Goal: Task Accomplishment & Management: Manage account settings

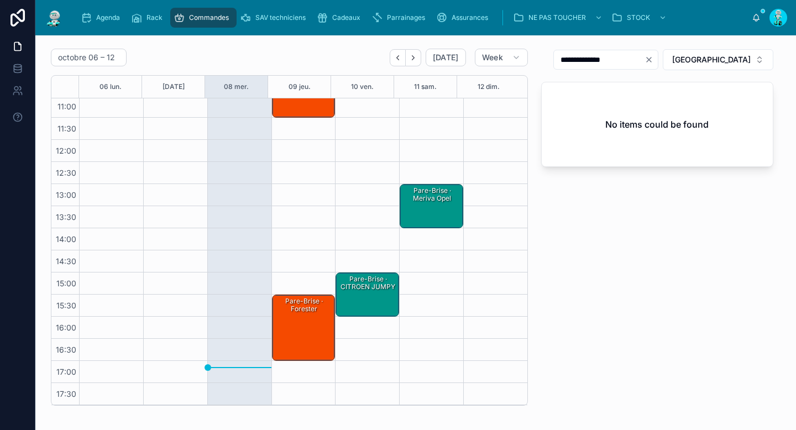
scroll to position [70, 0]
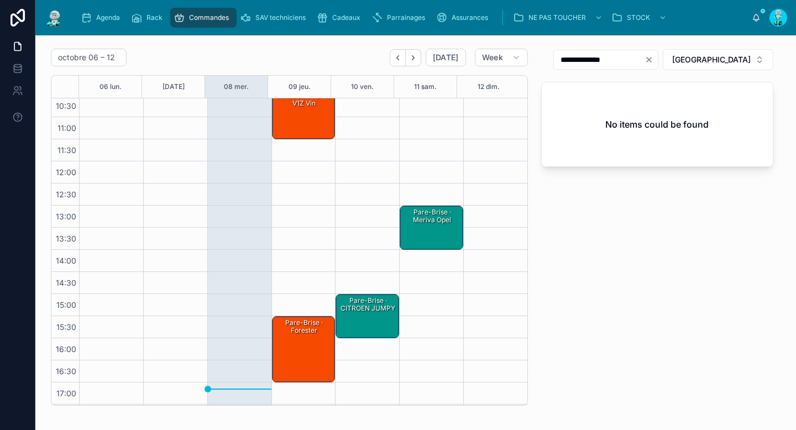
click at [292, 123] on div "Pare-Brise · honda civic - 8102CGSGYCHMV1Z vin" at bounding box center [304, 106] width 60 height 64
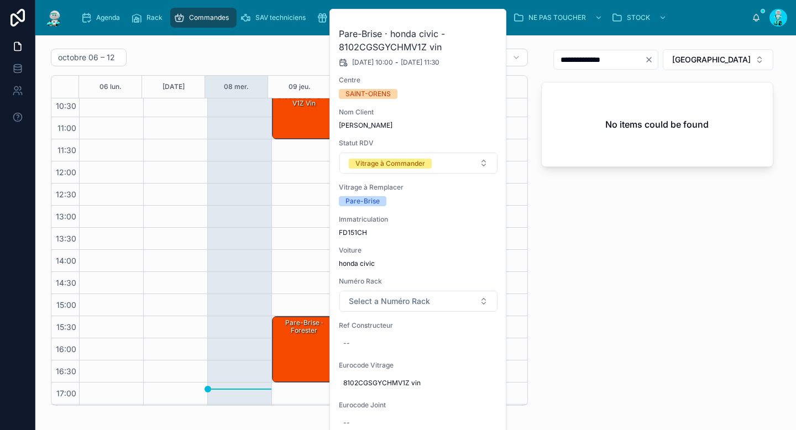
click at [0, 0] on icon at bounding box center [0, 0] width 0 height 0
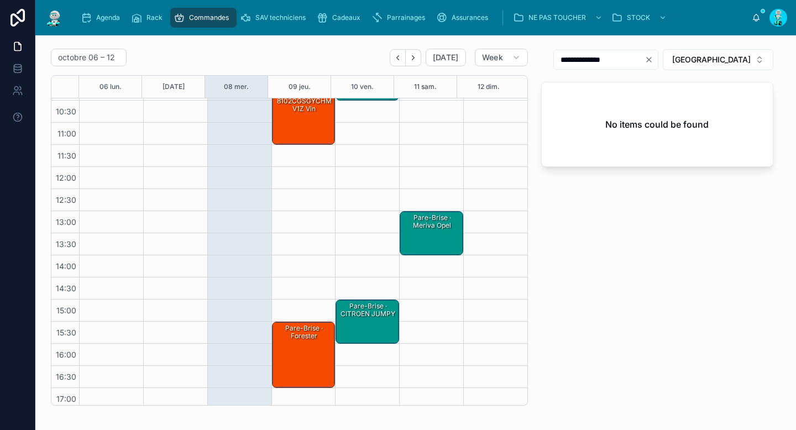
scroll to position [24, 0]
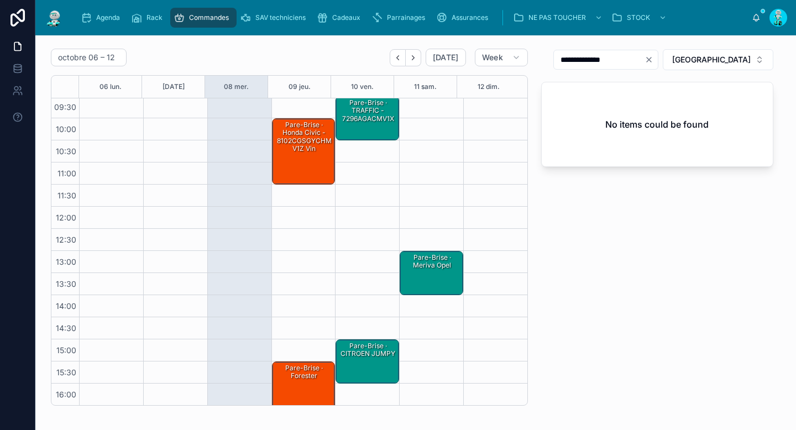
click at [286, 162] on div "Pare-Brise · honda civic - 8102CGSGYCHMV1Z vin" at bounding box center [304, 151] width 60 height 64
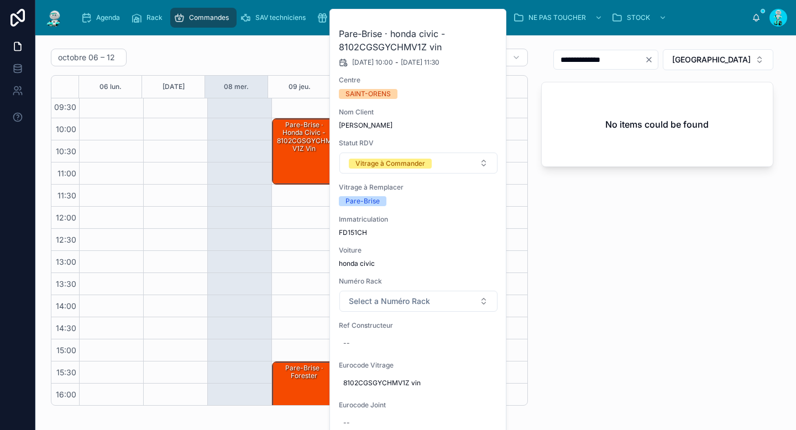
scroll to position [7, 0]
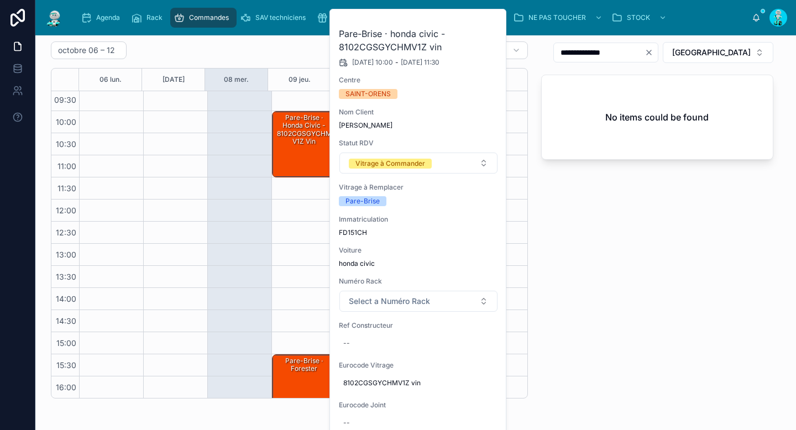
click at [433, 162] on button "Vitrage à Commander" at bounding box center [418, 162] width 158 height 21
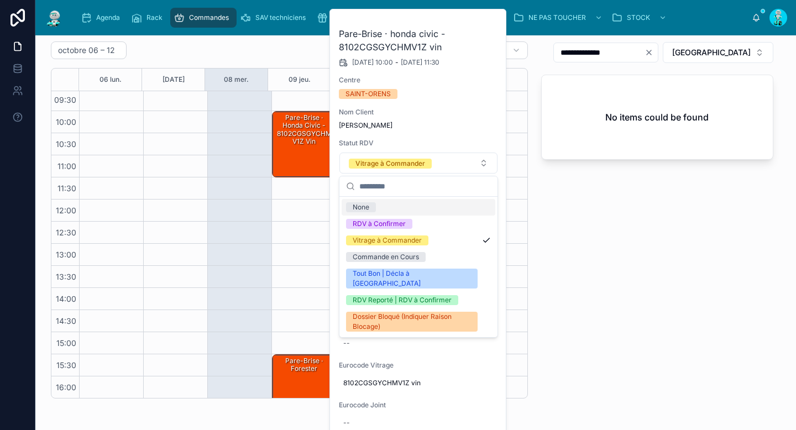
click at [0, 0] on button at bounding box center [0, 0] width 0 height 0
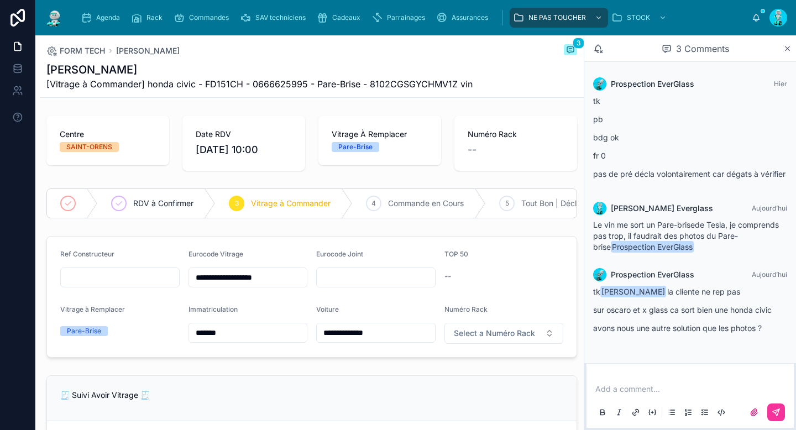
click at [172, 202] on span "RDV à Confirmer" at bounding box center [163, 203] width 60 height 11
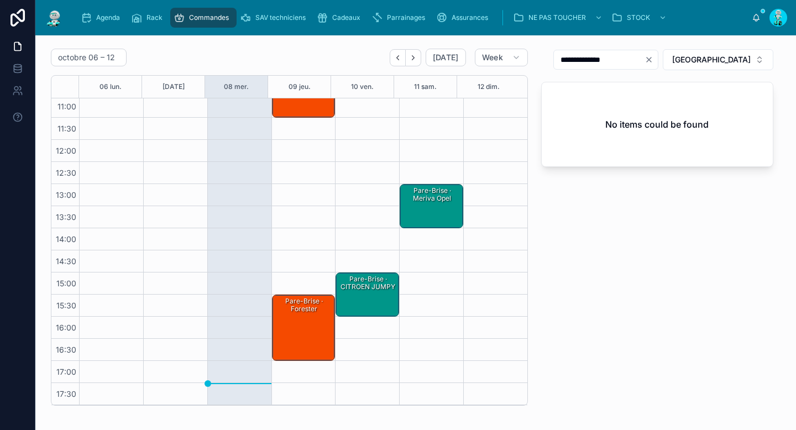
scroll to position [63, 0]
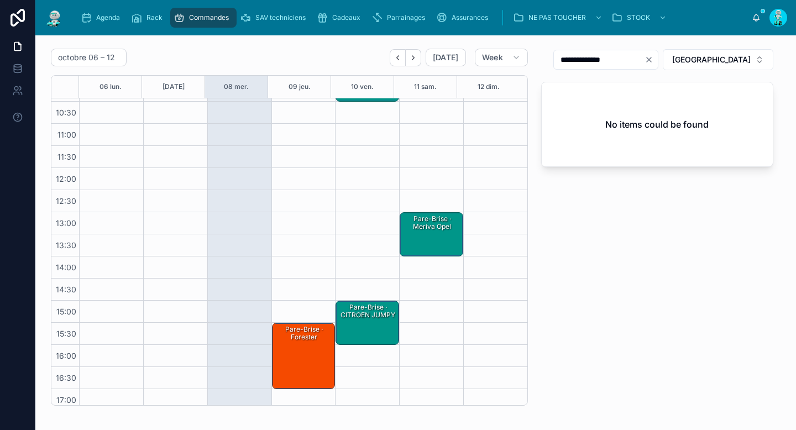
click at [300, 351] on div "Pare-Brise · Forester" at bounding box center [304, 356] width 60 height 64
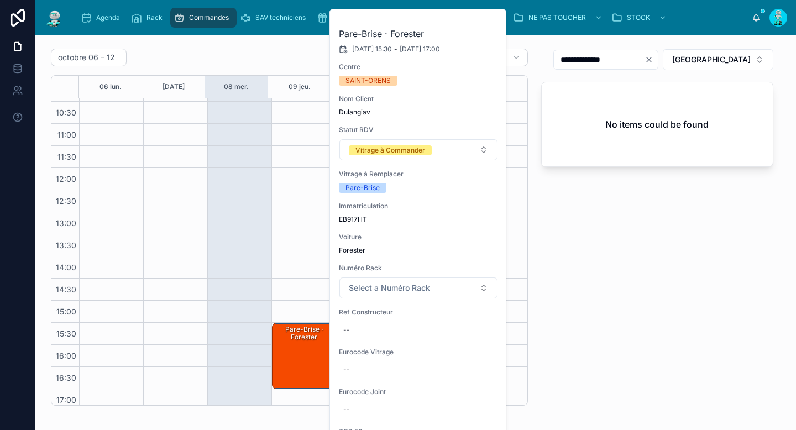
click at [360, 371] on div "--" at bounding box center [418, 370] width 159 height 18
type input "**********"
click at [474, 383] on icon "submit" at bounding box center [478, 384] width 9 height 9
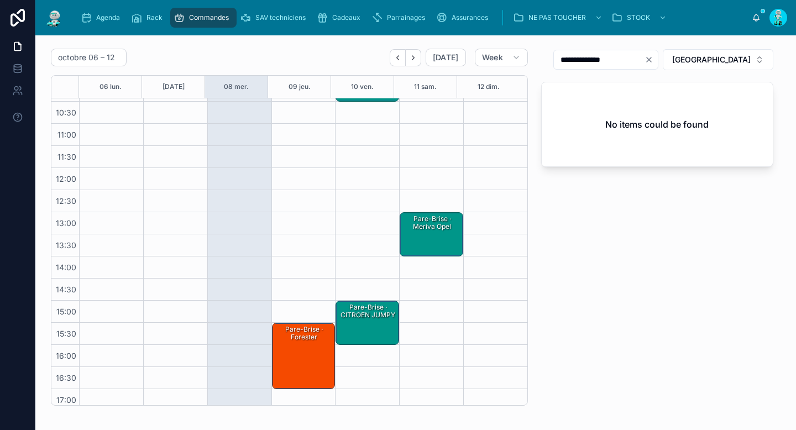
click at [706, 65] on button "[GEOGRAPHIC_DATA]" at bounding box center [717, 59] width 111 height 21
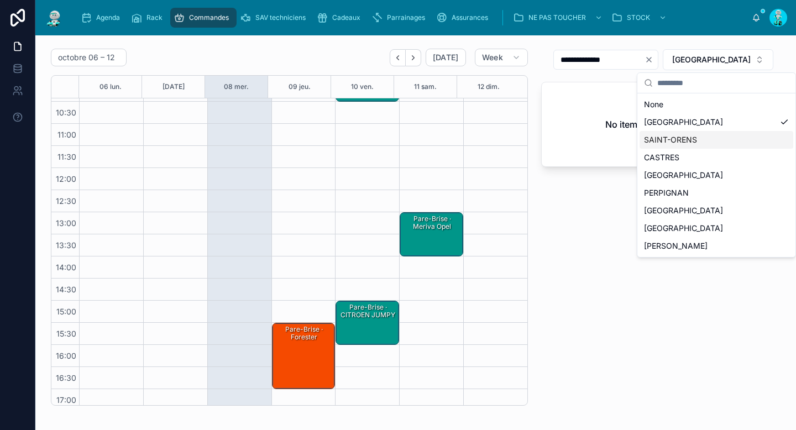
drag, startPoint x: 660, startPoint y: 138, endPoint x: 663, endPoint y: 86, distance: 52.0
click at [660, 138] on div "SAINT-ORENS" at bounding box center [716, 140] width 154 height 18
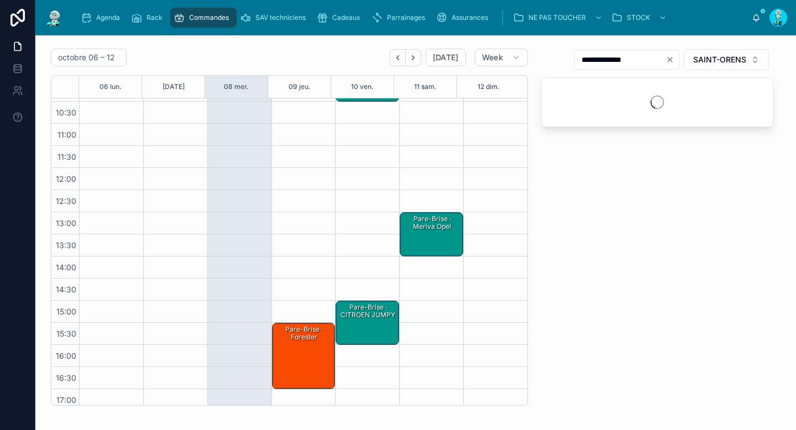
click at [665, 57] on icon "Clear" at bounding box center [669, 59] width 9 height 9
click at [647, 62] on input "text" at bounding box center [633, 59] width 91 height 15
paste input "**********"
type input "**********"
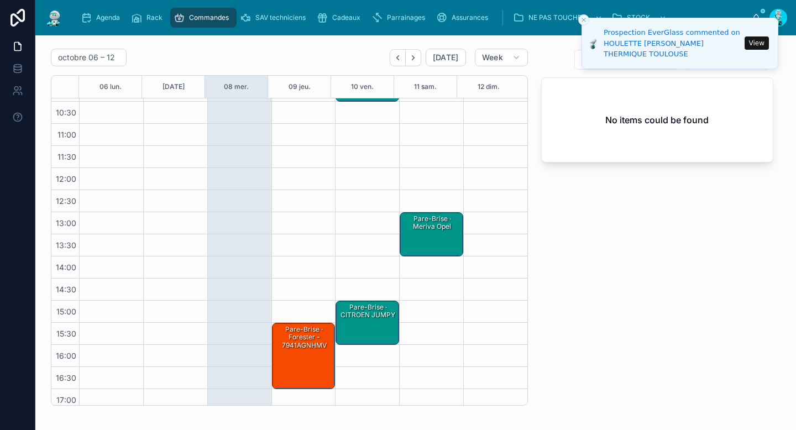
click at [280, 350] on div "Pare-Brise · Forester - 7941AGNHMV" at bounding box center [304, 356] width 60 height 64
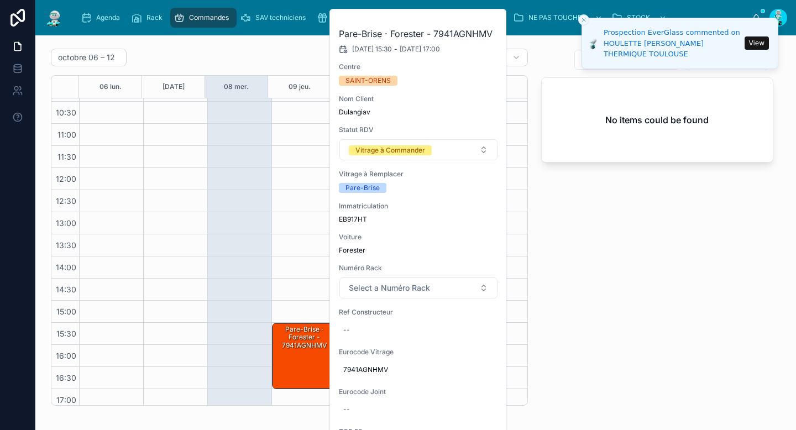
click at [357, 329] on div "--" at bounding box center [418, 330] width 159 height 18
type input "**********"
click at [475, 344] on icon "submit" at bounding box center [478, 344] width 9 height 9
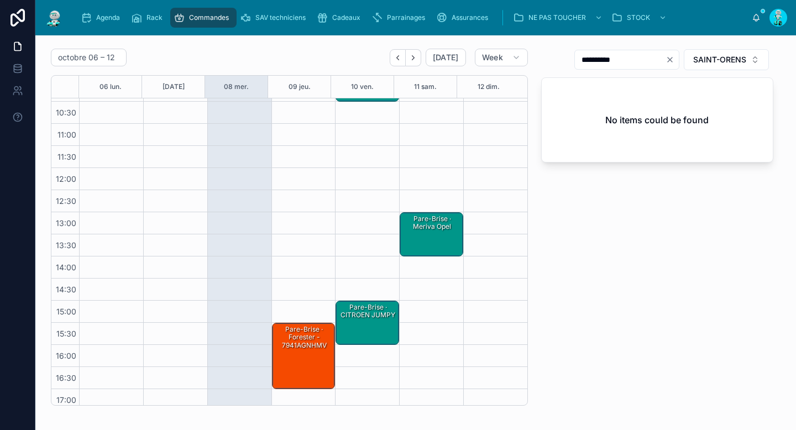
click at [291, 340] on div "Pare-Brise · Forester - 7941AGNHMV" at bounding box center [304, 337] width 60 height 26
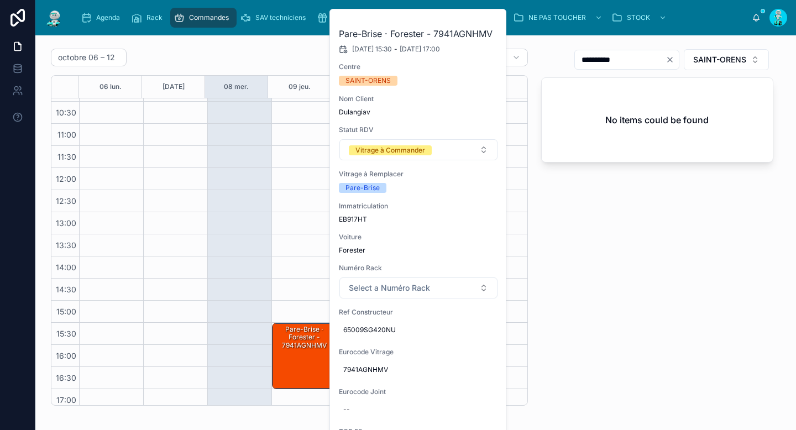
scroll to position [71, 0]
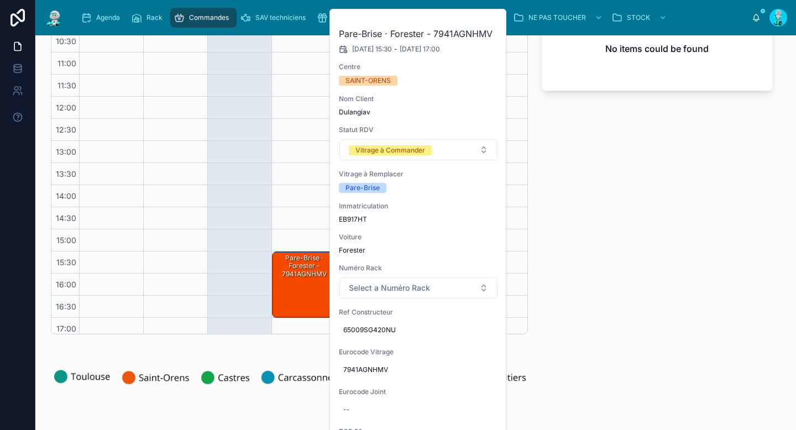
click at [382, 403] on div "--" at bounding box center [418, 410] width 159 height 18
type input "********"
click at [482, 410] on icon "submit" at bounding box center [478, 408] width 9 height 9
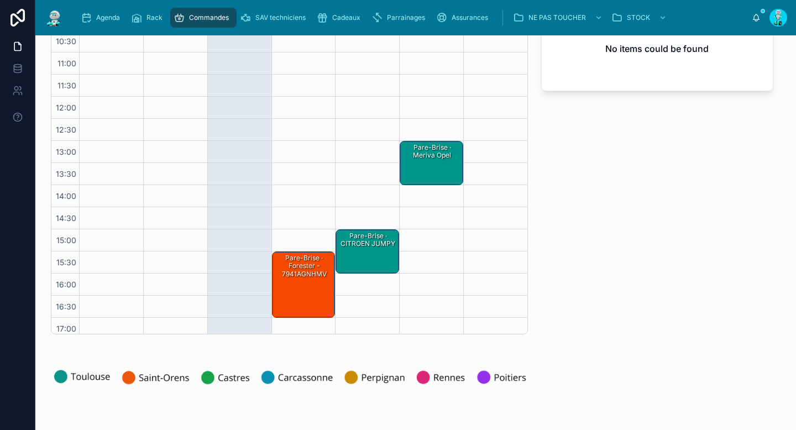
click at [291, 271] on div "Pare-Brise · Forester - 7941AGNHMV" at bounding box center [304, 266] width 60 height 26
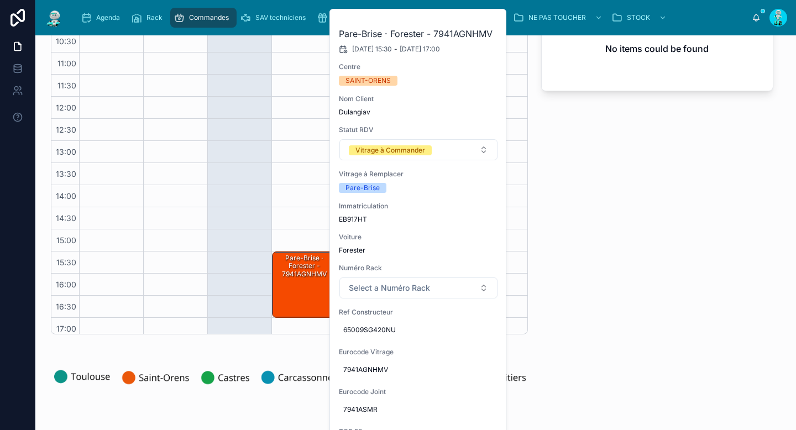
click at [373, 151] on div "Vitrage à Commander" at bounding box center [390, 150] width 70 height 10
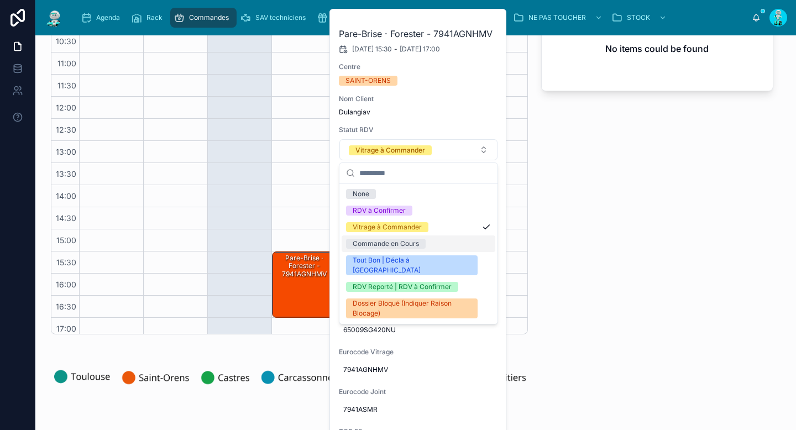
click at [370, 239] on div "Commande en Cours" at bounding box center [386, 244] width 66 height 10
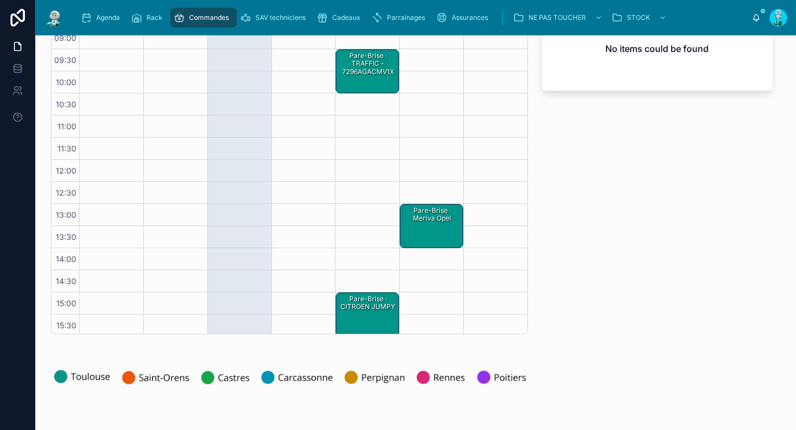
scroll to position [0, 0]
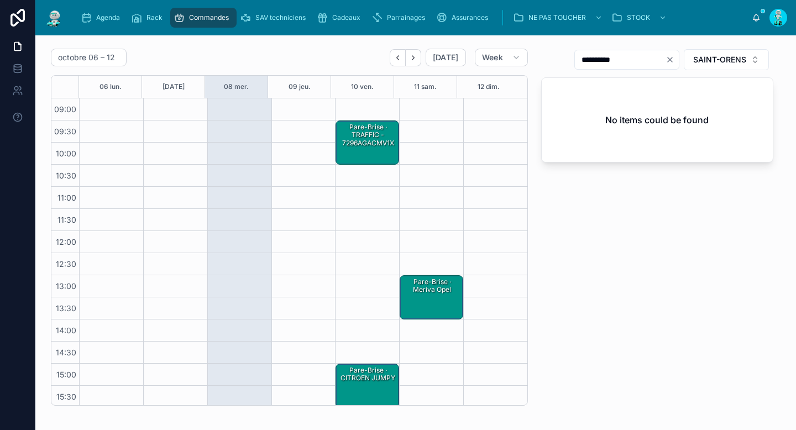
click at [353, 150] on div "Pare-Brise · TRAFFIC - 7296AGACMV1X" at bounding box center [368, 143] width 60 height 42
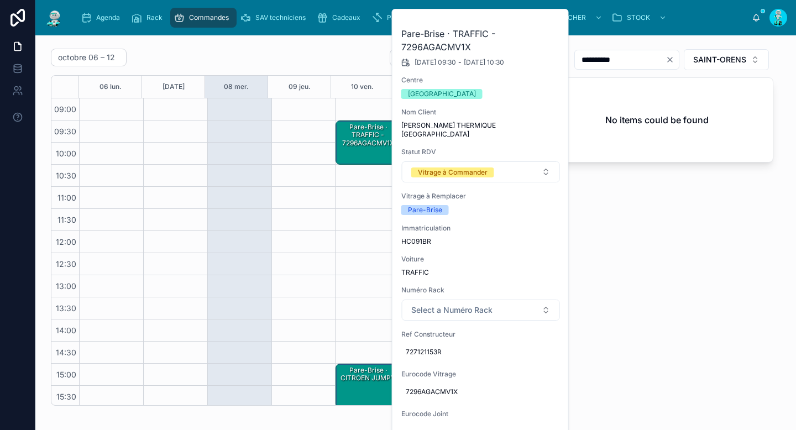
click at [629, 224] on div "**********" at bounding box center [656, 227] width 245 height 366
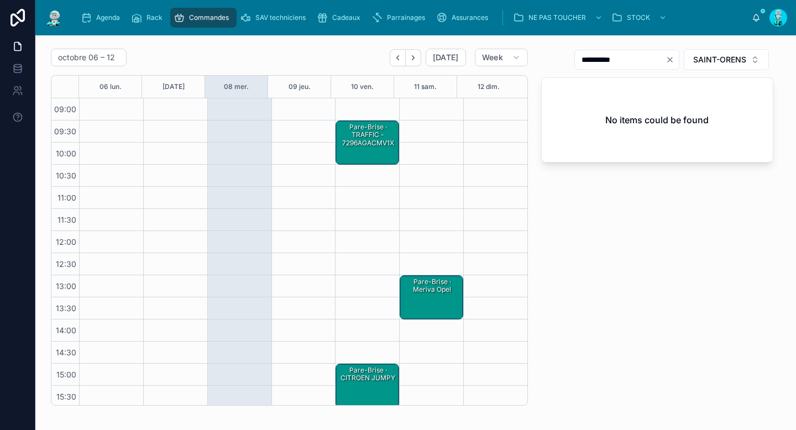
click at [221, 19] on span "Commandes" at bounding box center [209, 17] width 40 height 9
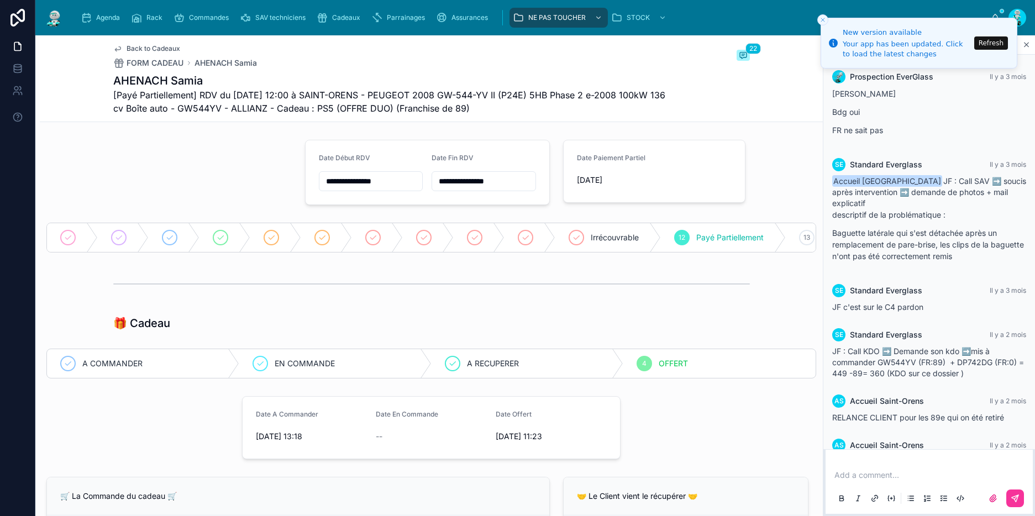
scroll to position [806, 0]
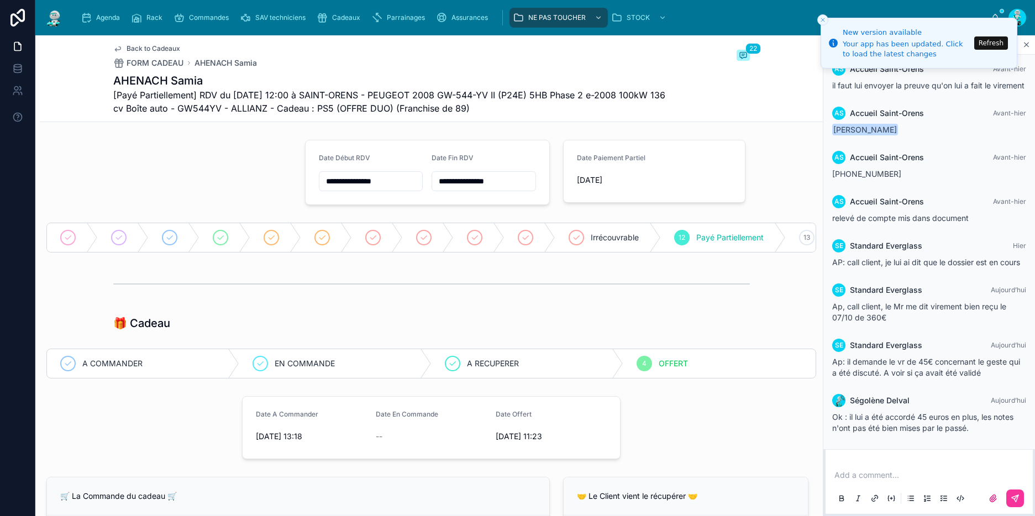
scroll to position [625, 0]
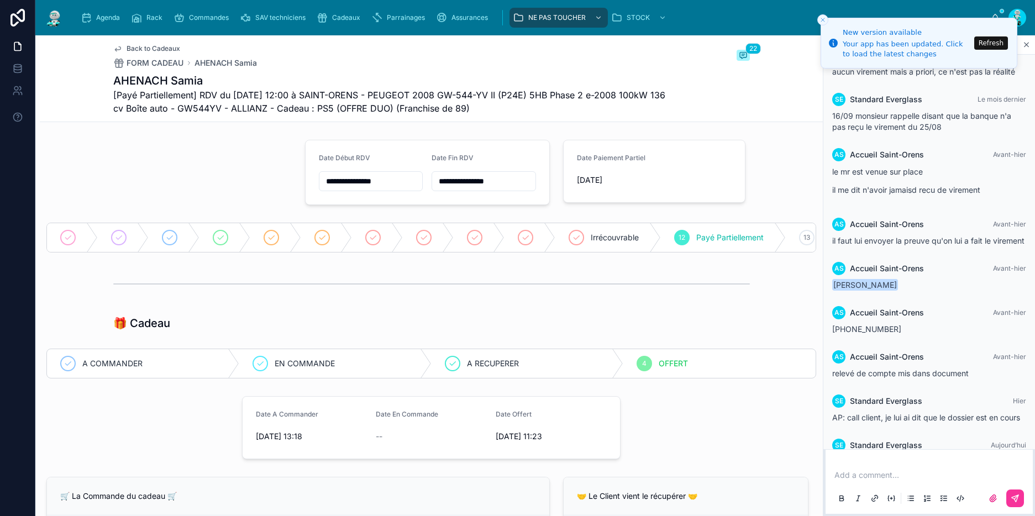
click at [204, 18] on span "Commandes" at bounding box center [209, 17] width 40 height 9
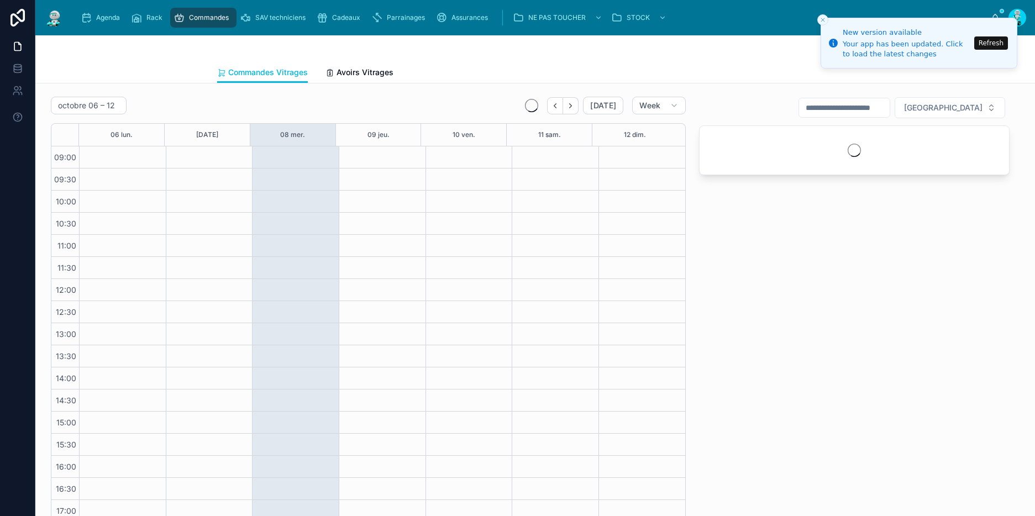
scroll to position [20, 0]
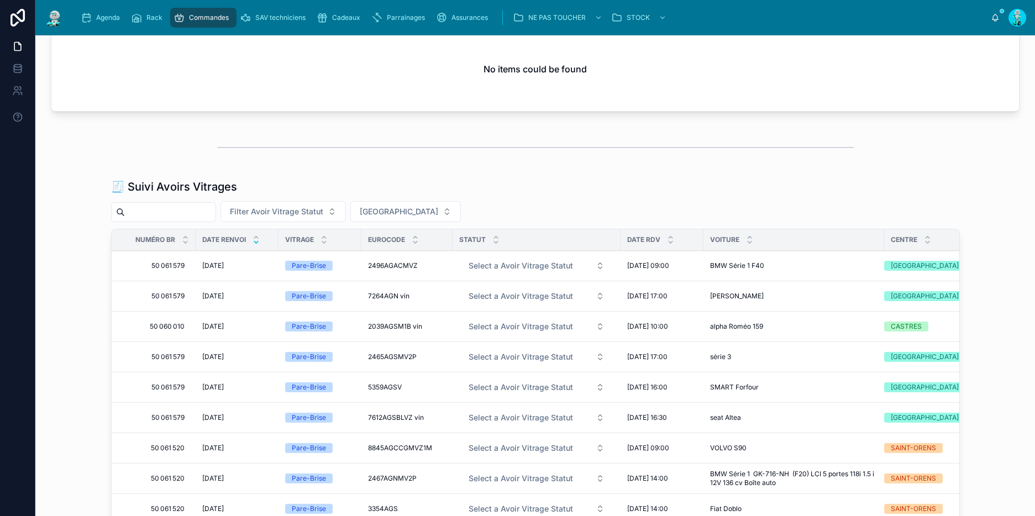
scroll to position [22, 0]
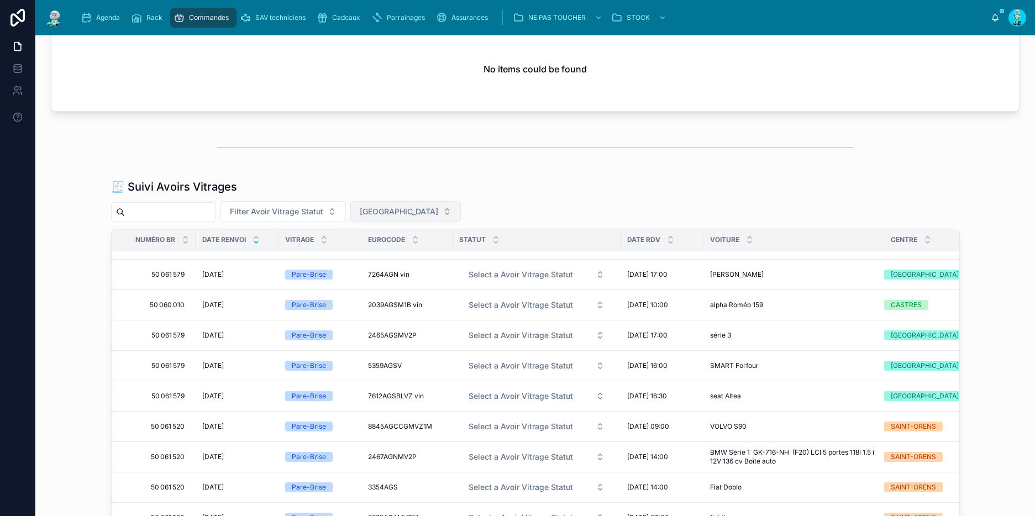
click at [387, 207] on span "Filter Centre" at bounding box center [399, 211] width 78 height 11
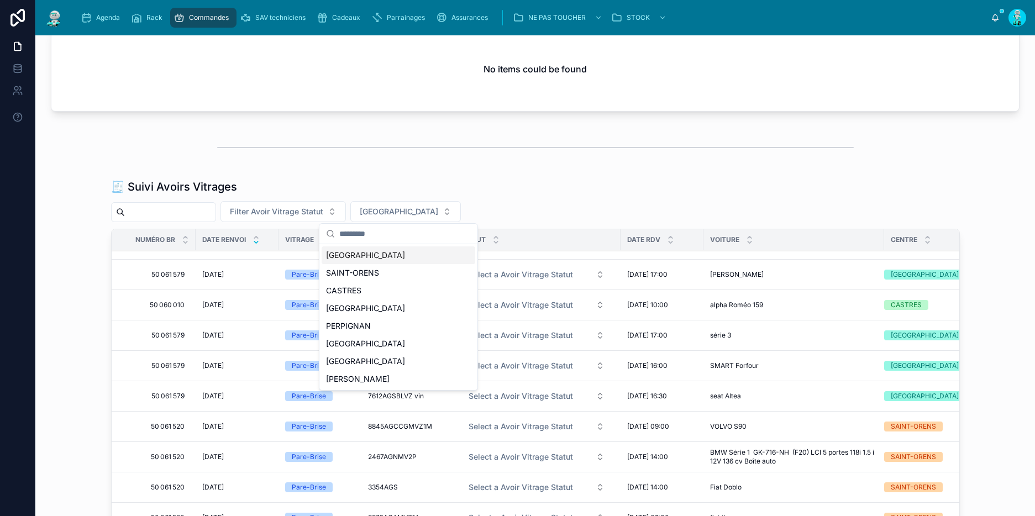
click at [376, 249] on div "TOULOUSE" at bounding box center [399, 255] width 154 height 18
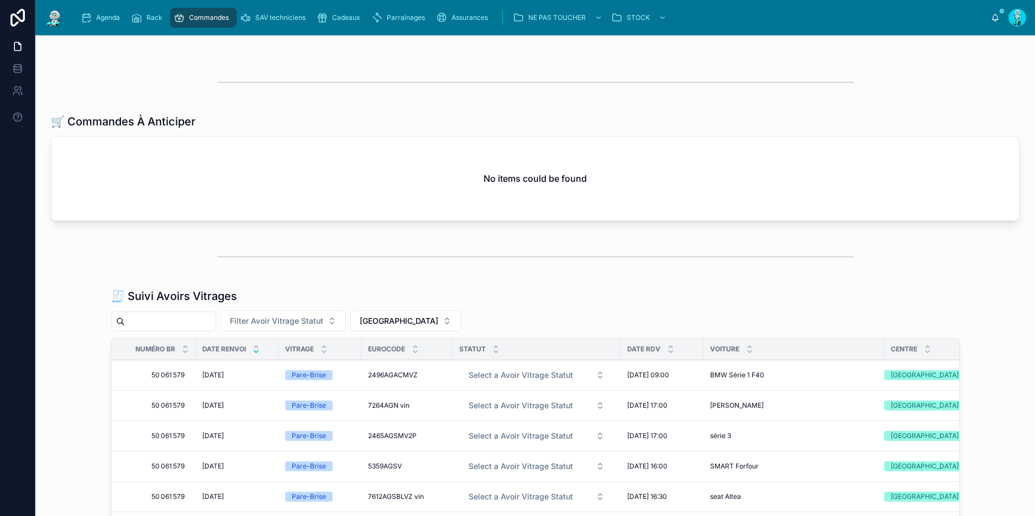
scroll to position [743, 0]
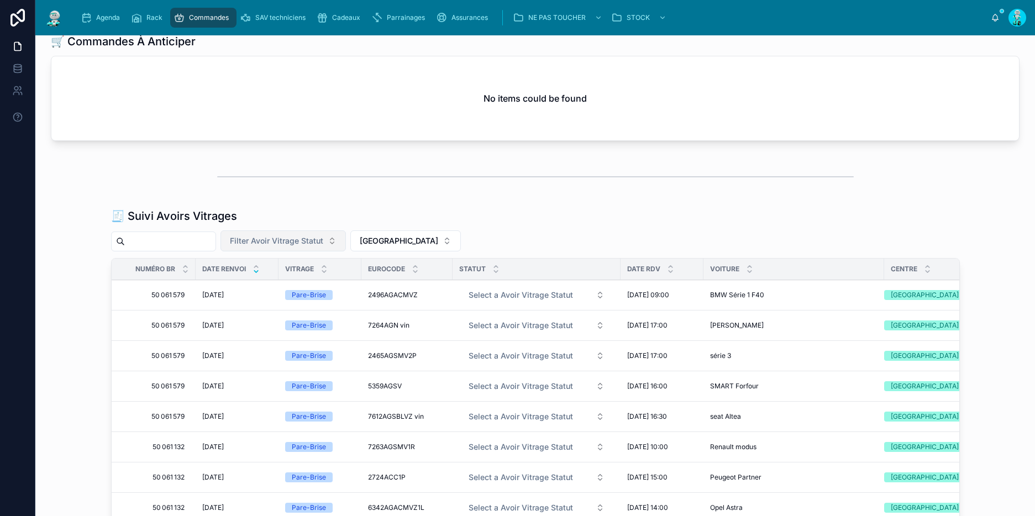
click at [311, 235] on span "Filter Avoir Vitrage Statut" at bounding box center [276, 240] width 93 height 11
click at [286, 285] on div "EN ATTENTE" at bounding box center [293, 285] width 154 height 18
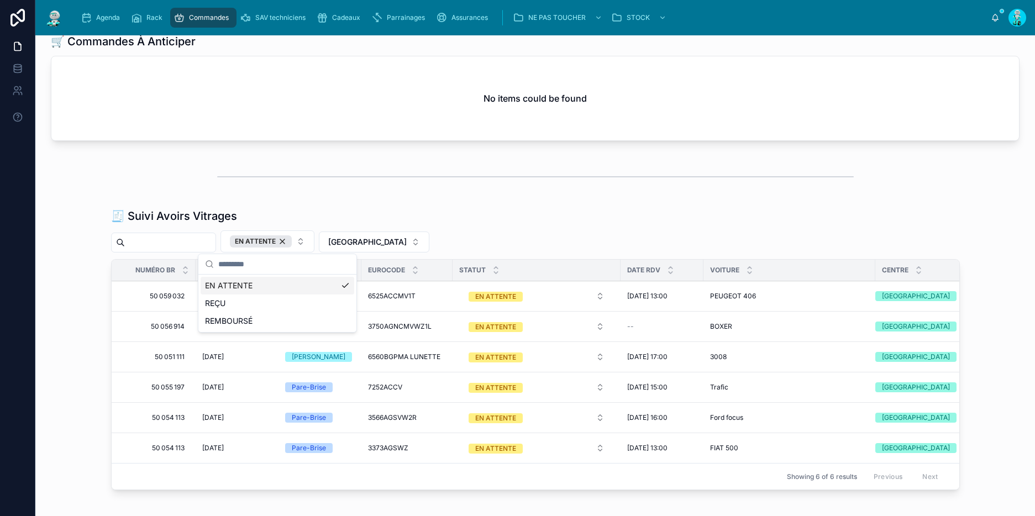
scroll to position [822, 0]
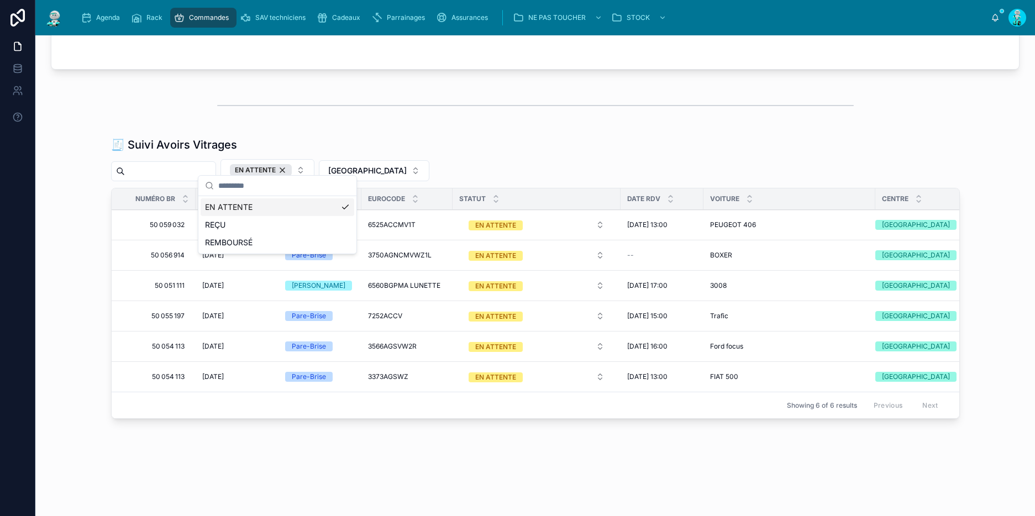
click at [474, 159] on div "EN ATTENTE TOULOUSE" at bounding box center [535, 170] width 849 height 22
click at [133, 221] on div "50 059 032 50 059 032" at bounding box center [157, 225] width 64 height 18
drag, startPoint x: 95, startPoint y: 227, endPoint x: 128, endPoint y: 219, distance: 33.9
click at [96, 227] on div "🧾 Suivi Avoirs Vitrages EN ATTENTE TOULOUSE Numéro BR Date Renvoi Vitrage Euroc…" at bounding box center [535, 280] width 982 height 295
drag, startPoint x: 355, startPoint y: 217, endPoint x: 418, endPoint y: 219, distance: 63.6
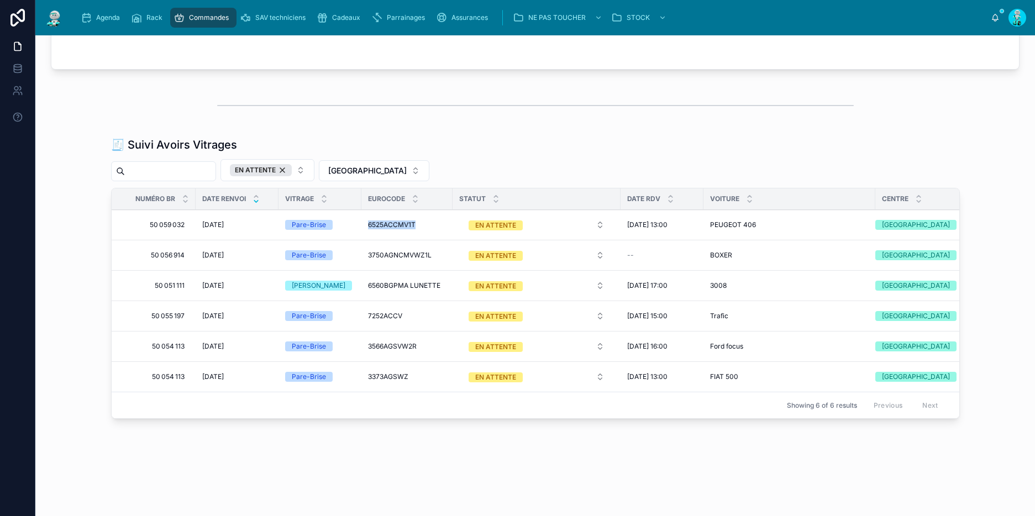
click at [418, 219] on tr "50 059 032 50 059 032 04/09/2025 04/09/2025 Pare-Brise 6525ACCMV1T 6525ACCMV1T …" at bounding box center [541, 225] width 858 height 30
copy tr "6525ACCMV1T"
click at [359, 165] on span "[GEOGRAPHIC_DATA]" at bounding box center [367, 170] width 78 height 11
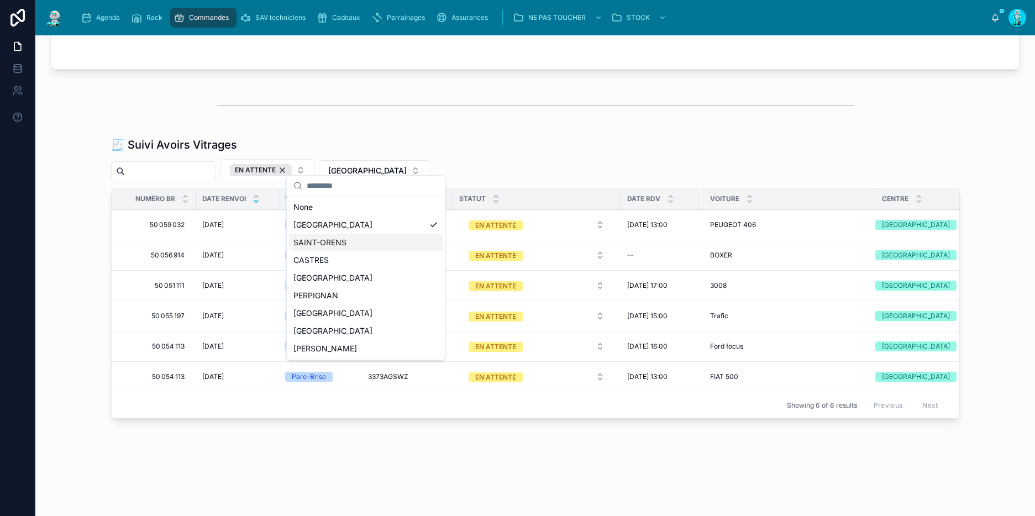
click at [340, 241] on div "SAINT-ORENS" at bounding box center [366, 243] width 154 height 18
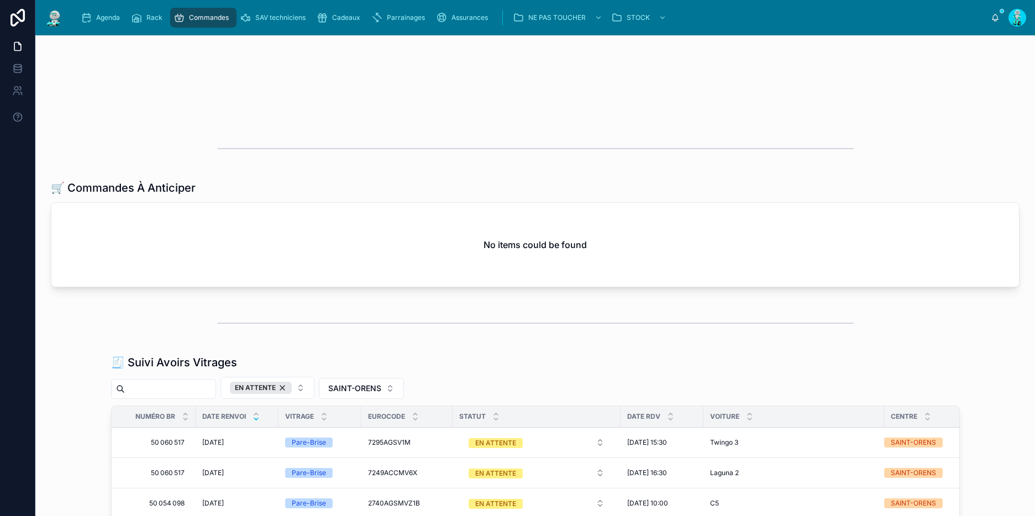
scroll to position [734, 0]
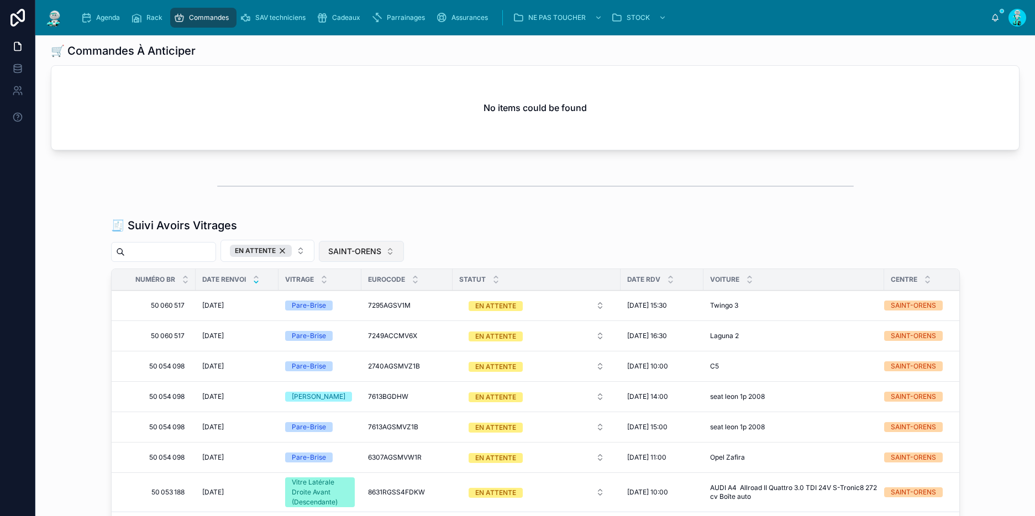
click at [357, 249] on span "SAINT-ORENS" at bounding box center [354, 251] width 53 height 11
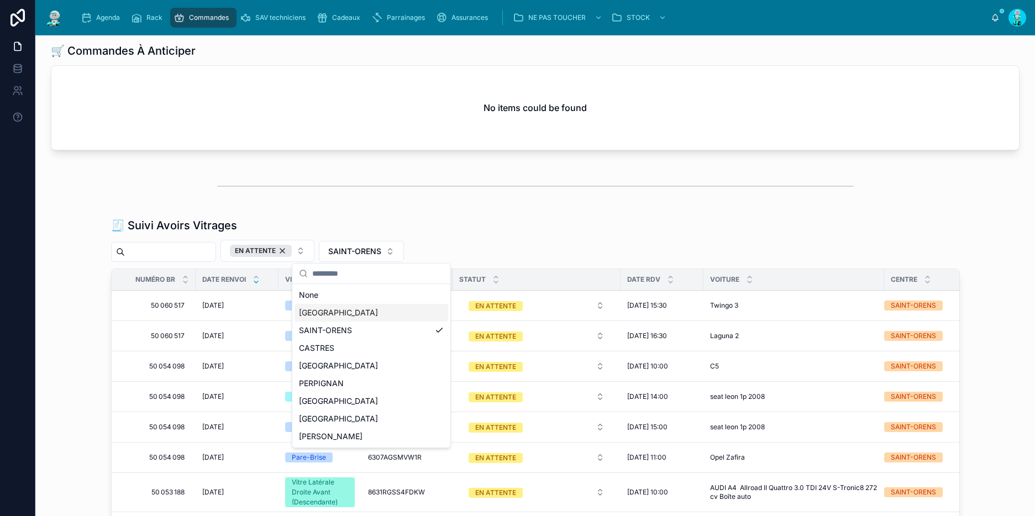
click at [343, 312] on div "[GEOGRAPHIC_DATA]" at bounding box center [371, 313] width 154 height 18
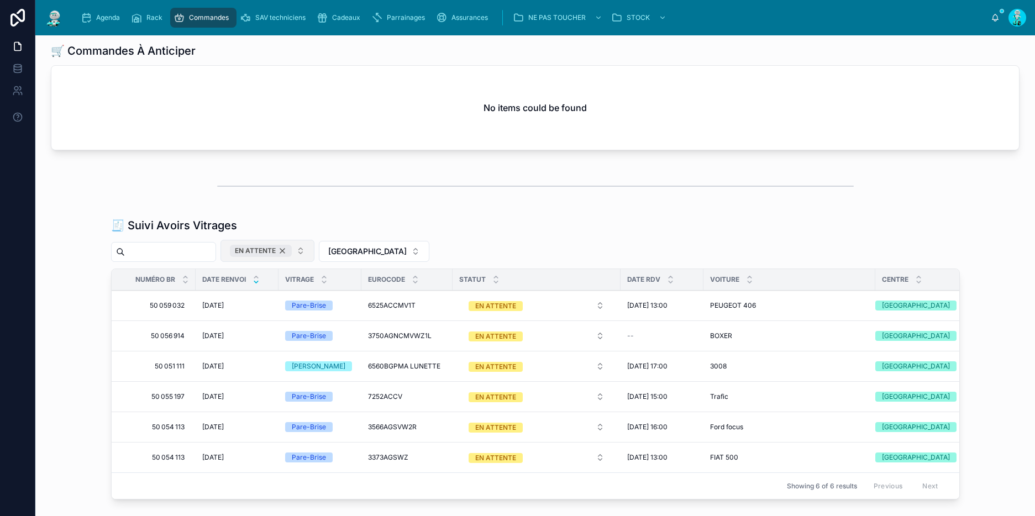
click at [292, 249] on div "EN ATTENTE" at bounding box center [261, 251] width 62 height 12
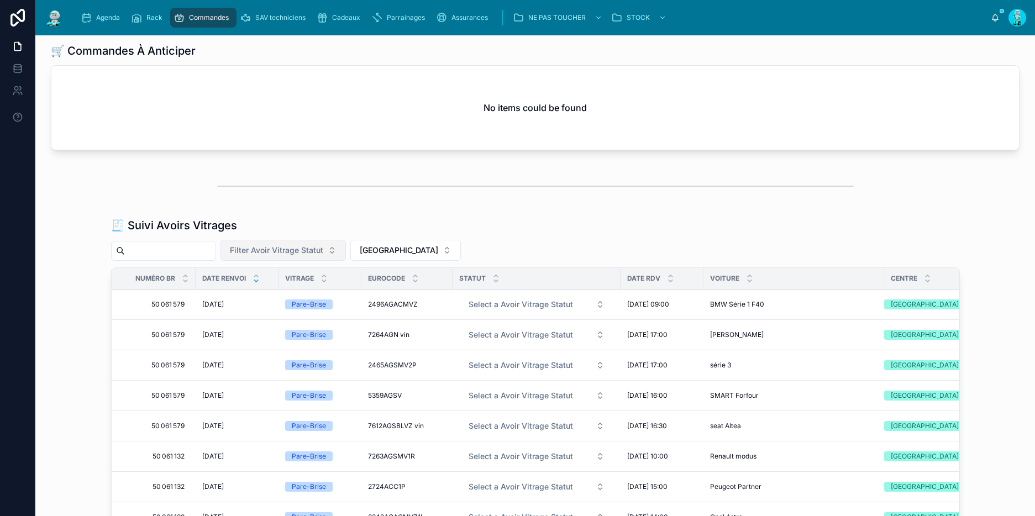
click at [295, 249] on span "Filter Avoir Vitrage Statut" at bounding box center [276, 250] width 93 height 11
click at [319, 201] on div at bounding box center [535, 186] width 982 height 36
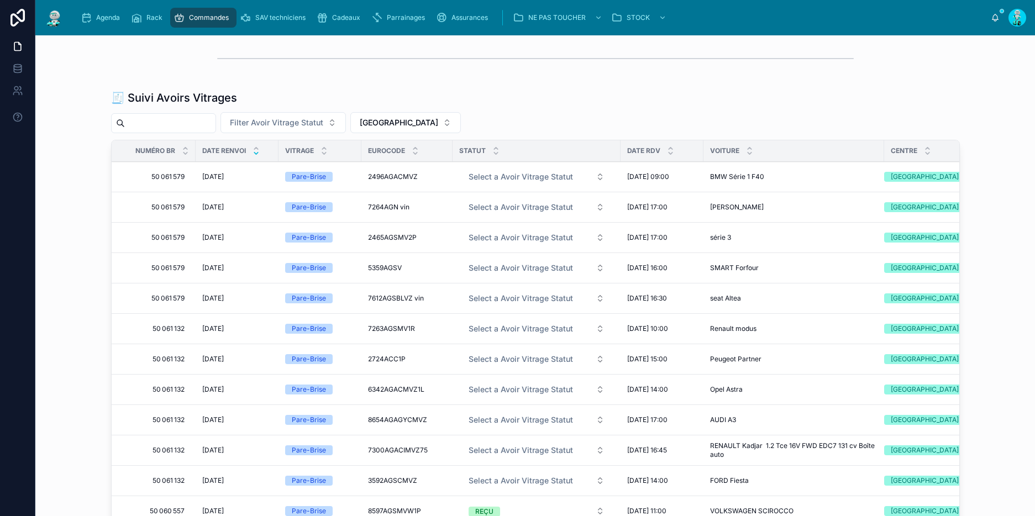
scroll to position [966, 0]
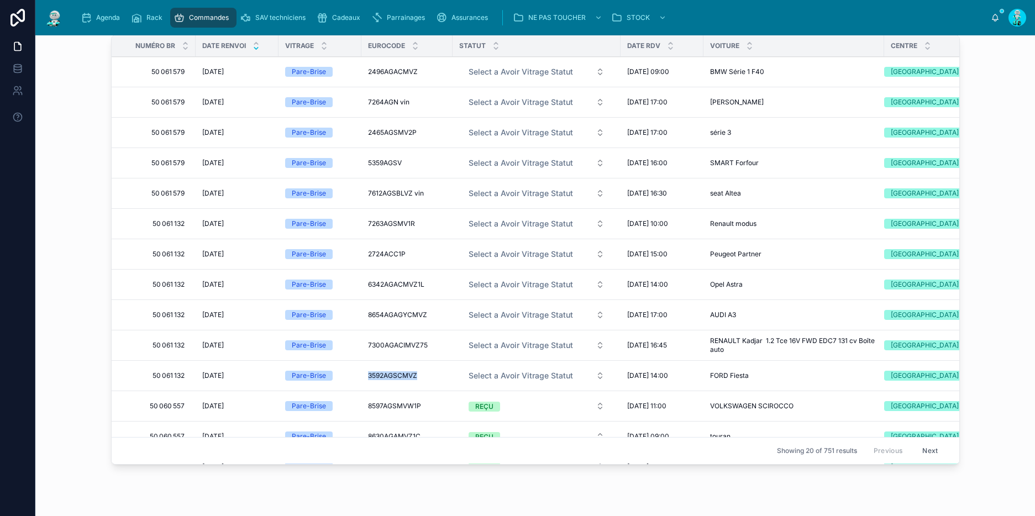
drag, startPoint x: 359, startPoint y: 373, endPoint x: 420, endPoint y: 378, distance: 61.6
click at [420, 378] on td "3592AGSCMVZ 3592AGSCMVZ" at bounding box center [406, 376] width 91 height 30
copy span "3592AGSCMVZ"
click at [487, 371] on span "Select a Avoir Vitrage Statut" at bounding box center [521, 375] width 104 height 11
click at [481, 435] on div "REÇU" at bounding box center [475, 435] width 18 height 10
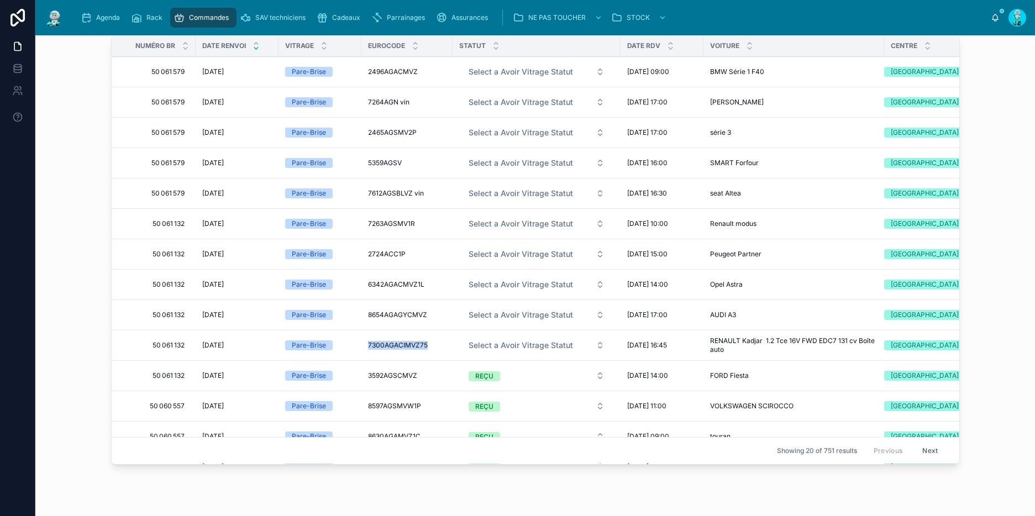
drag, startPoint x: 360, startPoint y: 343, endPoint x: 413, endPoint y: 349, distance: 52.8
click at [413, 349] on td "7300AGACIMVZ75 7300AGACIMVZ75" at bounding box center [406, 345] width 91 height 30
copy span "7300AGACIMVZ75"
click at [497, 344] on span "Select a Avoir Vitrage Statut" at bounding box center [521, 345] width 104 height 11
click at [479, 403] on div "REÇU" at bounding box center [475, 404] width 18 height 10
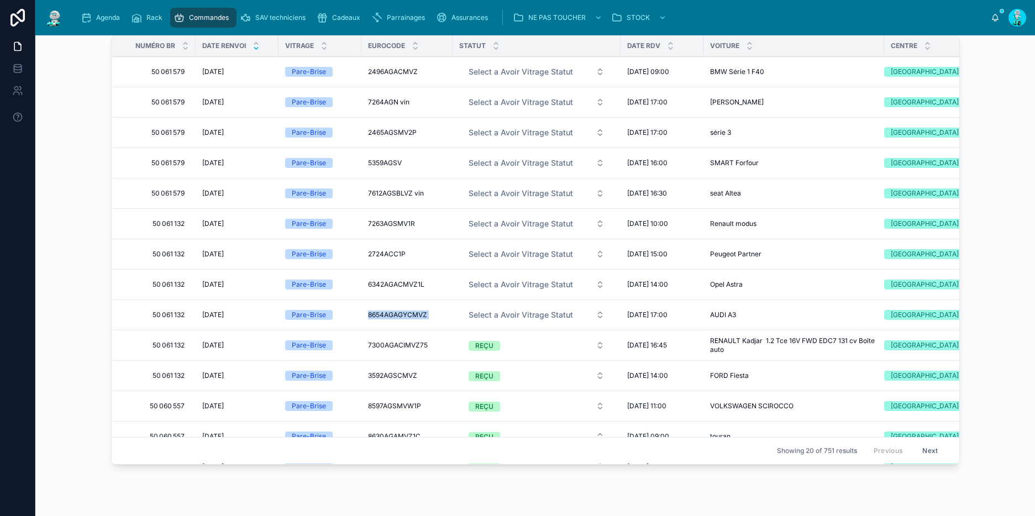
drag, startPoint x: 365, startPoint y: 313, endPoint x: 451, endPoint y: 318, distance: 86.9
click at [451, 318] on tr "50 061 132 50 061 132 01/10/2025 01/10/2025 Pare-Brise 8654AGAGYCMVZ 8654AGAGYC…" at bounding box center [545, 315] width 867 height 30
copy div "8654AGAGYCMVZ 8654AGAGYCMVZ"
drag, startPoint x: 361, startPoint y: 313, endPoint x: 429, endPoint y: 313, distance: 68.0
click at [429, 313] on td "8654AGAGYCMVZ 8654AGAGYCMVZ" at bounding box center [406, 315] width 91 height 30
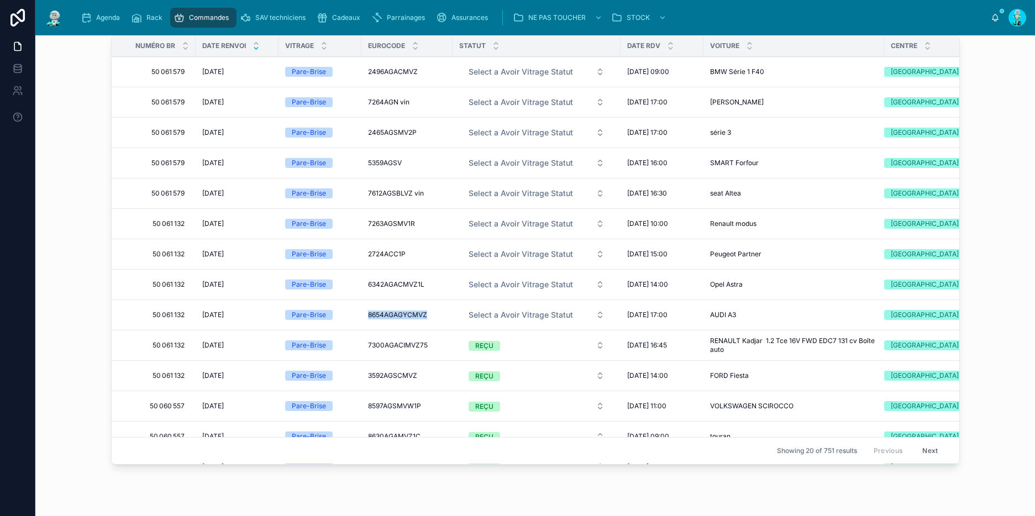
copy span "8654AGAGYCMVZ"
click at [493, 311] on span "Select a Avoir Vitrage Statut" at bounding box center [521, 314] width 104 height 11
click at [488, 367] on div "REÇU" at bounding box center [532, 374] width 154 height 17
drag, startPoint x: 364, startPoint y: 282, endPoint x: 429, endPoint y: 282, distance: 64.6
click at [429, 282] on td "6342AGACMVZ1L 6342AGACMVZ1L" at bounding box center [406, 285] width 91 height 30
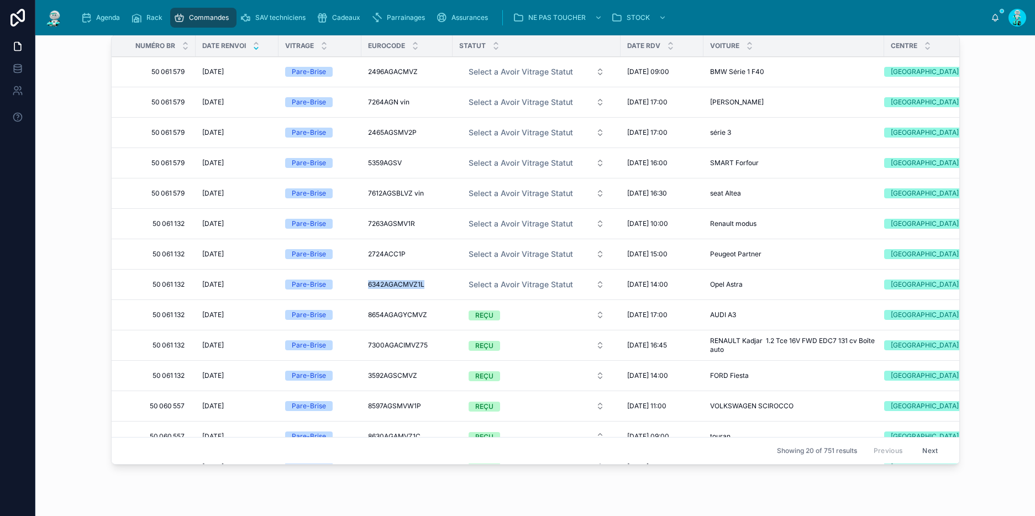
copy span "6342AGACMVZ1L"
click at [498, 282] on span "Select a Avoir Vitrage Statut" at bounding box center [521, 284] width 104 height 11
click at [498, 340] on div "REÇU" at bounding box center [532, 343] width 154 height 17
drag, startPoint x: 364, startPoint y: 251, endPoint x: 411, endPoint y: 251, distance: 47.0
click at [411, 251] on td "2724ACC1P 2724ACC1P" at bounding box center [406, 254] width 91 height 30
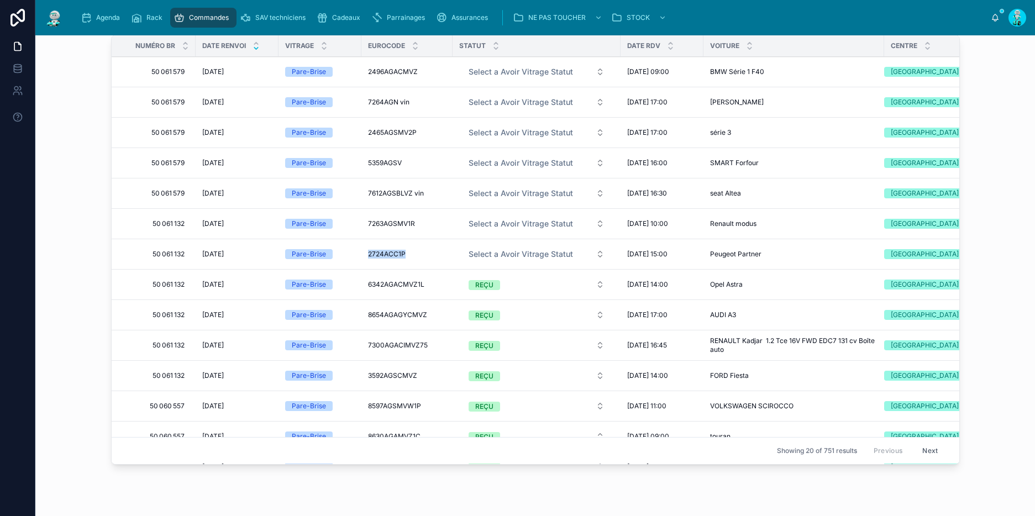
copy span "2724ACC1P"
click at [511, 255] on span "Select a Avoir Vitrage Statut" at bounding box center [521, 254] width 104 height 11
click at [506, 314] on div "REÇU" at bounding box center [532, 313] width 154 height 17
drag, startPoint x: 410, startPoint y: 227, endPoint x: 422, endPoint y: 227, distance: 11.6
click at [422, 227] on td "7263AGSMV1R 7263AGSMV1R" at bounding box center [406, 224] width 91 height 30
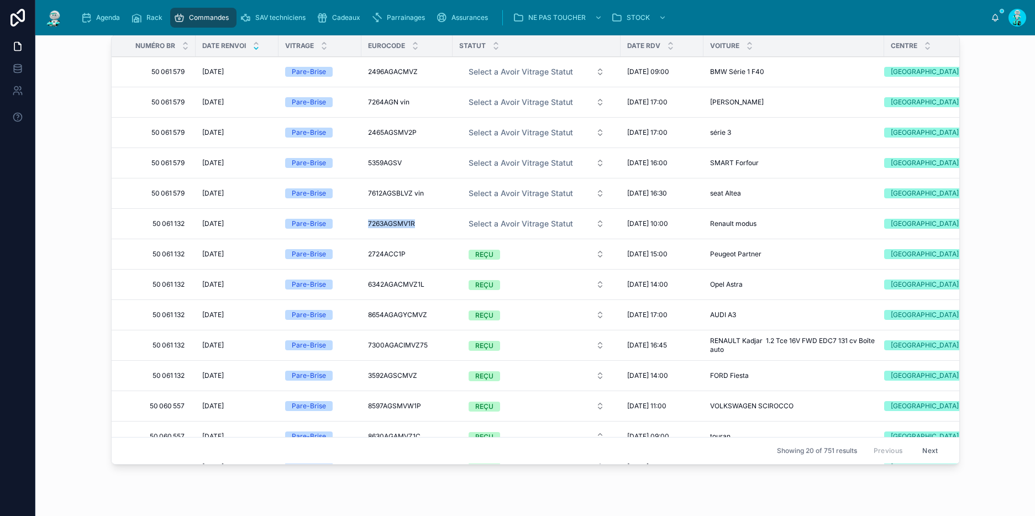
copy span "7263AGSMV1R"
click at [480, 223] on span "Select a Avoir Vitrage Statut" at bounding box center [521, 223] width 104 height 11
click at [469, 282] on div "REÇU" at bounding box center [475, 283] width 18 height 10
drag, startPoint x: 360, startPoint y: 192, endPoint x: 407, endPoint y: 192, distance: 47.0
click at [408, 192] on td "7612AGSBLVZ vin 7612AGSBLVZ vin" at bounding box center [406, 193] width 91 height 30
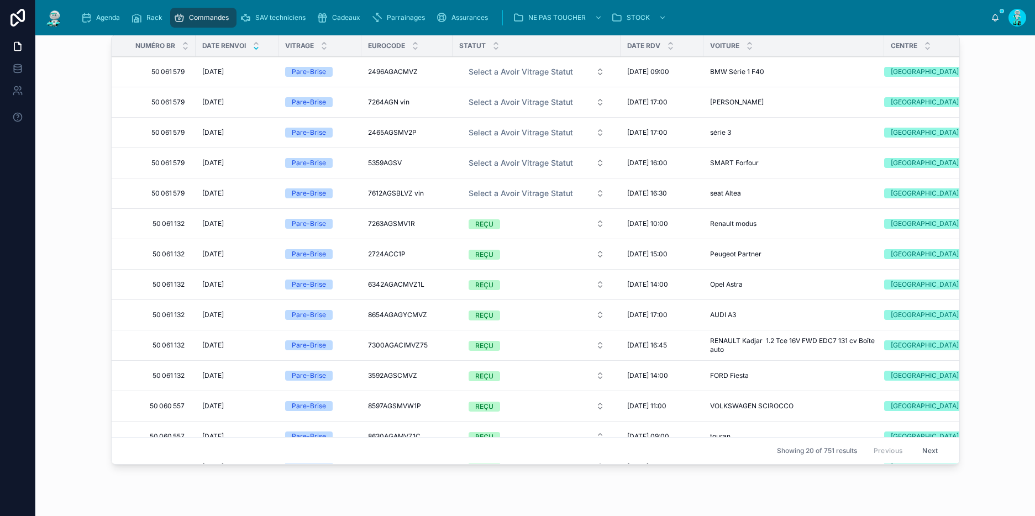
copy span "7612AGSBLVZ"
drag, startPoint x: 360, startPoint y: 191, endPoint x: 409, endPoint y: 196, distance: 48.8
click at [409, 196] on td "7612AGSBLVZ vin 7612AGSBLVZ vin" at bounding box center [406, 193] width 91 height 30
copy span "7612AGSBLVZ"
click at [494, 195] on span "Select a Avoir Vitrage Statut" at bounding box center [521, 193] width 104 height 11
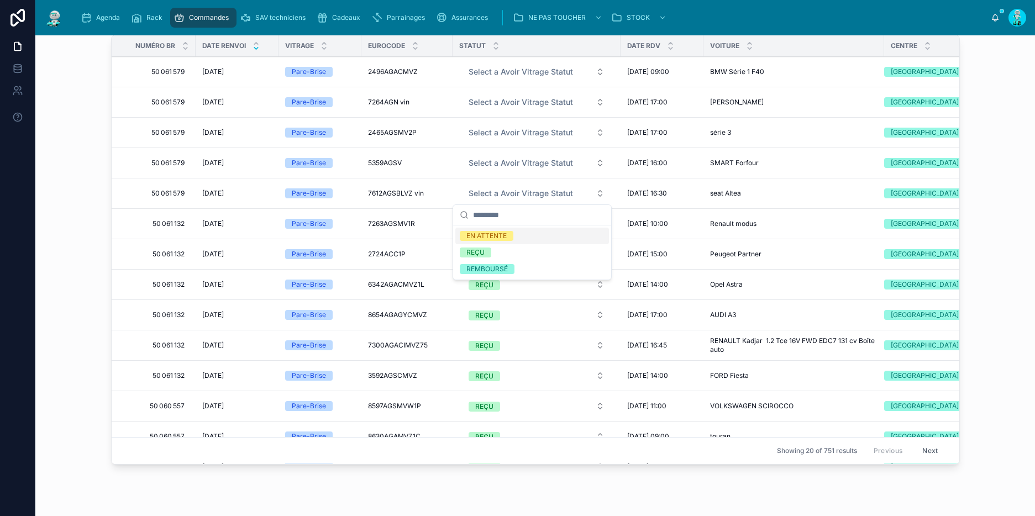
click at [489, 234] on div "EN ATTENTE" at bounding box center [486, 236] width 40 height 10
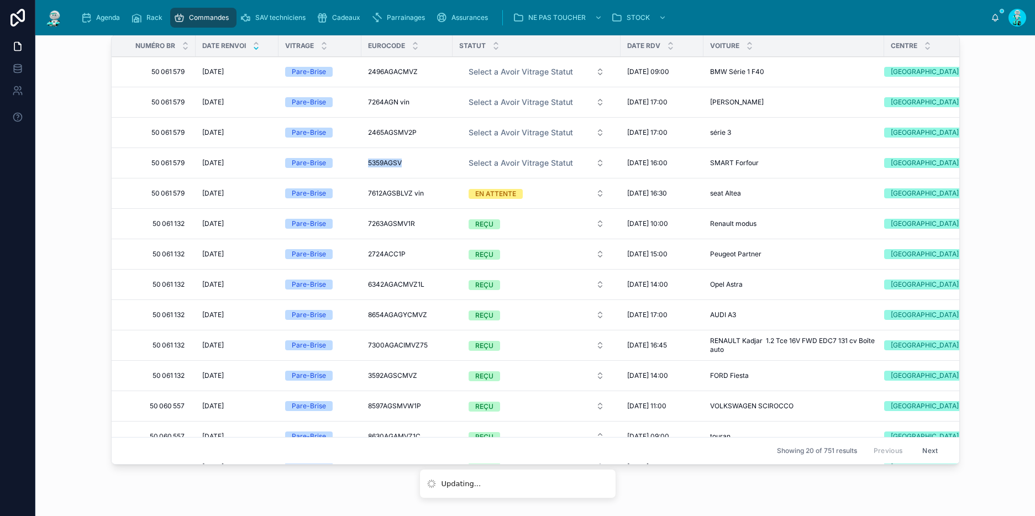
drag, startPoint x: 377, startPoint y: 161, endPoint x: 411, endPoint y: 163, distance: 34.3
click at [411, 163] on td "5359AGSV 5359AGSV" at bounding box center [406, 163] width 91 height 30
drag, startPoint x: 394, startPoint y: 161, endPoint x: 418, endPoint y: 163, distance: 23.8
click at [418, 163] on td "5359AGSV 5359AGSV" at bounding box center [406, 163] width 91 height 30
click at [492, 155] on button "Select a Avoir Vitrage Statut" at bounding box center [537, 163] width 154 height 20
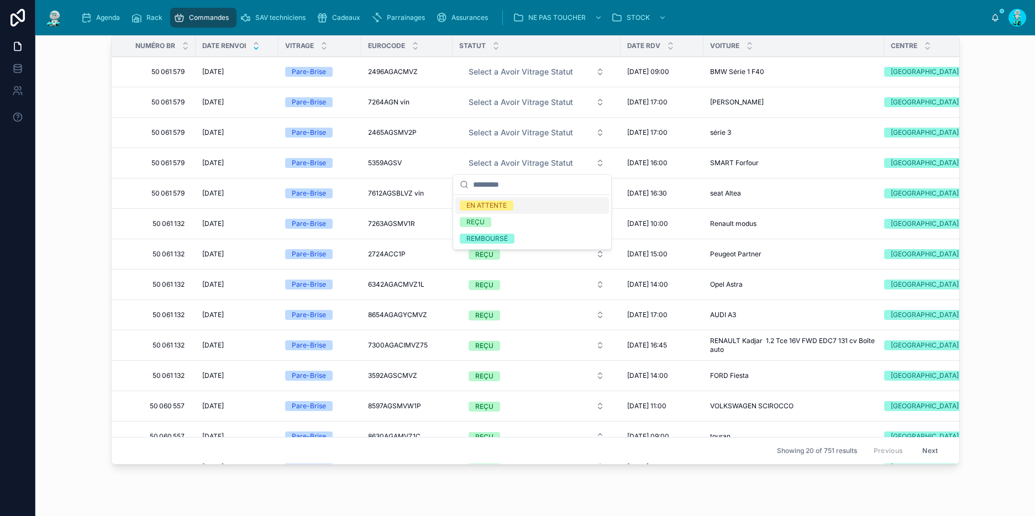
click at [496, 208] on div "EN ATTENTE" at bounding box center [486, 206] width 40 height 10
drag, startPoint x: 359, startPoint y: 130, endPoint x: 415, endPoint y: 131, distance: 56.4
click at [415, 131] on td "2465AGSMV2P 2465AGSMV2P" at bounding box center [406, 133] width 91 height 30
click at [512, 128] on span "Select a Avoir Vitrage Statut" at bounding box center [521, 132] width 104 height 11
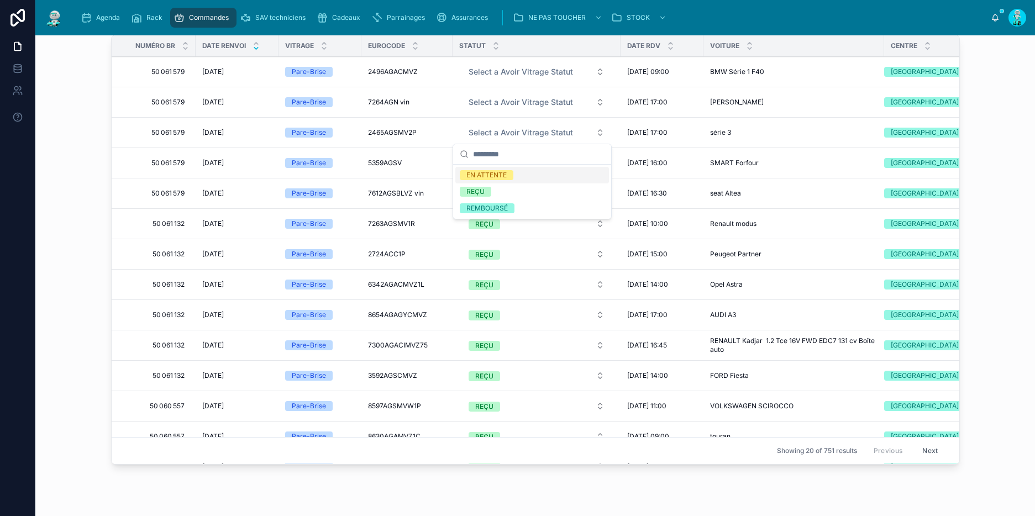
click at [510, 176] on span "EN ATTENTE" at bounding box center [487, 175] width 54 height 10
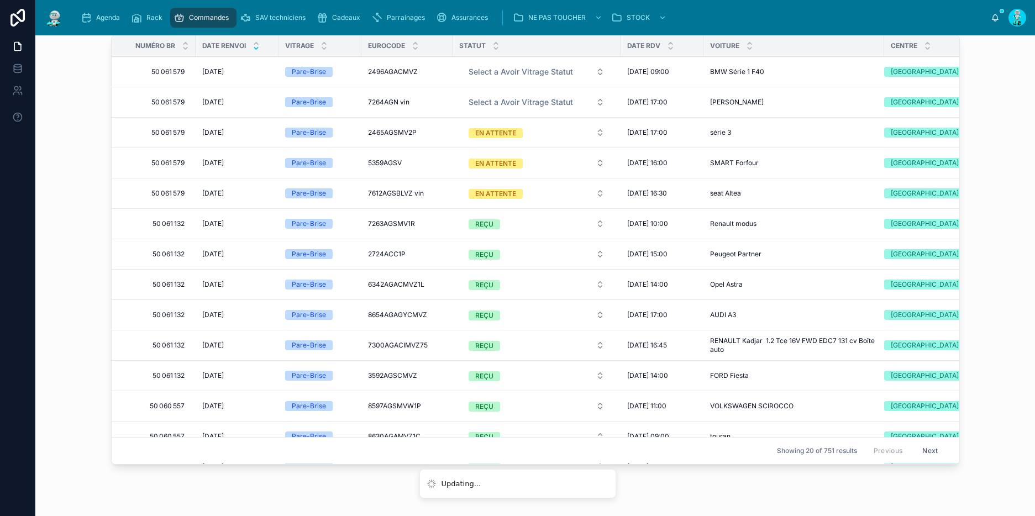
scroll to position [804, 0]
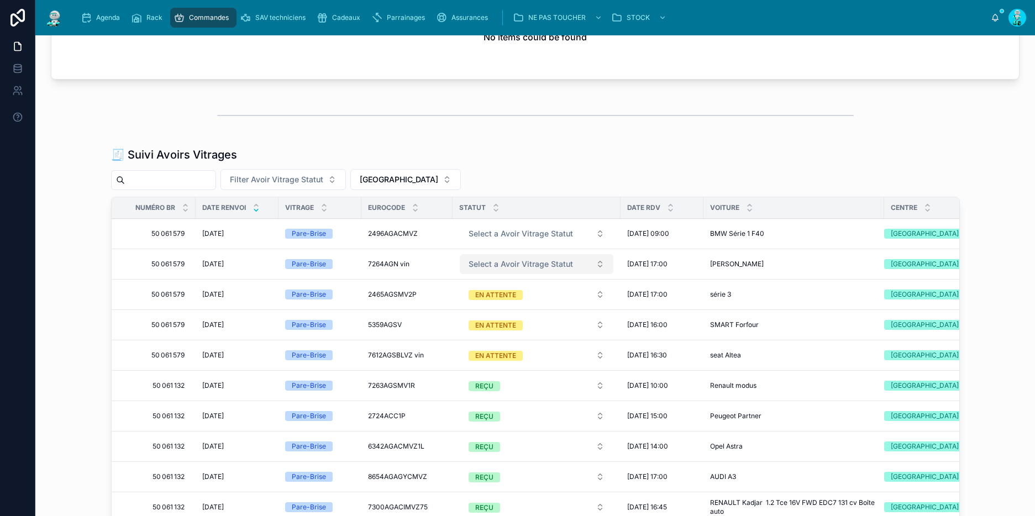
click at [518, 254] on button "Select a Avoir Vitrage Statut" at bounding box center [537, 264] width 154 height 20
click at [510, 303] on span "EN ATTENTE" at bounding box center [487, 307] width 54 height 10
click at [496, 228] on span "Select a Avoir Vitrage Statut" at bounding box center [521, 233] width 104 height 11
click at [495, 272] on div "EN ATTENTE" at bounding box center [486, 276] width 40 height 10
click at [388, 179] on span "[GEOGRAPHIC_DATA]" at bounding box center [399, 179] width 78 height 11
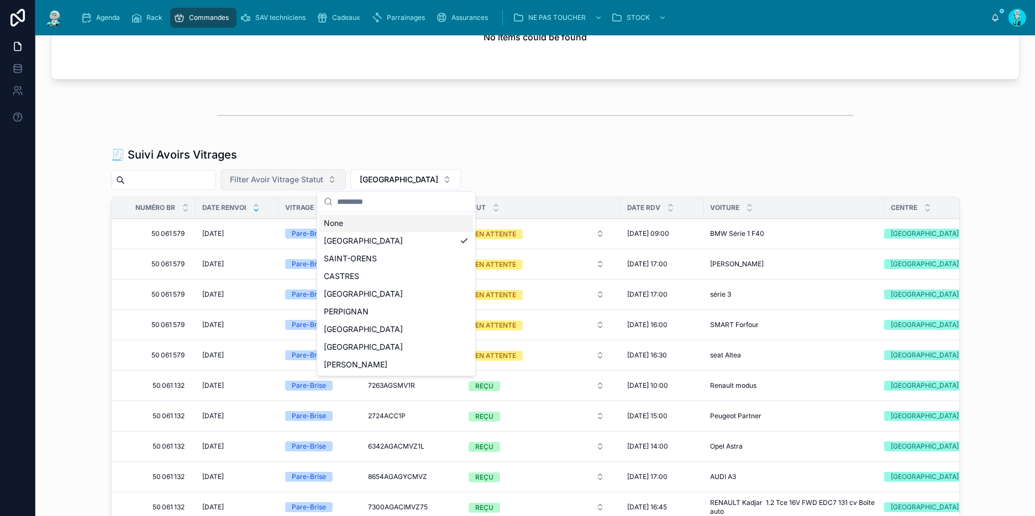
drag, startPoint x: 367, startPoint y: 125, endPoint x: 320, endPoint y: 176, distance: 69.6
click at [367, 125] on div at bounding box center [535, 116] width 636 height 28
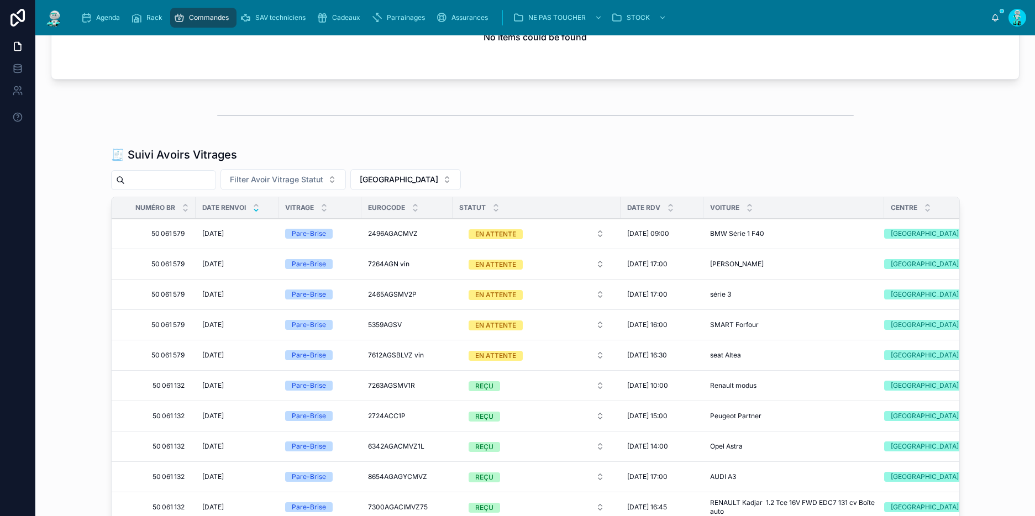
click at [297, 197] on div "Vitrage" at bounding box center [319, 207] width 83 height 21
click at [299, 182] on span "Filter Avoir Vitrage Statut" at bounding box center [276, 179] width 93 height 11
click at [285, 225] on div "EN ATTENTE" at bounding box center [293, 223] width 154 height 18
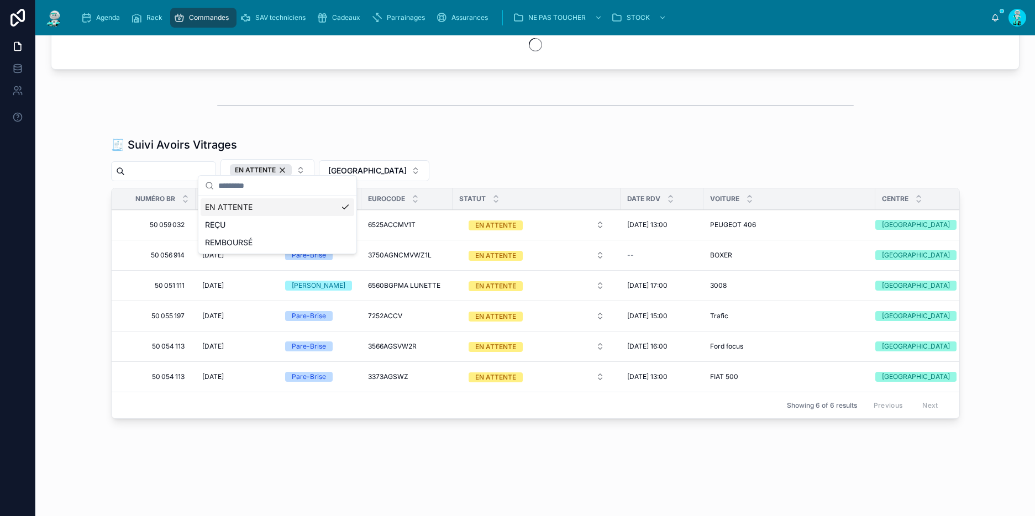
scroll to position [786, 0]
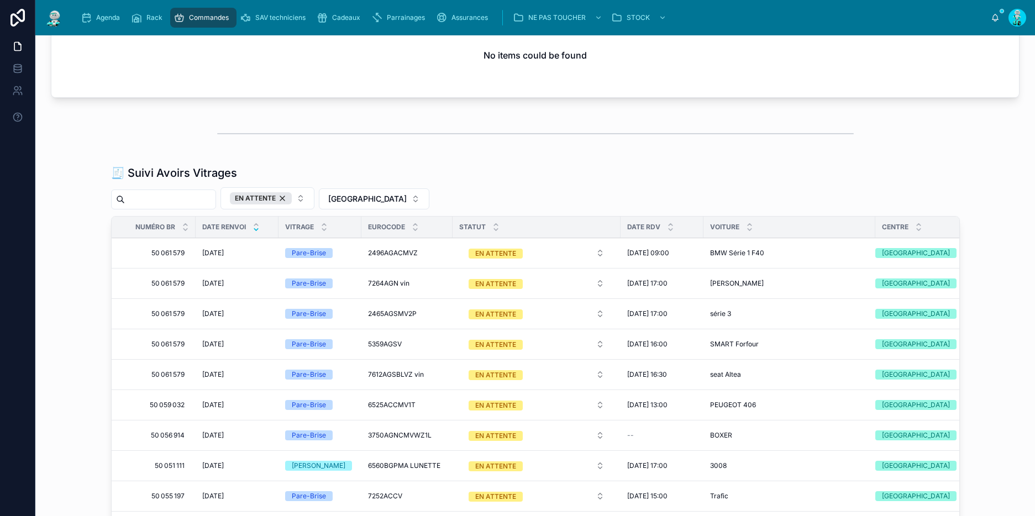
scroll to position [804, 0]
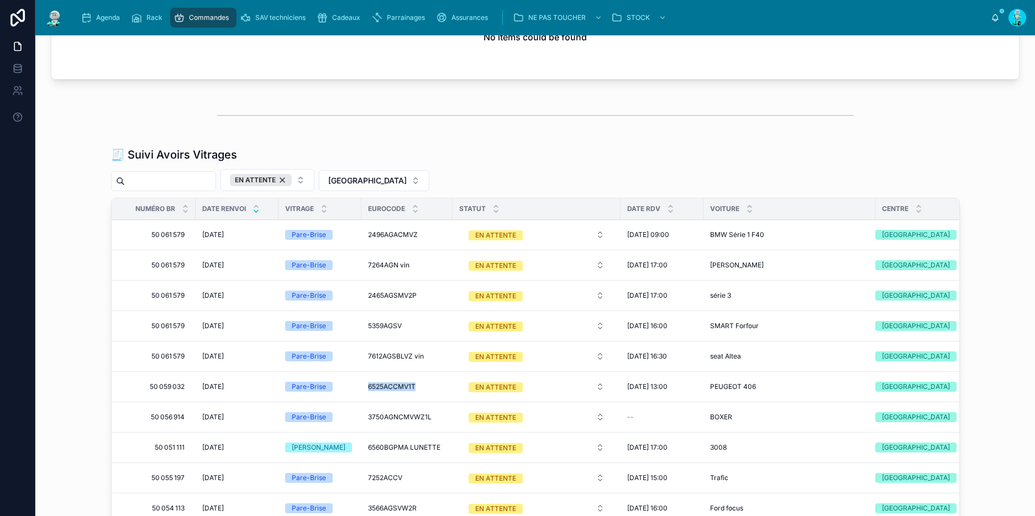
drag, startPoint x: 359, startPoint y: 383, endPoint x: 413, endPoint y: 383, distance: 54.7
click at [413, 383] on td "6525ACCMV1T 6525ACCMV1T" at bounding box center [406, 387] width 91 height 30
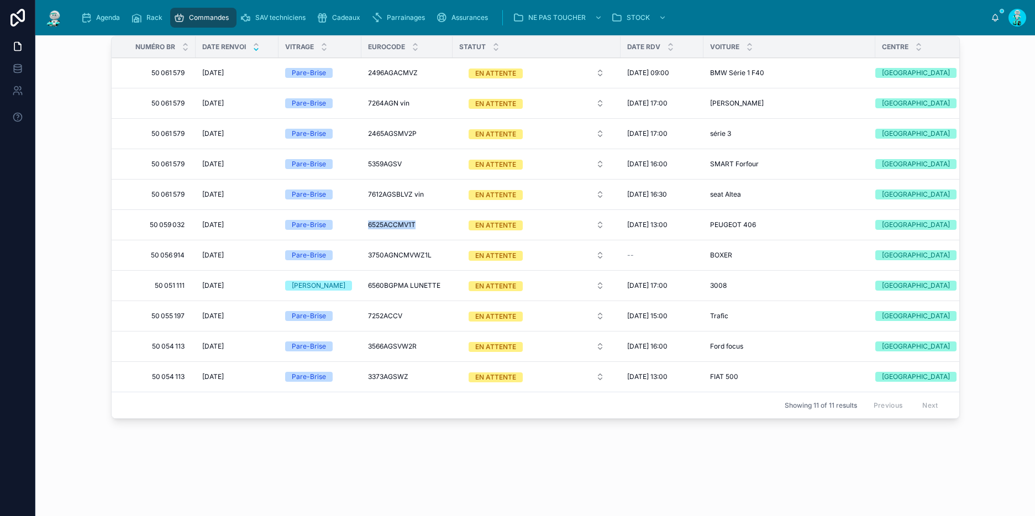
scroll to position [851, 0]
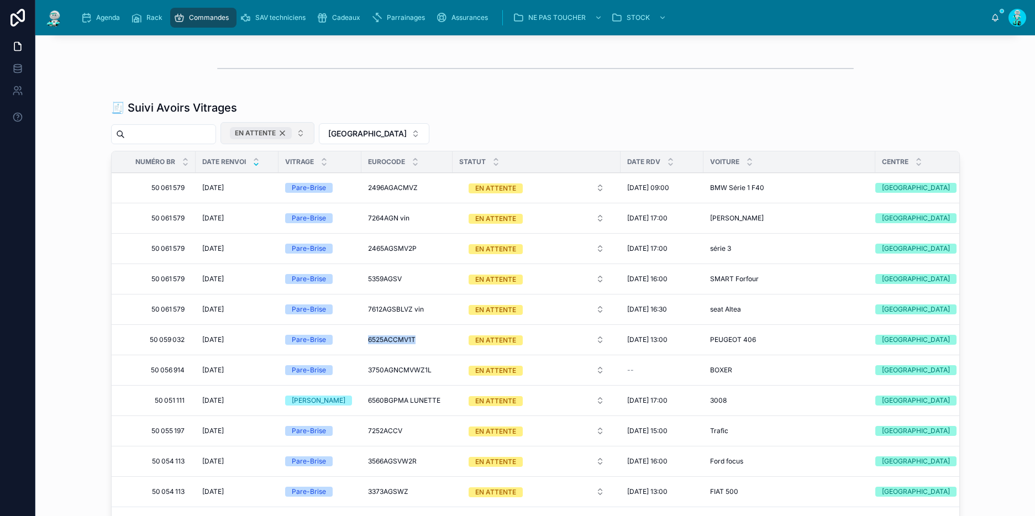
click at [292, 130] on div "EN ATTENTE" at bounding box center [261, 133] width 62 height 12
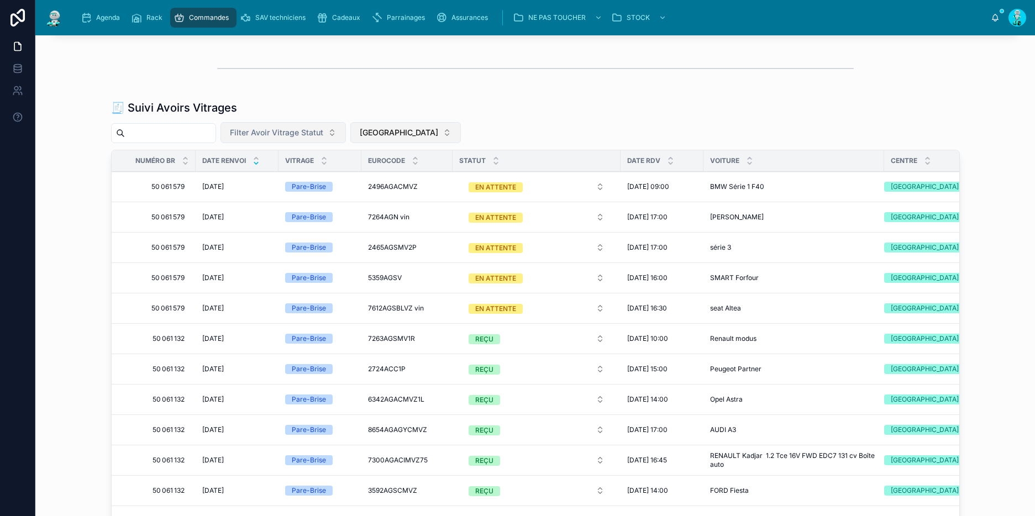
click at [380, 131] on span "[GEOGRAPHIC_DATA]" at bounding box center [399, 132] width 78 height 11
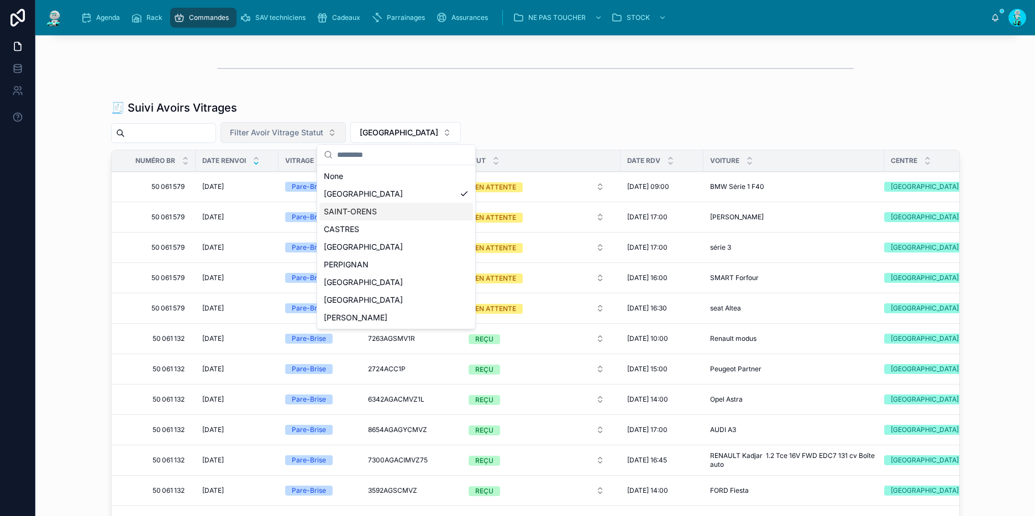
click at [378, 210] on div "SAINT-ORENS" at bounding box center [396, 212] width 154 height 18
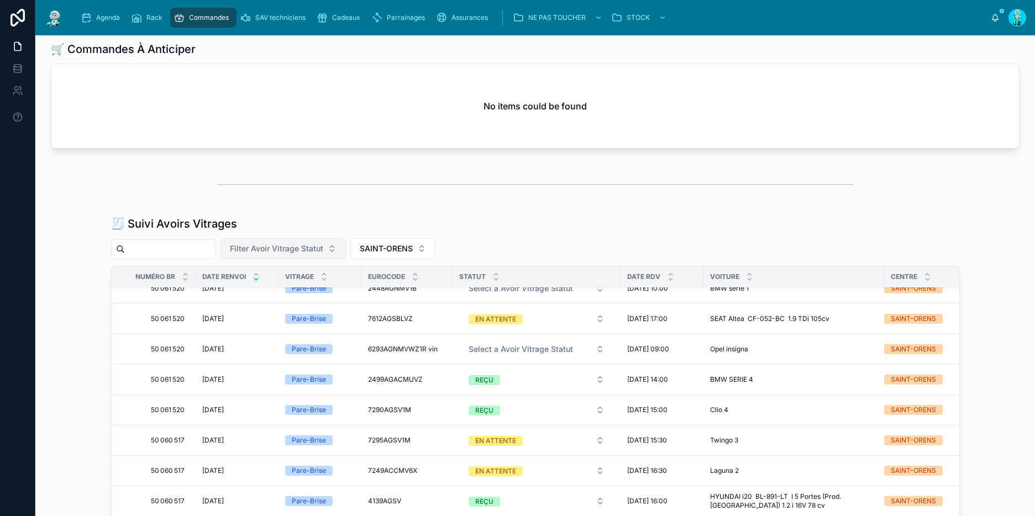
scroll to position [773, 0]
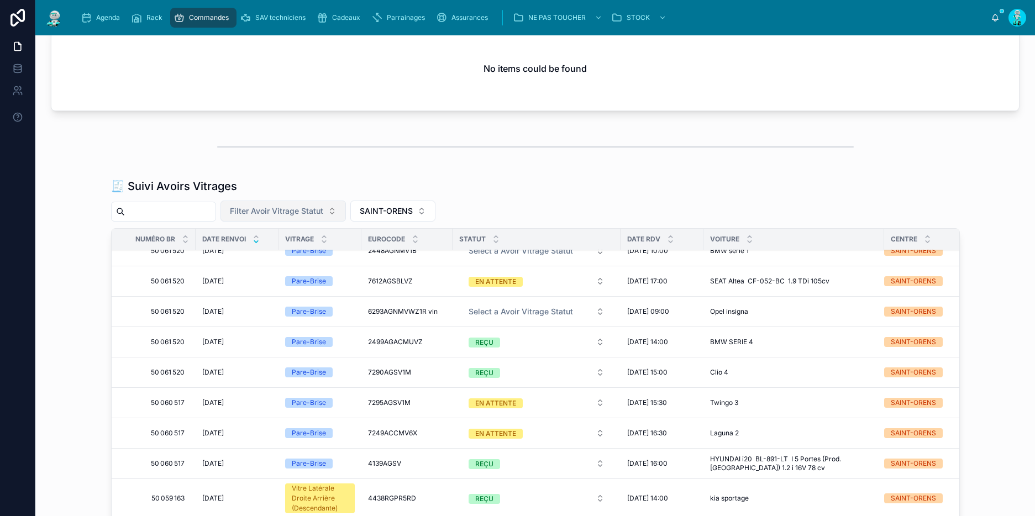
click at [318, 215] on button "Filter Avoir Vitrage Statut" at bounding box center [282, 211] width 125 height 21
drag, startPoint x: 287, startPoint y: 253, endPoint x: 317, endPoint y: 226, distance: 40.3
click at [287, 253] on div "EN ATTENTE" at bounding box center [293, 255] width 154 height 18
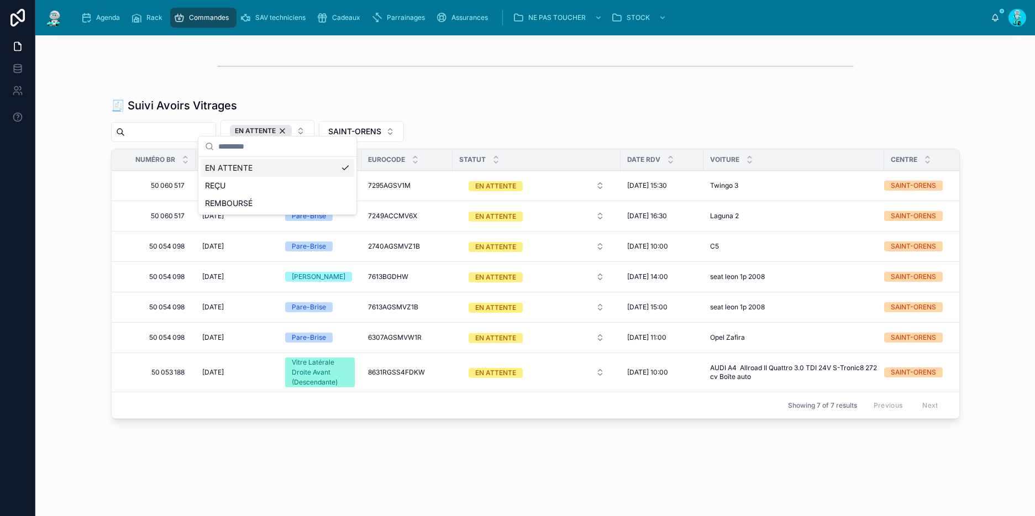
scroll to position [861, 0]
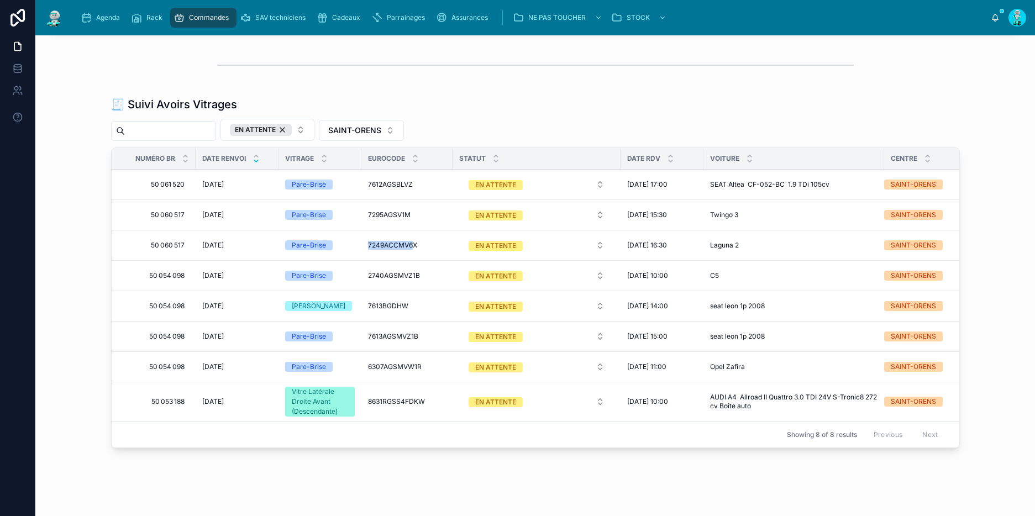
drag, startPoint x: 361, startPoint y: 243, endPoint x: 411, endPoint y: 242, distance: 49.2
click at [411, 242] on td "7249ACCMV6X 7249ACCMV6X" at bounding box center [406, 245] width 91 height 30
click at [356, 242] on td "Pare-Brise" at bounding box center [319, 245] width 83 height 30
drag, startPoint x: 363, startPoint y: 241, endPoint x: 427, endPoint y: 245, distance: 63.7
click at [427, 245] on td "7249ACCMV6X 7249ACCMV6X" at bounding box center [406, 245] width 91 height 30
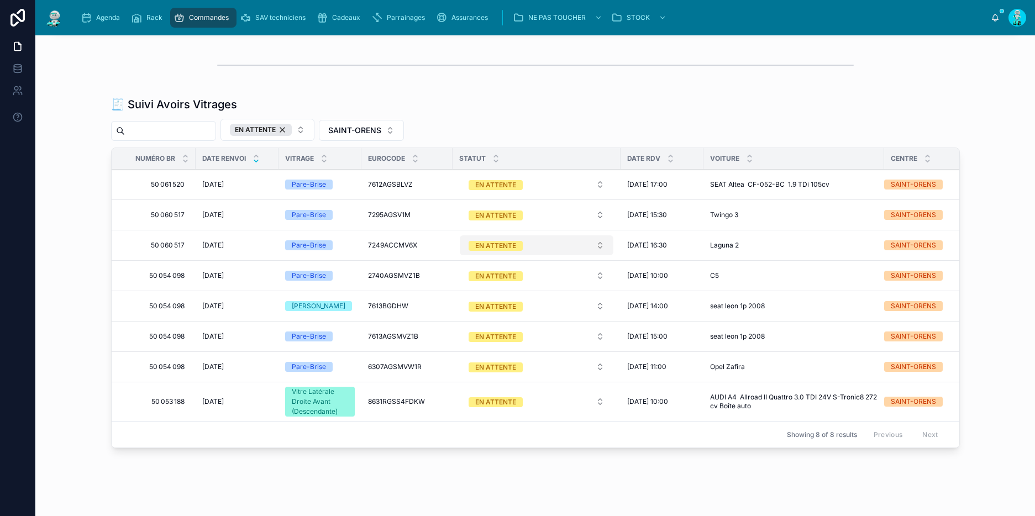
click at [490, 247] on div "EN ATTENTE" at bounding box center [495, 246] width 41 height 10
click at [489, 321] on span "REÇU" at bounding box center [475, 321] width 31 height 10
drag, startPoint x: 372, startPoint y: 211, endPoint x: 413, endPoint y: 217, distance: 41.8
click at [413, 217] on td "7295AGSV1M 7295AGSV1M" at bounding box center [406, 215] width 91 height 30
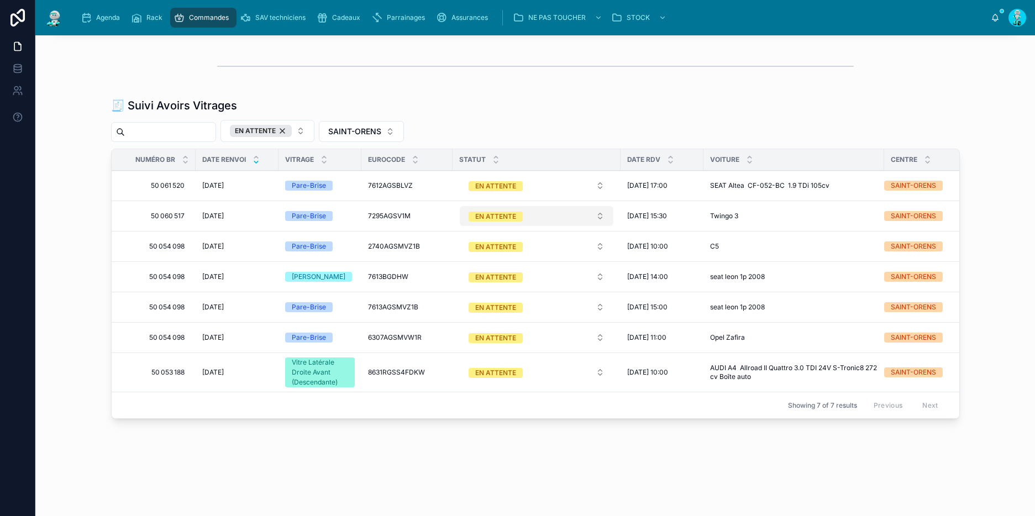
click at [503, 214] on div "EN ATTENTE" at bounding box center [495, 217] width 41 height 10
click at [498, 286] on div "REÇU" at bounding box center [532, 290] width 154 height 17
drag, startPoint x: 362, startPoint y: 181, endPoint x: 416, endPoint y: 180, distance: 53.6
click at [416, 180] on td "7612AGSBLVZ 7612AGSBLVZ" at bounding box center [406, 186] width 91 height 30
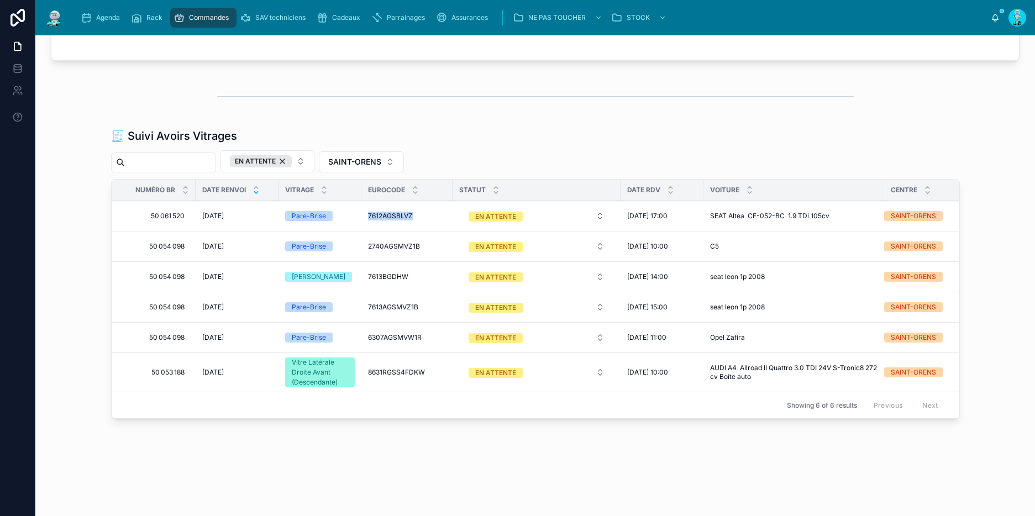
drag, startPoint x: 361, startPoint y: 206, endPoint x: 412, endPoint y: 206, distance: 50.8
click at [424, 206] on td "7612AGSBLVZ 7612AGSBLVZ" at bounding box center [406, 216] width 91 height 30
click at [292, 155] on div "EN ATTENTE" at bounding box center [261, 161] width 62 height 12
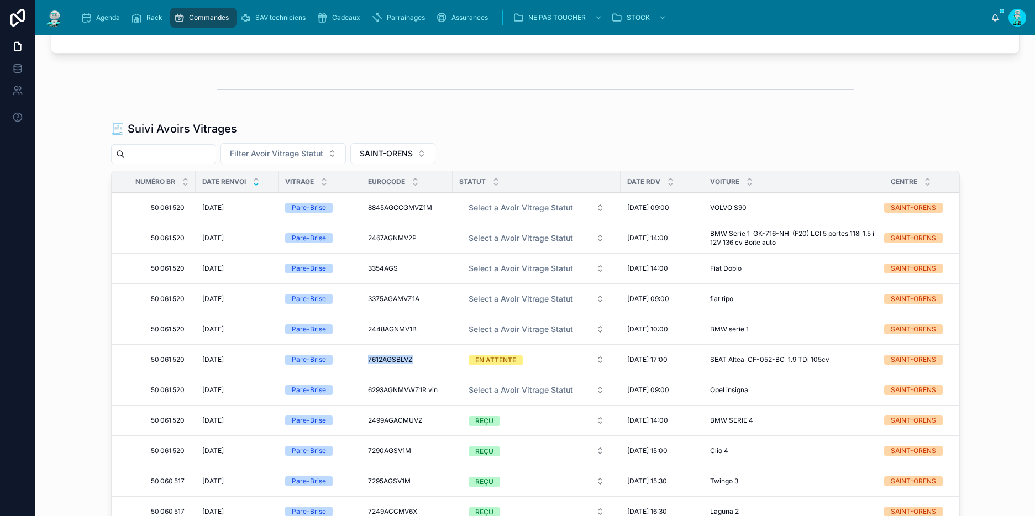
drag, startPoint x: 358, startPoint y: 356, endPoint x: 415, endPoint y: 360, distance: 57.0
click at [417, 359] on td "7612AGSBLVZ 7612AGSBLVZ" at bounding box center [406, 360] width 91 height 30
click at [494, 393] on span "Select a Avoir Vitrage Statut" at bounding box center [521, 390] width 104 height 11
click at [486, 435] on div "EN ATTENTE" at bounding box center [486, 433] width 40 height 10
click at [487, 329] on span "Select a Avoir Vitrage Statut" at bounding box center [521, 329] width 104 height 11
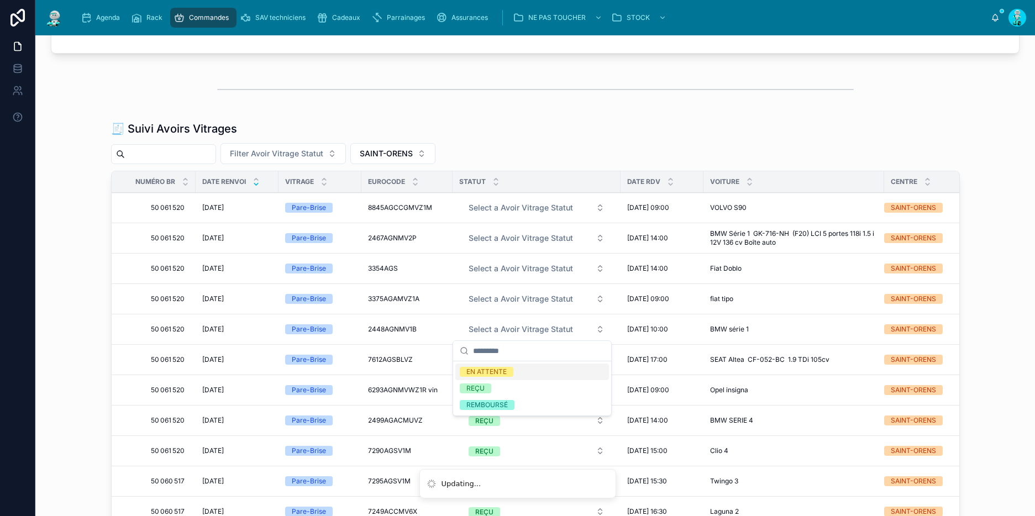
click at [483, 371] on div "EN ATTENTE" at bounding box center [486, 372] width 40 height 10
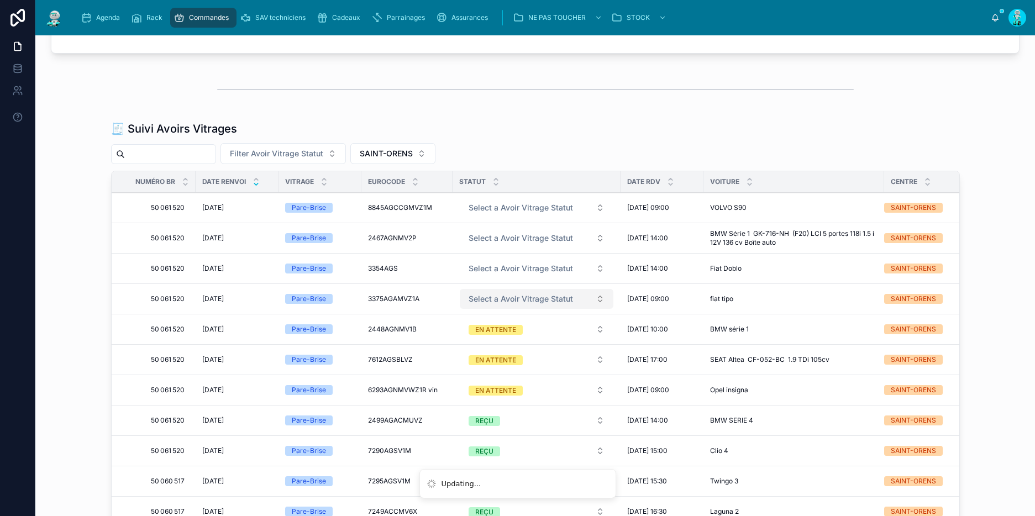
click at [495, 293] on span "Select a Avoir Vitrage Statut" at bounding box center [521, 298] width 104 height 11
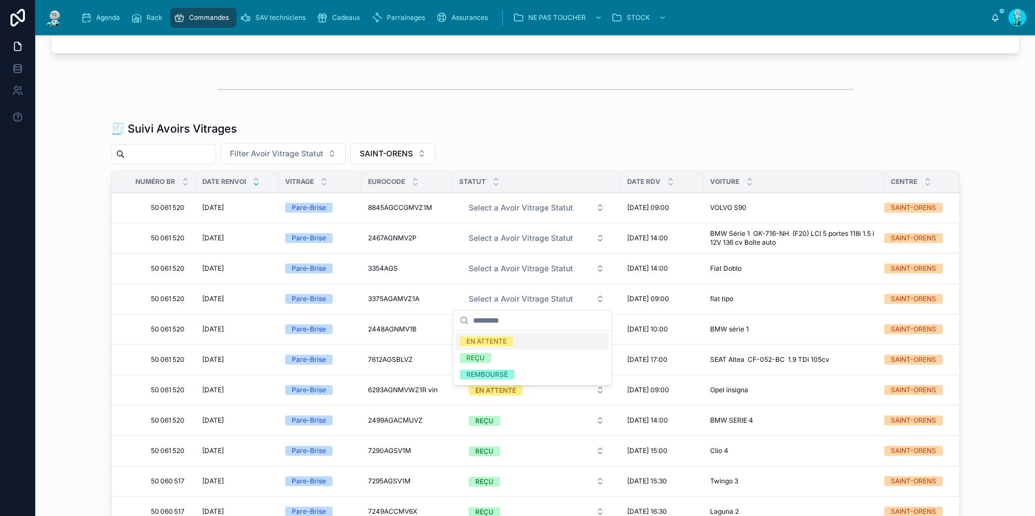
click at [500, 337] on div "EN ATTENTE" at bounding box center [486, 341] width 40 height 10
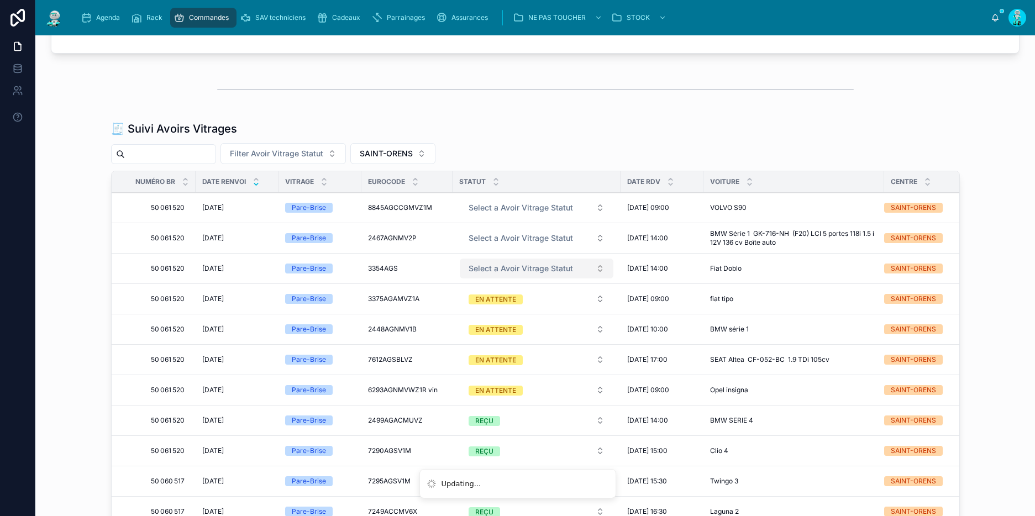
click at [504, 264] on span "Select a Avoir Vitrage Statut" at bounding box center [521, 268] width 104 height 11
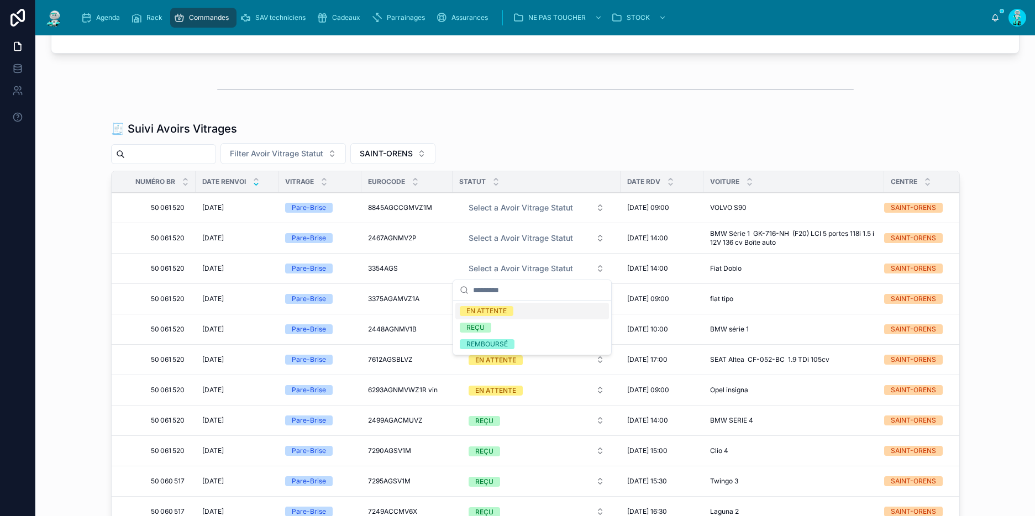
click at [503, 311] on div "EN ATTENTE" at bounding box center [486, 311] width 40 height 10
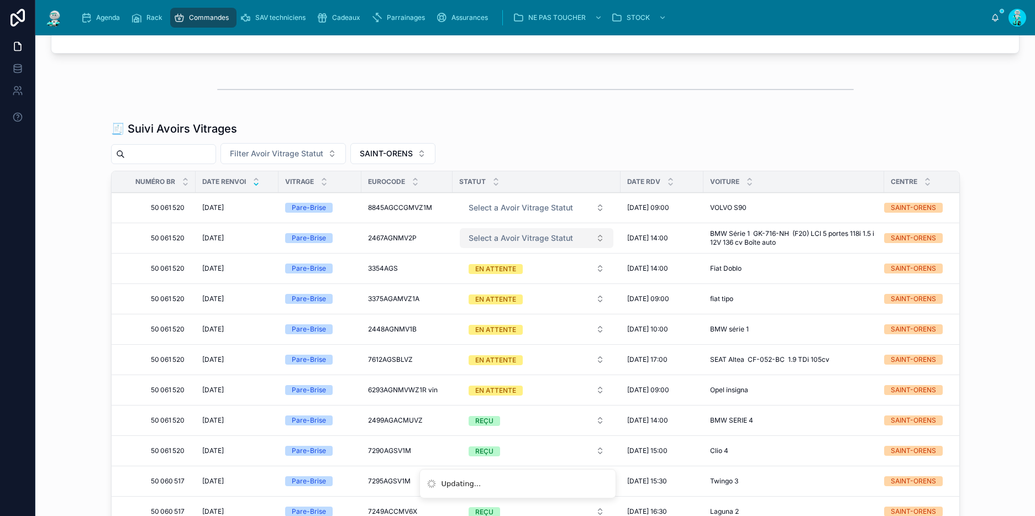
click at [492, 234] on span "Select a Avoir Vitrage Statut" at bounding box center [521, 238] width 104 height 11
click at [488, 276] on div "EN ATTENTE" at bounding box center [486, 281] width 40 height 10
click at [482, 208] on span "Select a Avoir Vitrage Statut" at bounding box center [521, 207] width 104 height 11
click at [490, 248] on div "EN ATTENTE" at bounding box center [486, 250] width 40 height 10
click at [386, 148] on span "SAINT-ORENS" at bounding box center [386, 153] width 53 height 11
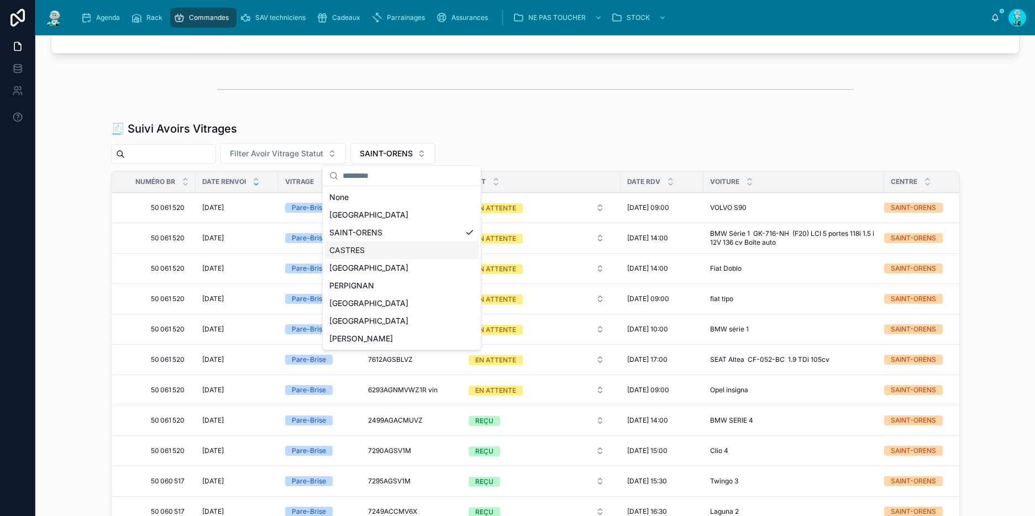
click at [381, 251] on div "CASTRES" at bounding box center [402, 250] width 154 height 18
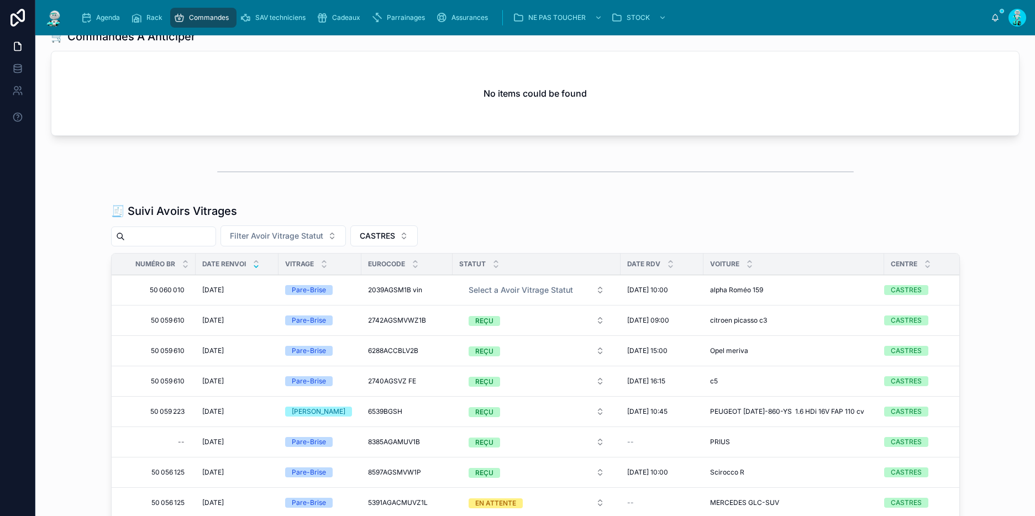
scroll to position [812, 0]
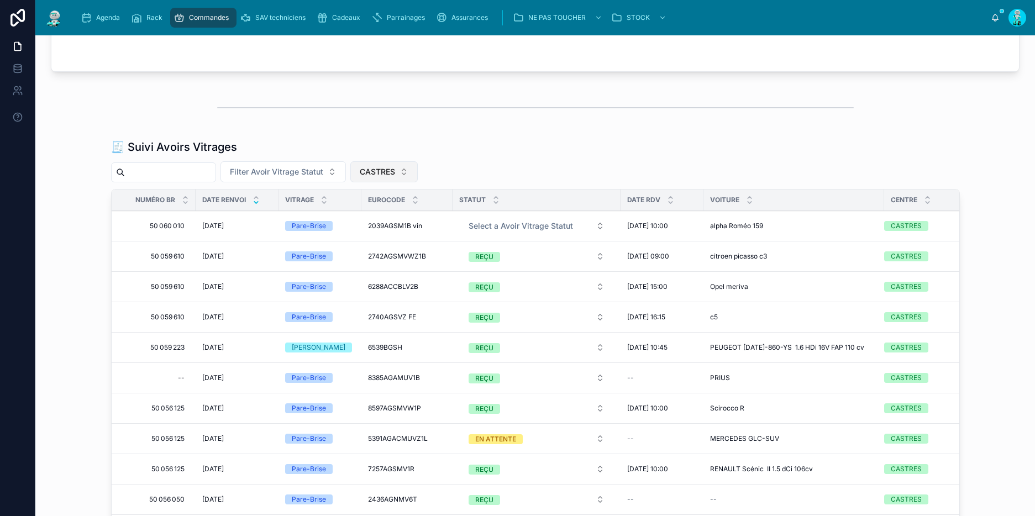
click at [379, 169] on span "CASTRES" at bounding box center [377, 171] width 35 height 11
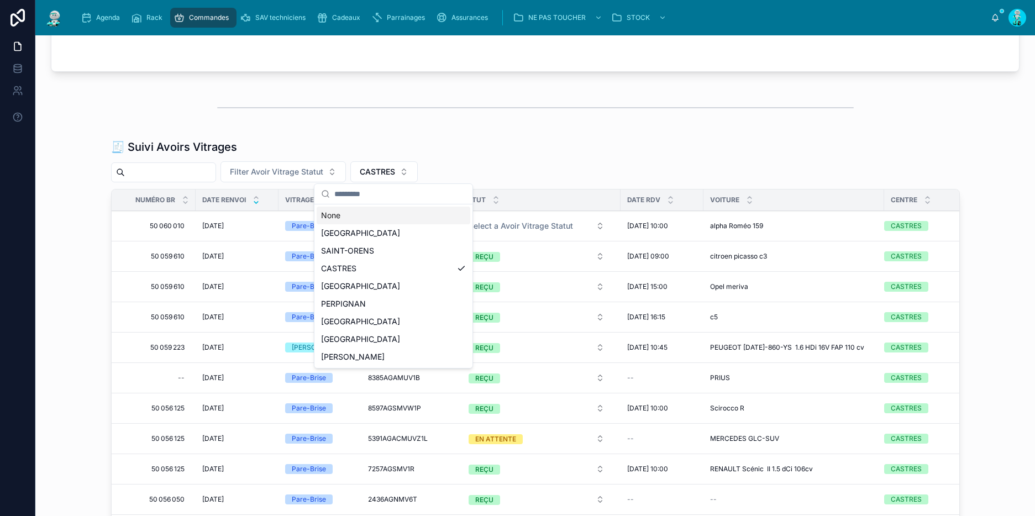
click at [308, 169] on span "Filter Avoir Vitrage Statut" at bounding box center [276, 171] width 93 height 11
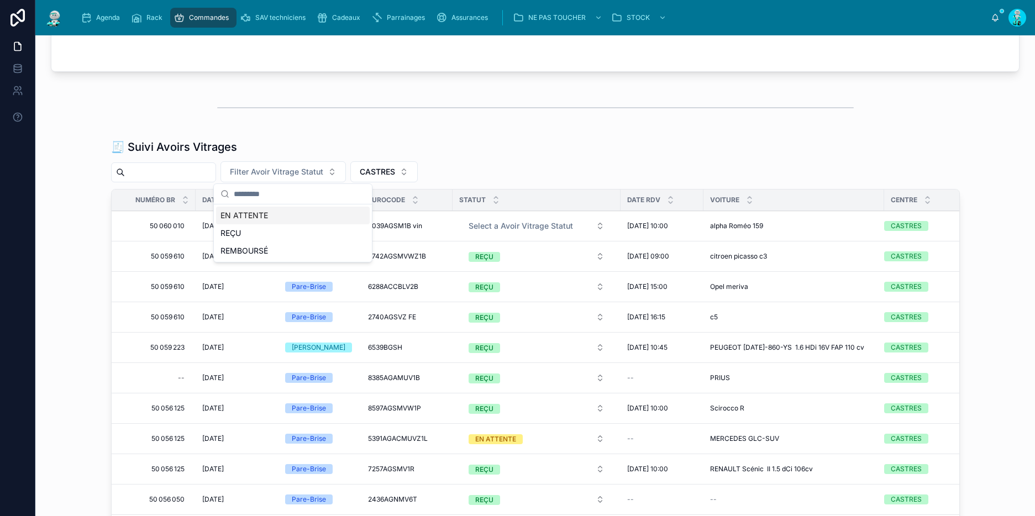
click at [302, 218] on div "EN ATTENTE" at bounding box center [293, 216] width 154 height 18
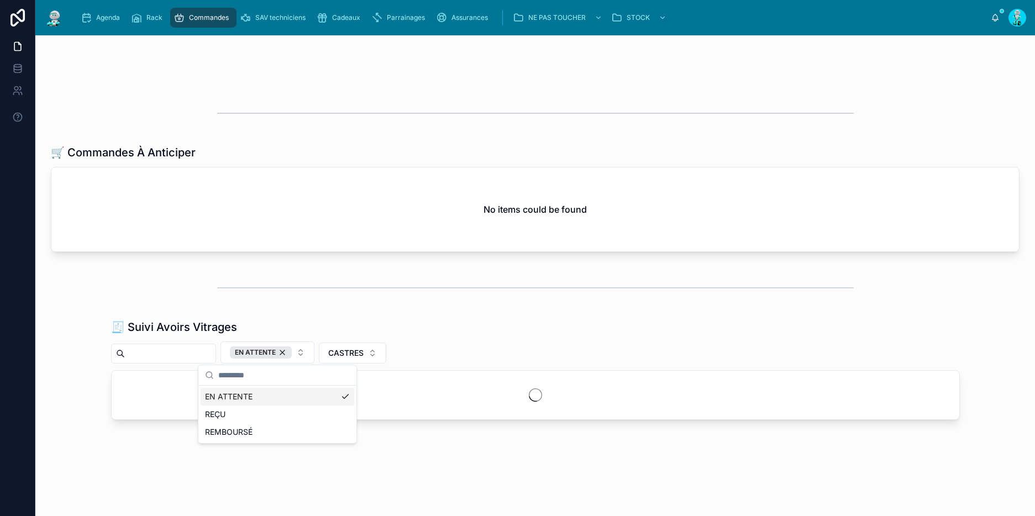
scroll to position [700, 0]
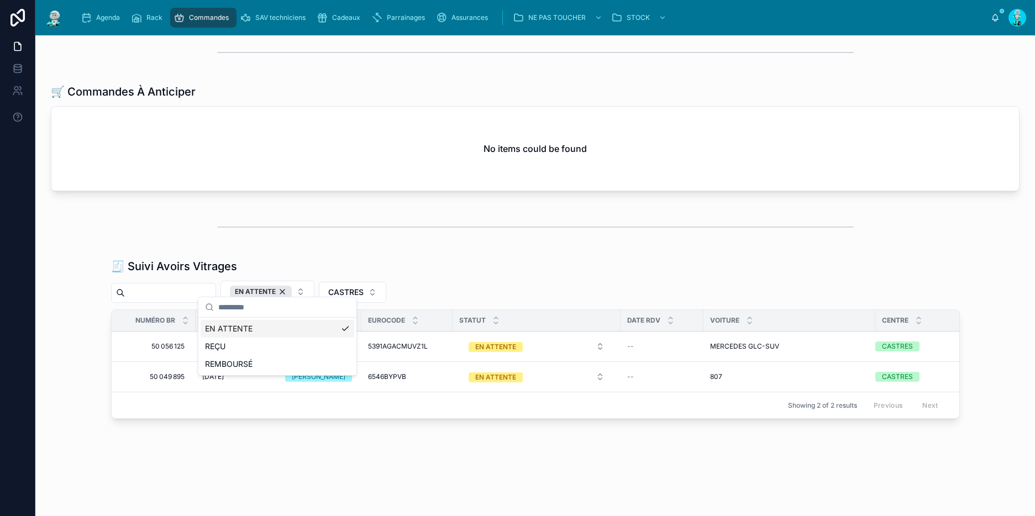
click at [291, 286] on div "EN ATTENTE" at bounding box center [261, 292] width 62 height 12
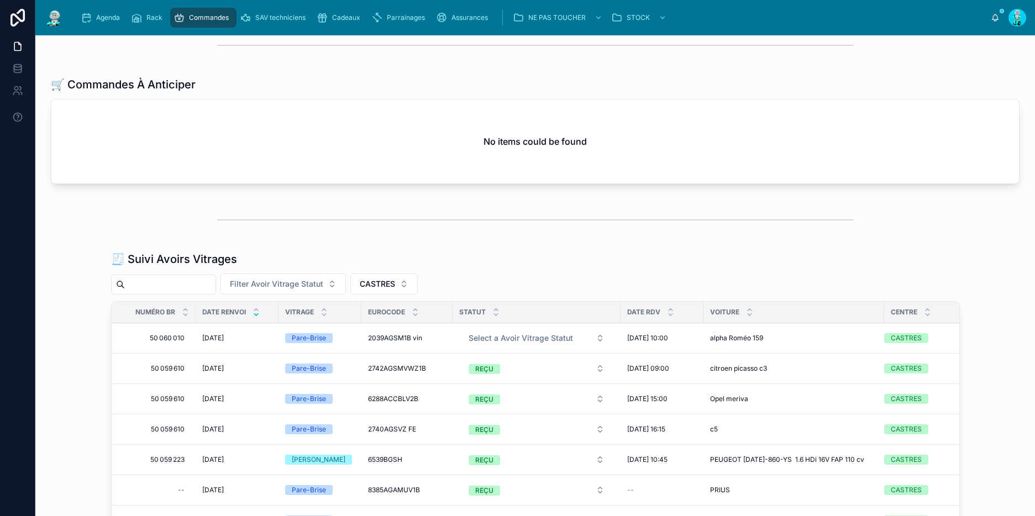
scroll to position [801, 0]
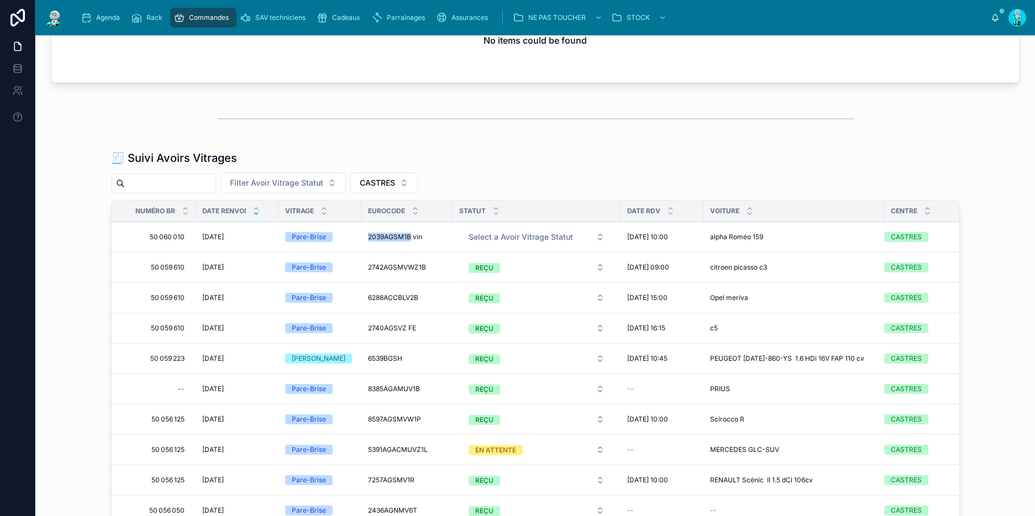
drag, startPoint x: 360, startPoint y: 235, endPoint x: 406, endPoint y: 238, distance: 45.9
click at [406, 238] on td "2039AGSM1B vin 2039AGSM1B vin" at bounding box center [406, 237] width 91 height 30
click at [506, 236] on span "Select a Avoir Vitrage Statut" at bounding box center [521, 237] width 104 height 11
click at [539, 160] on div "🧾 Suivi Avoirs Vitrages" at bounding box center [535, 157] width 849 height 15
click at [492, 240] on span "Select a Avoir Vitrage Statut" at bounding box center [521, 237] width 104 height 11
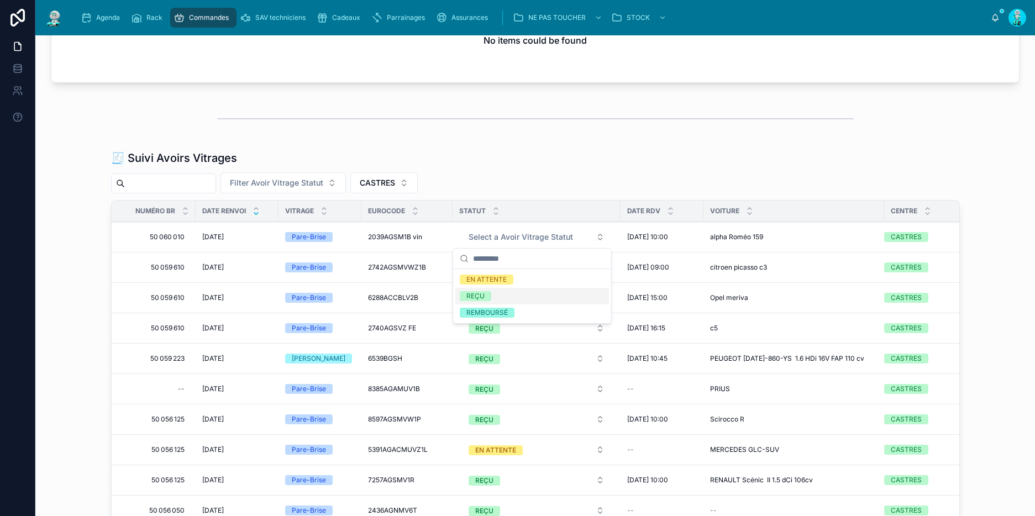
click at [494, 290] on div "REÇU" at bounding box center [532, 296] width 154 height 17
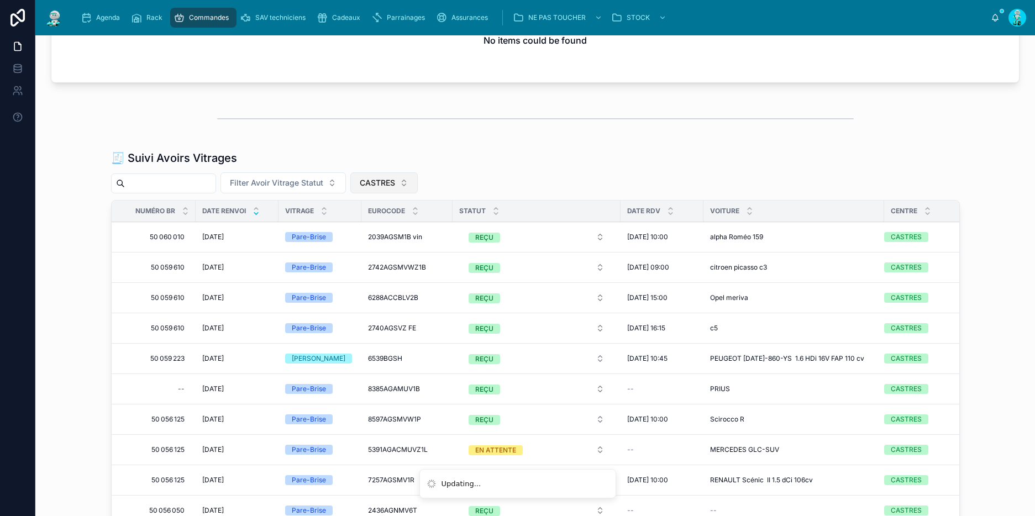
click at [387, 179] on span "CASTRES" at bounding box center [377, 182] width 35 height 11
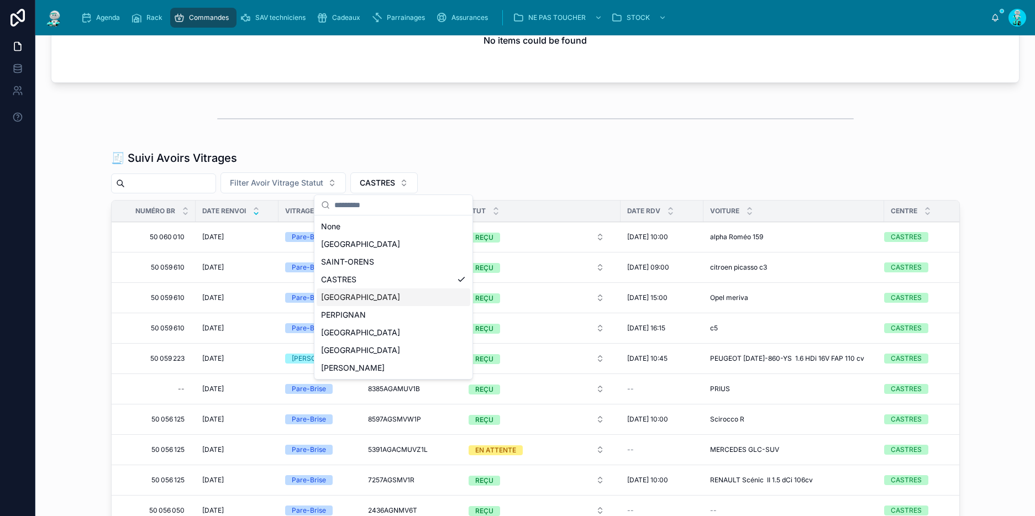
click at [376, 302] on div "[GEOGRAPHIC_DATA]" at bounding box center [394, 297] width 154 height 18
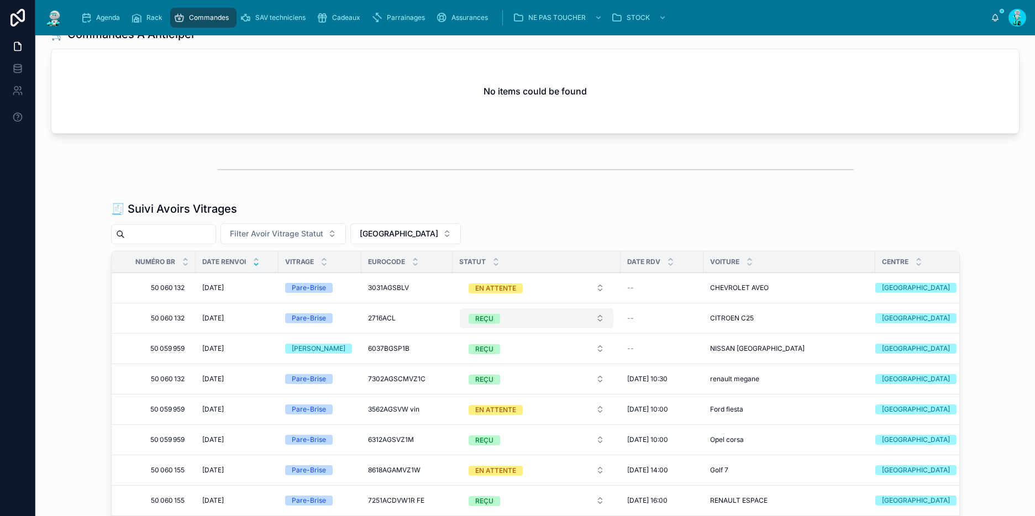
scroll to position [854, 0]
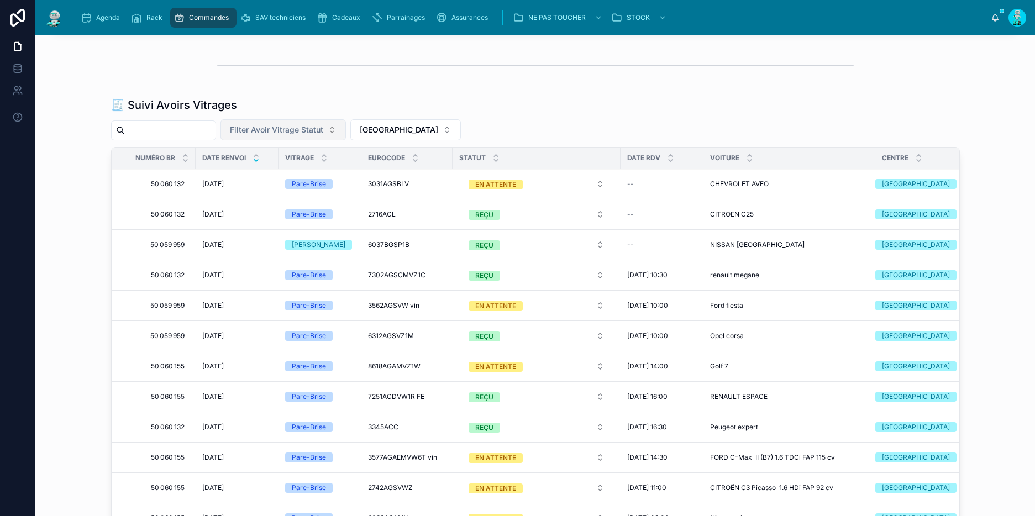
click at [313, 128] on span "Filter Avoir Vitrage Statut" at bounding box center [276, 129] width 93 height 11
drag, startPoint x: 318, startPoint y: 174, endPoint x: 361, endPoint y: 182, distance: 43.8
click at [318, 174] on div "EN ATTENTE" at bounding box center [293, 174] width 154 height 18
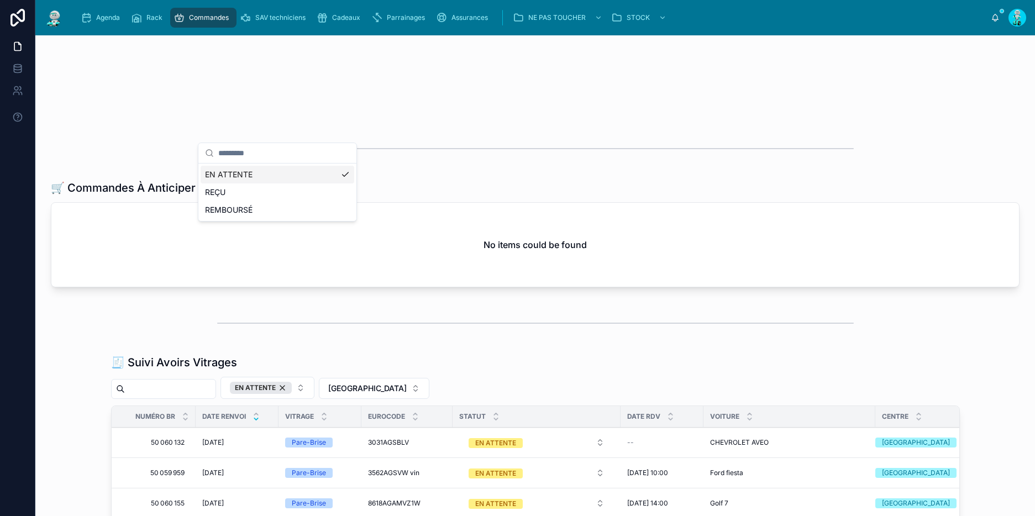
scroll to position [854, 0]
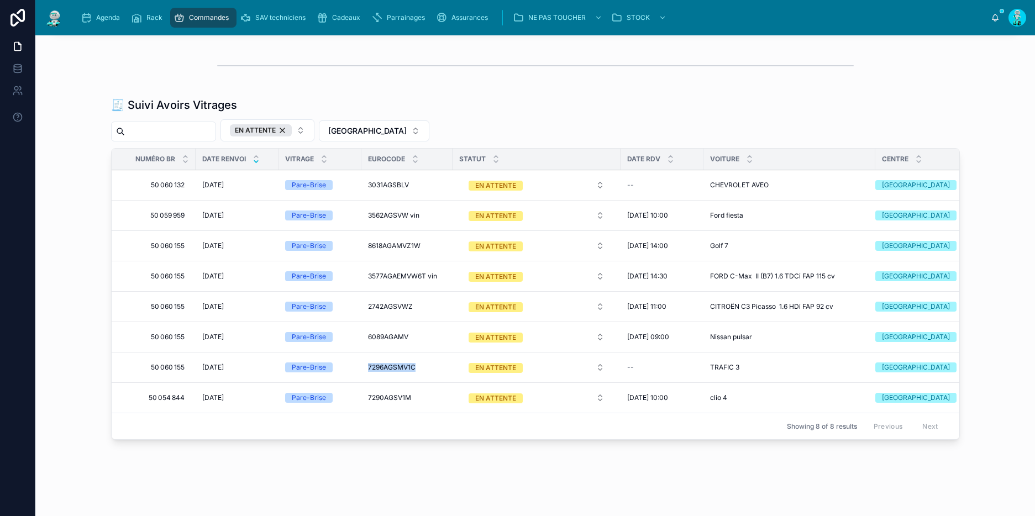
drag, startPoint x: 378, startPoint y: 363, endPoint x: 429, endPoint y: 364, distance: 51.4
click at [429, 364] on td "7296AGSMV1C 7296AGSMV1C" at bounding box center [406, 368] width 91 height 30
click at [502, 364] on div "EN ATTENTE" at bounding box center [495, 368] width 41 height 10
click at [502, 440] on div "REÇU" at bounding box center [532, 443] width 154 height 17
drag, startPoint x: 361, startPoint y: 335, endPoint x: 408, endPoint y: 334, distance: 47.0
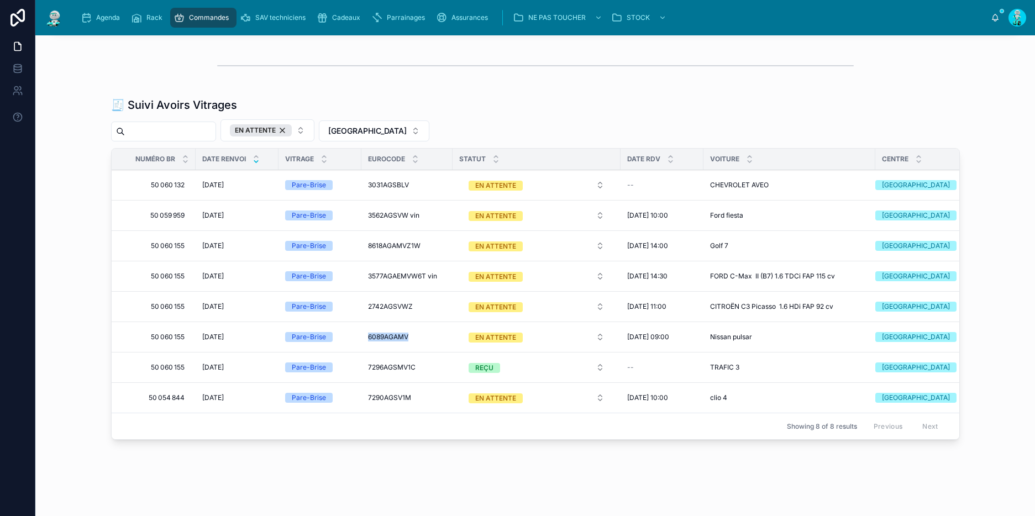
click at [408, 334] on td "6089AGAMV 6089AGAMV" at bounding box center [406, 337] width 91 height 30
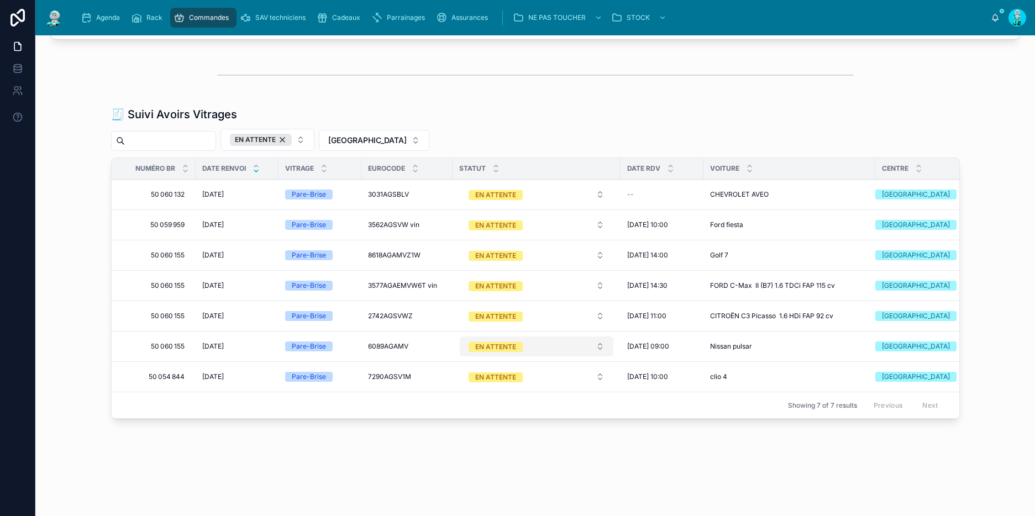
click at [486, 342] on div "EN ATTENTE" at bounding box center [495, 347] width 41 height 10
click at [485, 411] on span "REÇU" at bounding box center [475, 415] width 31 height 10
drag, startPoint x: 372, startPoint y: 303, endPoint x: 415, endPoint y: 306, distance: 43.7
click at [415, 306] on td "2742AGSVWZ 2742AGSVWZ" at bounding box center [406, 316] width 91 height 30
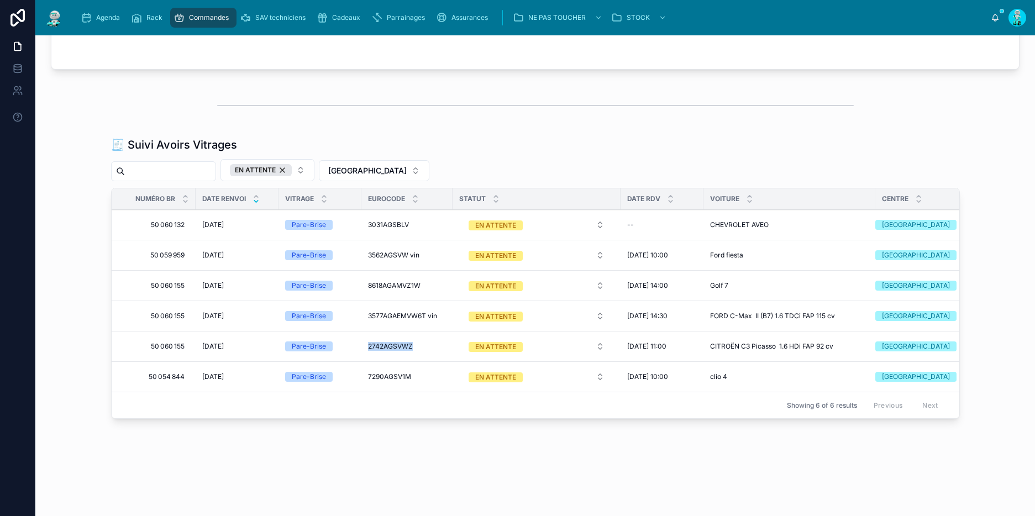
drag, startPoint x: 360, startPoint y: 339, endPoint x: 414, endPoint y: 342, distance: 54.2
click at [416, 341] on td "2742AGSVWZ 2742AGSVWZ" at bounding box center [406, 347] width 91 height 30
click at [489, 342] on div "EN ATTENTE" at bounding box center [495, 347] width 41 height 10
click at [494, 413] on div "REÇU" at bounding box center [532, 415] width 154 height 17
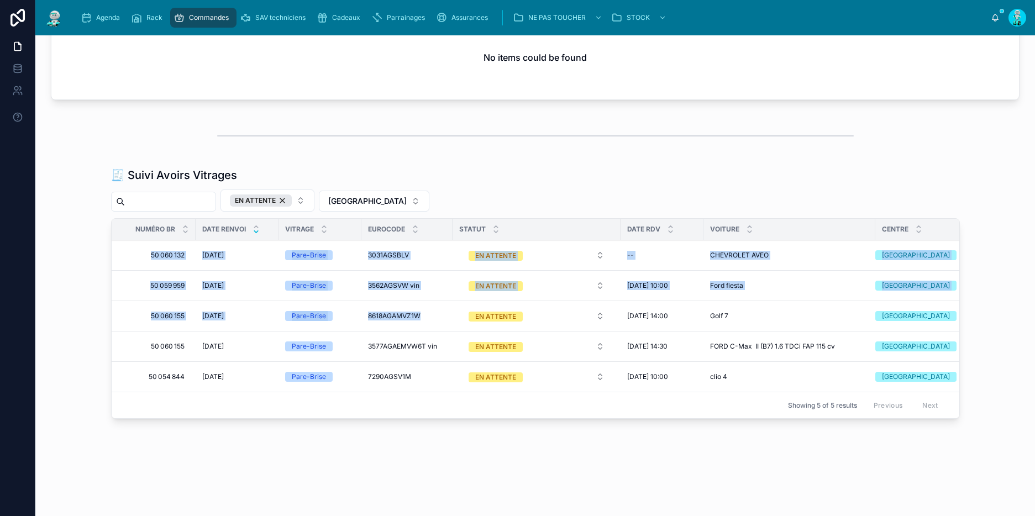
scroll to position [791, 0]
drag, startPoint x: 362, startPoint y: 307, endPoint x: 419, endPoint y: 307, distance: 56.4
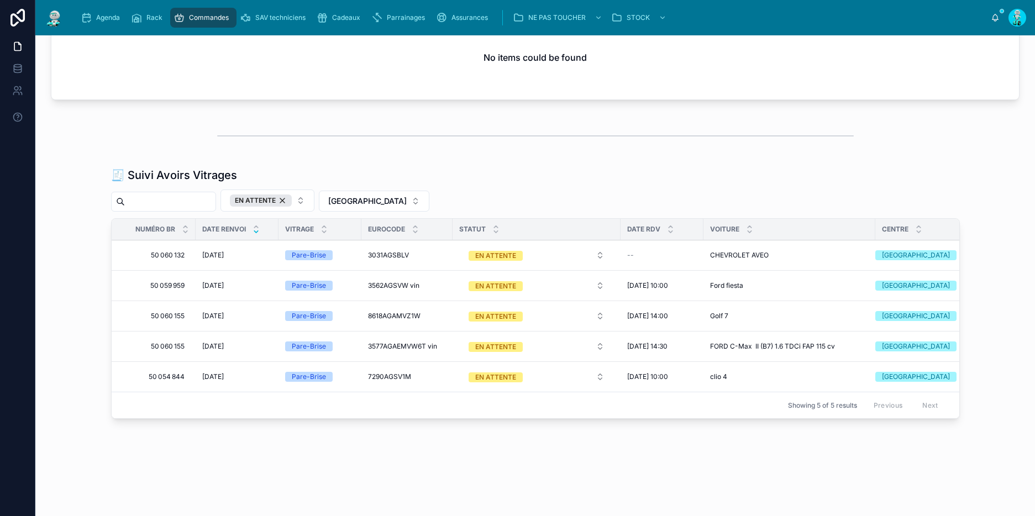
click at [396, 425] on div "🧾 Suivi Avoirs Vitrages EN ATTENTE CARCASSONNE Numéro BR Date Renvoi Vitrage Eu…" at bounding box center [535, 295] width 982 height 265
drag, startPoint x: 362, startPoint y: 337, endPoint x: 422, endPoint y: 340, distance: 59.2
click at [422, 340] on td "3577AGAEMVW6T vin 3577AGAEMVW6T vin" at bounding box center [406, 347] width 91 height 30
click at [482, 342] on div "EN ATTENTE" at bounding box center [495, 347] width 41 height 10
click at [497, 413] on div "REÇU" at bounding box center [532, 415] width 154 height 17
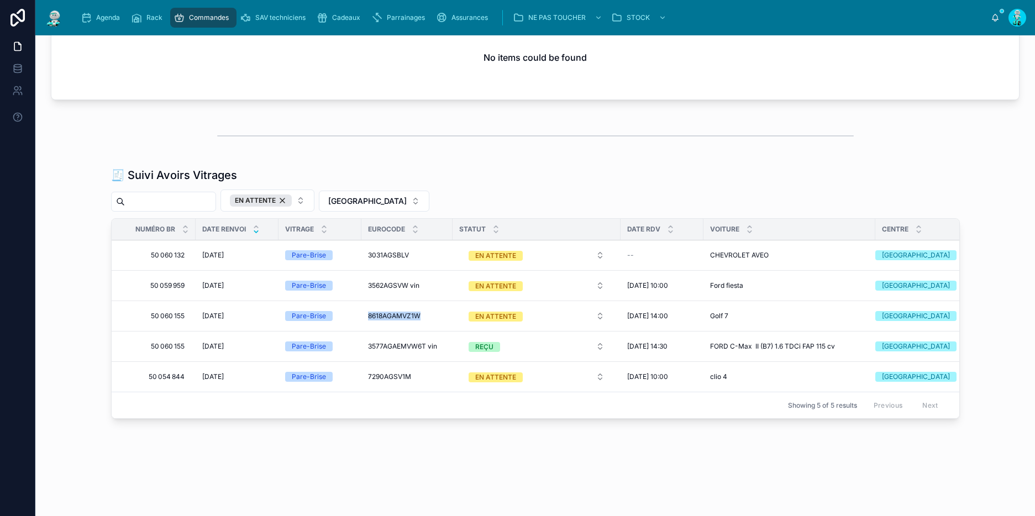
drag, startPoint x: 359, startPoint y: 306, endPoint x: 418, endPoint y: 306, distance: 59.1
click at [418, 306] on td "8618AGAMVZ1W 8618AGAMVZ1W" at bounding box center [406, 316] width 91 height 30
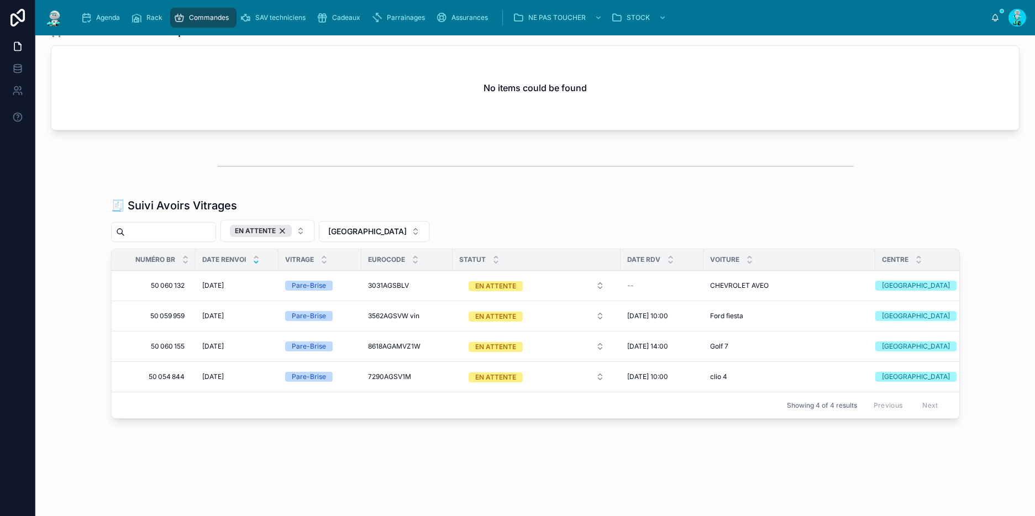
scroll to position [761, 0]
drag, startPoint x: 357, startPoint y: 335, endPoint x: 427, endPoint y: 341, distance: 70.4
click at [428, 341] on tr "50 060 155 50 060 155 18/09/2025 18/09/2025 Pare-Brise 8618AGAMVZ1W 8618AGAMVZ1…" at bounding box center [541, 347] width 858 height 30
click at [497, 342] on div "EN ATTENTE" at bounding box center [495, 347] width 41 height 10
click at [493, 411] on div "REÇU" at bounding box center [532, 415] width 154 height 17
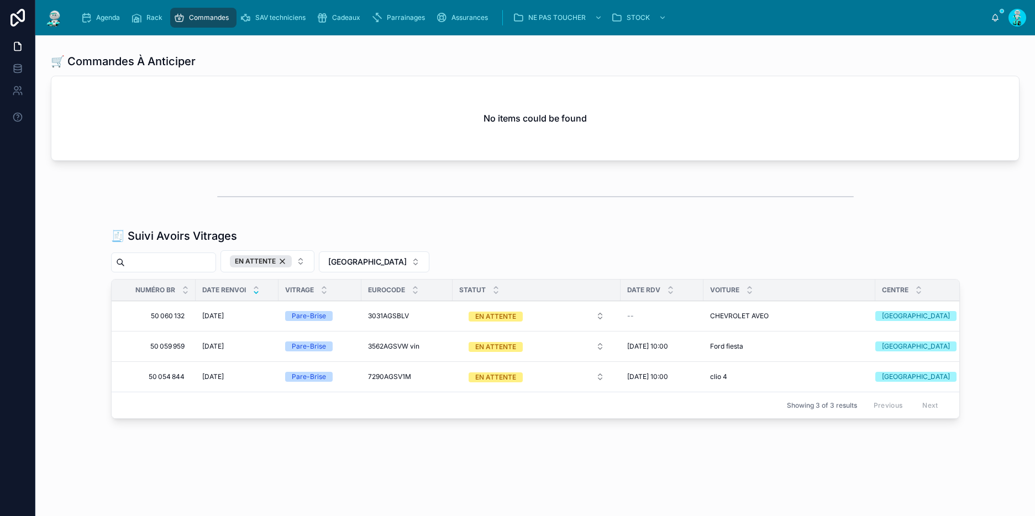
scroll to position [730, 0]
drag, startPoint x: 361, startPoint y: 307, endPoint x: 404, endPoint y: 306, distance: 43.1
click at [401, 425] on div "🧾 Suivi Avoirs Vitrages EN ATTENTE CARCASSONNE Numéro BR Date Renvoi Vitrage Eu…" at bounding box center [535, 326] width 982 height 204
drag, startPoint x: 361, startPoint y: 339, endPoint x: 404, endPoint y: 339, distance: 42.5
click at [404, 339] on td "3562AGSVW vin 3562AGSVW vin" at bounding box center [406, 347] width 91 height 30
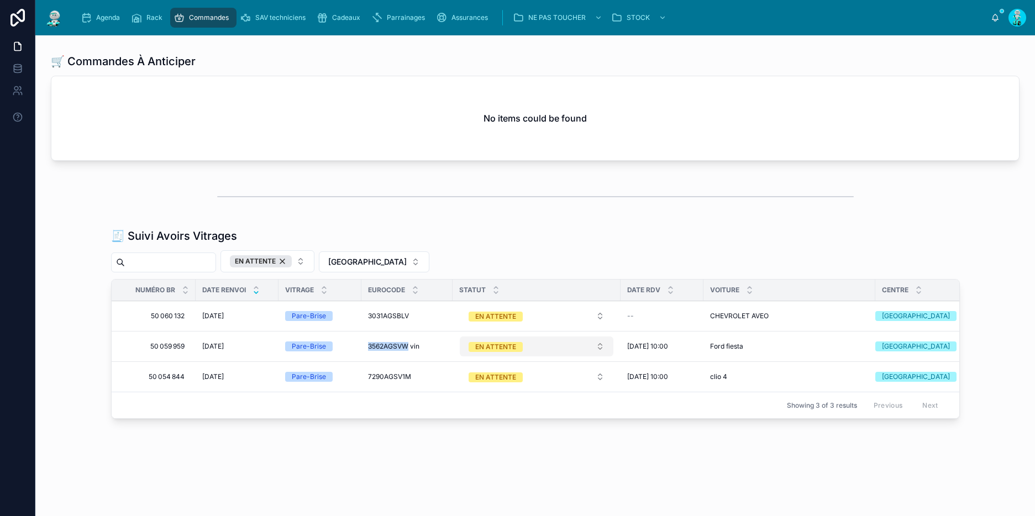
click at [496, 342] on div "EN ATTENTE" at bounding box center [495, 347] width 41 height 10
click at [483, 411] on div "REÇU" at bounding box center [475, 415] width 18 height 10
drag, startPoint x: 363, startPoint y: 306, endPoint x: 411, endPoint y: 304, distance: 48.1
click at [411, 304] on td "3031AGSBLV 3031AGSBLV" at bounding box center [406, 316] width 91 height 30
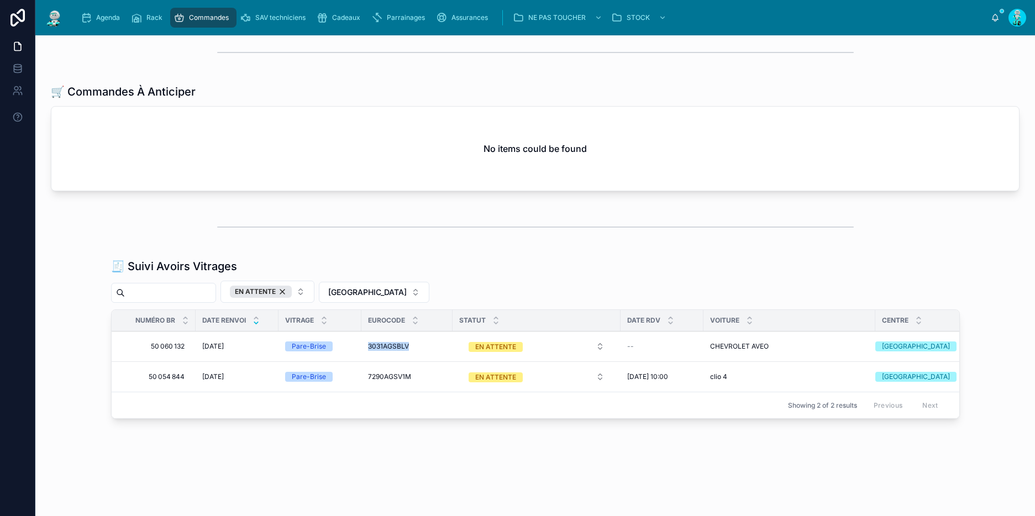
drag, startPoint x: 363, startPoint y: 337, endPoint x: 412, endPoint y: 341, distance: 49.4
click at [412, 341] on td "3031AGSBLV 3031AGSBLV" at bounding box center [406, 347] width 91 height 30
click at [476, 342] on div "EN ATTENTE" at bounding box center [495, 347] width 41 height 10
click at [479, 412] on div "REÇU" at bounding box center [475, 415] width 18 height 10
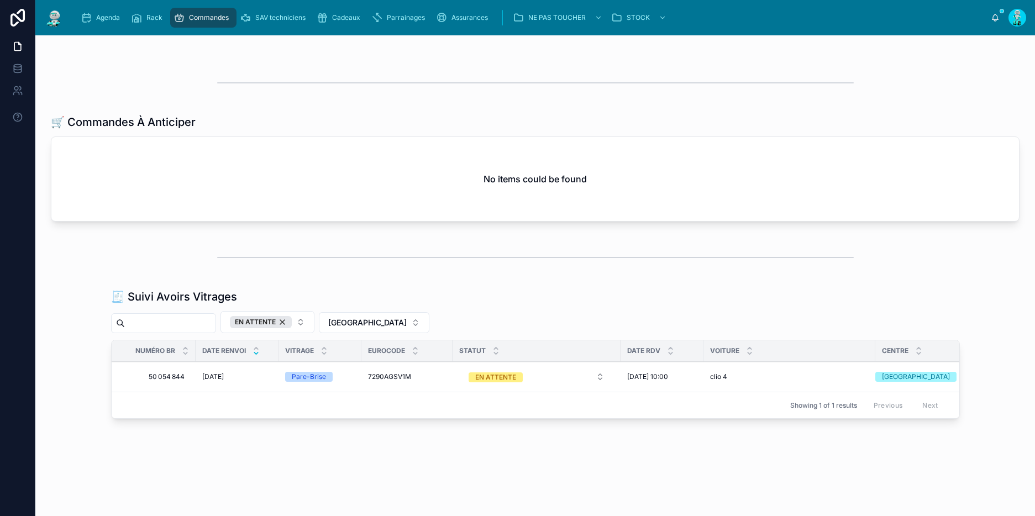
scroll to position [670, 0]
click at [292, 316] on div "EN ATTENTE" at bounding box center [261, 322] width 62 height 12
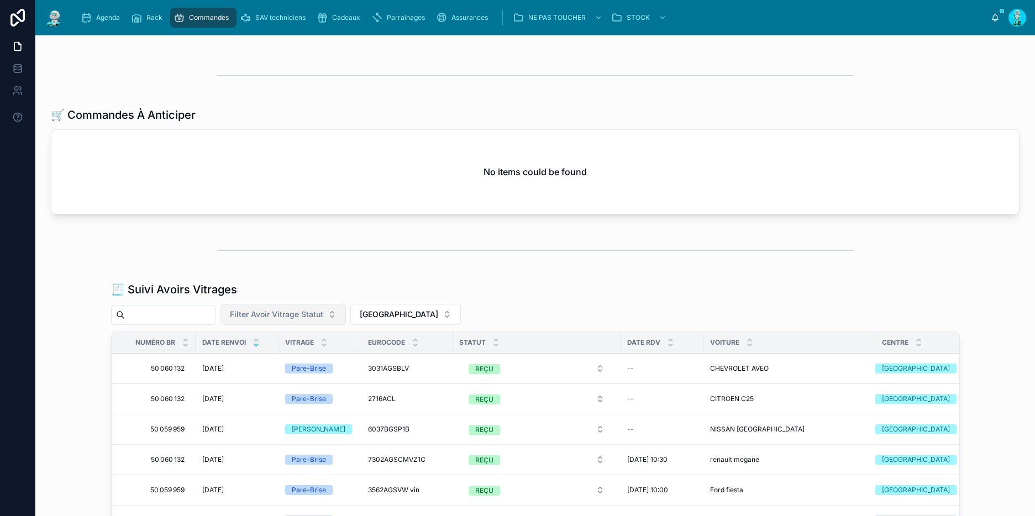
scroll to position [790, 0]
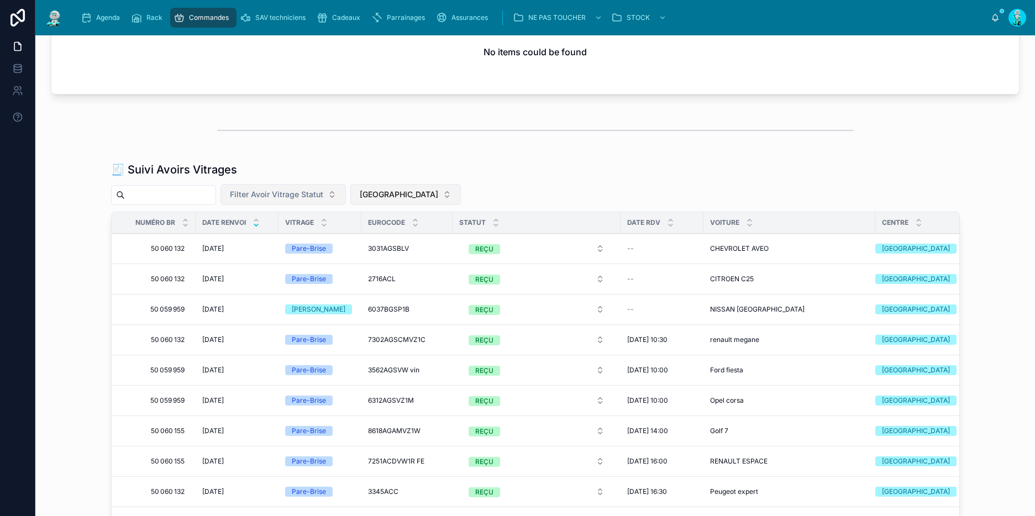
click at [388, 186] on button "[GEOGRAPHIC_DATA]" at bounding box center [405, 194] width 111 height 21
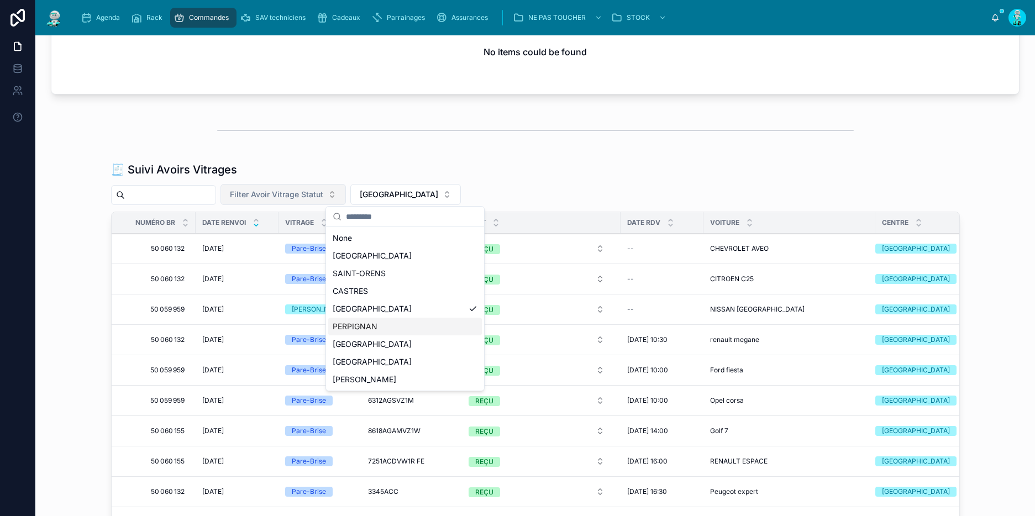
click at [396, 327] on div "PERPIGNAN" at bounding box center [405, 327] width 154 height 18
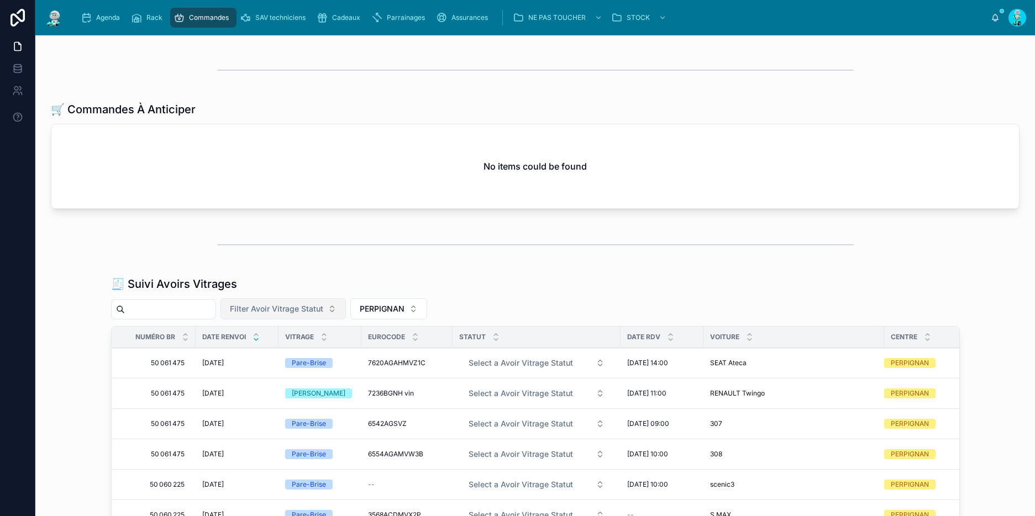
scroll to position [812, 0]
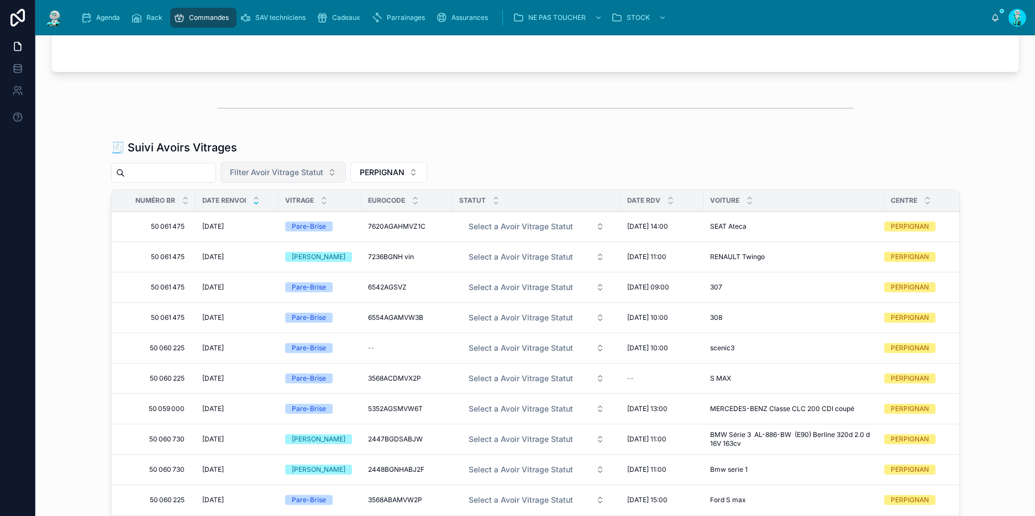
click at [307, 173] on span "Filter Avoir Vitrage Statut" at bounding box center [276, 172] width 93 height 11
click at [287, 217] on div "EN ATTENTE" at bounding box center [293, 216] width 154 height 18
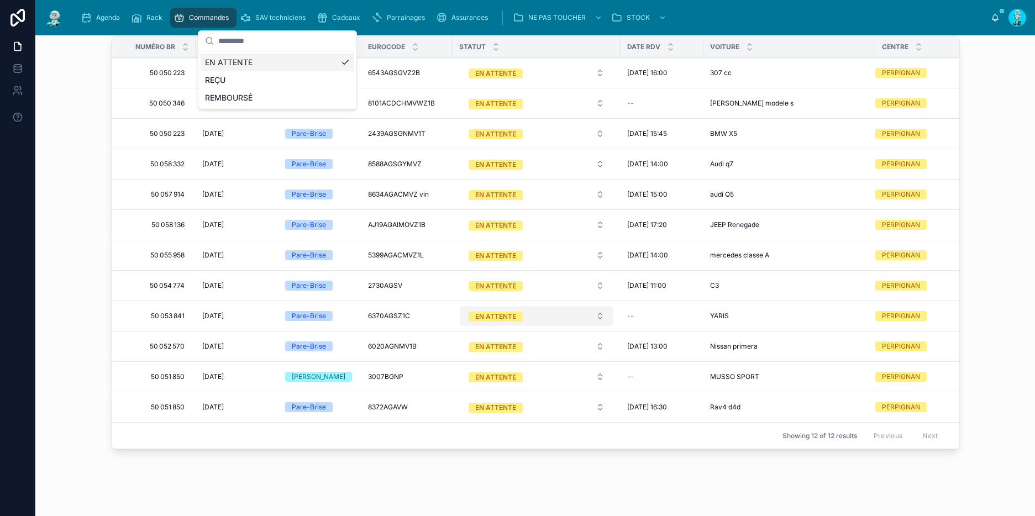
scroll to position [974, 0]
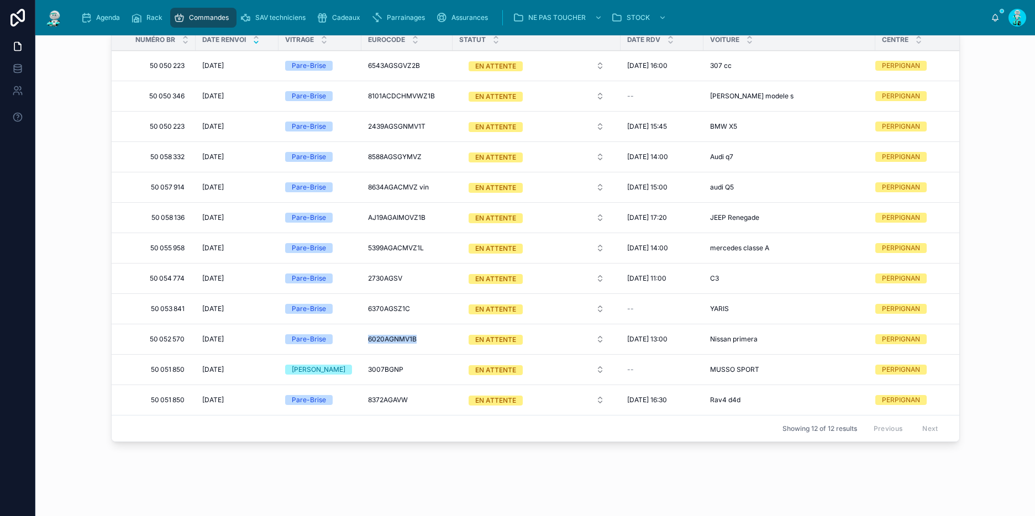
drag, startPoint x: 358, startPoint y: 337, endPoint x: 413, endPoint y: 338, distance: 54.7
click at [413, 338] on td "6020AGNMV1B 6020AGNMV1B" at bounding box center [406, 339] width 91 height 30
drag, startPoint x: 360, startPoint y: 215, endPoint x: 419, endPoint y: 223, distance: 59.1
click at [419, 223] on td "AJ19AGAIMOVZ1B AJ19AGAIMOVZ1B" at bounding box center [406, 218] width 91 height 30
drag, startPoint x: 359, startPoint y: 183, endPoint x: 414, endPoint y: 187, distance: 54.9
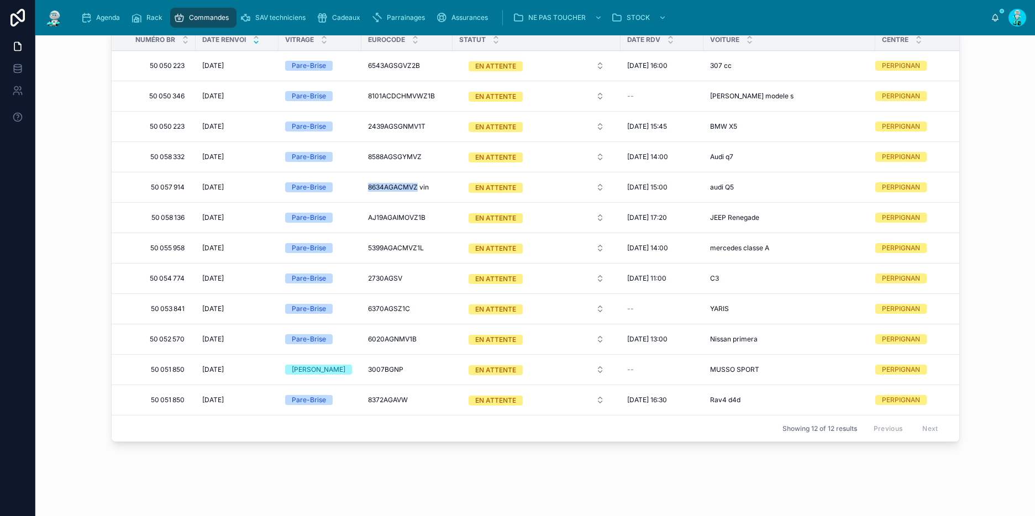
click at [414, 187] on td "8634AGACMVZ vin 8634AGACMVZ vin" at bounding box center [406, 187] width 91 height 30
drag, startPoint x: 361, startPoint y: 156, endPoint x: 428, endPoint y: 158, distance: 66.9
click at [428, 158] on td "8588AGSGYMVZ 8588AGSGYMVZ" at bounding box center [406, 157] width 91 height 30
drag, startPoint x: 361, startPoint y: 124, endPoint x: 409, endPoint y: 128, distance: 48.2
click at [431, 134] on td "2439AGSGNMV1T 2439AGSGNMV1T" at bounding box center [406, 127] width 91 height 30
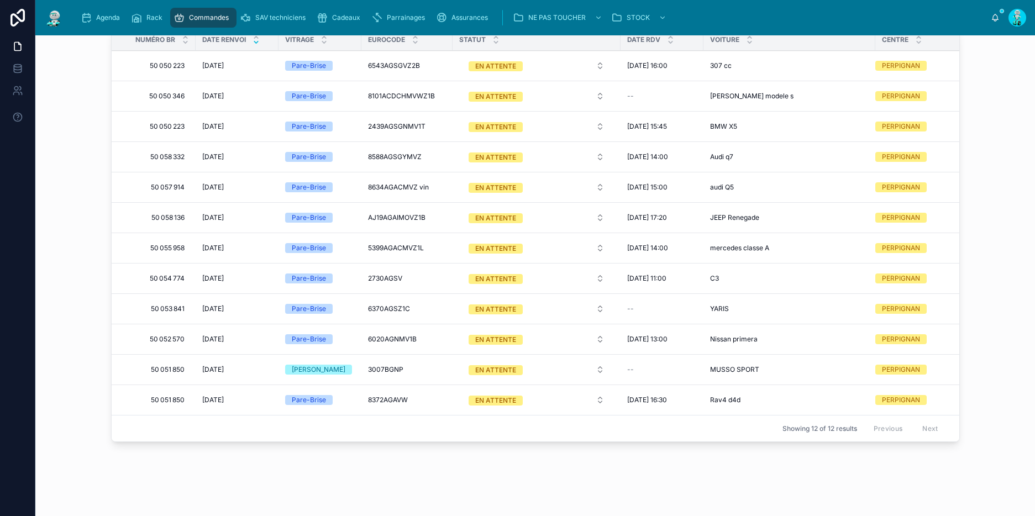
drag, startPoint x: 358, startPoint y: 93, endPoint x: 430, endPoint y: 97, distance: 72.5
click at [430, 97] on td "8101ACDCHMVWZ1B 8101ACDCHMVWZ1B" at bounding box center [406, 96] width 91 height 30
drag, startPoint x: 361, startPoint y: 93, endPoint x: 429, endPoint y: 94, distance: 68.0
click at [427, 93] on td "8101ACDCHMVWZ1B 8101ACDCHMVWZ1B" at bounding box center [406, 96] width 91 height 30
click at [375, 96] on span "8101ACDCHMVWZ1B" at bounding box center [401, 96] width 67 height 9
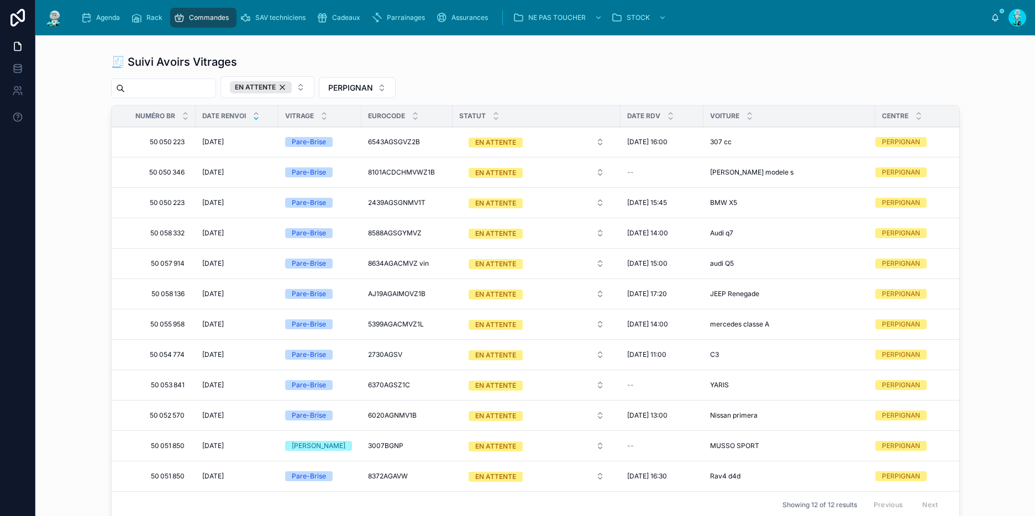
scroll to position [904, 0]
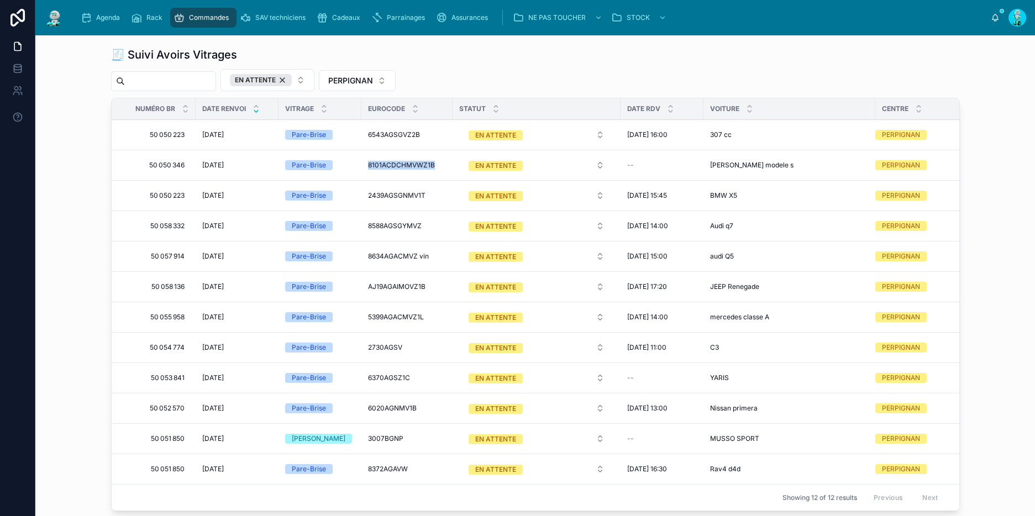
drag, startPoint x: 357, startPoint y: 166, endPoint x: 438, endPoint y: 162, distance: 80.7
click at [438, 162] on td "8101ACDCHMVWZ1B 8101ACDCHMVWZ1B" at bounding box center [406, 165] width 91 height 30
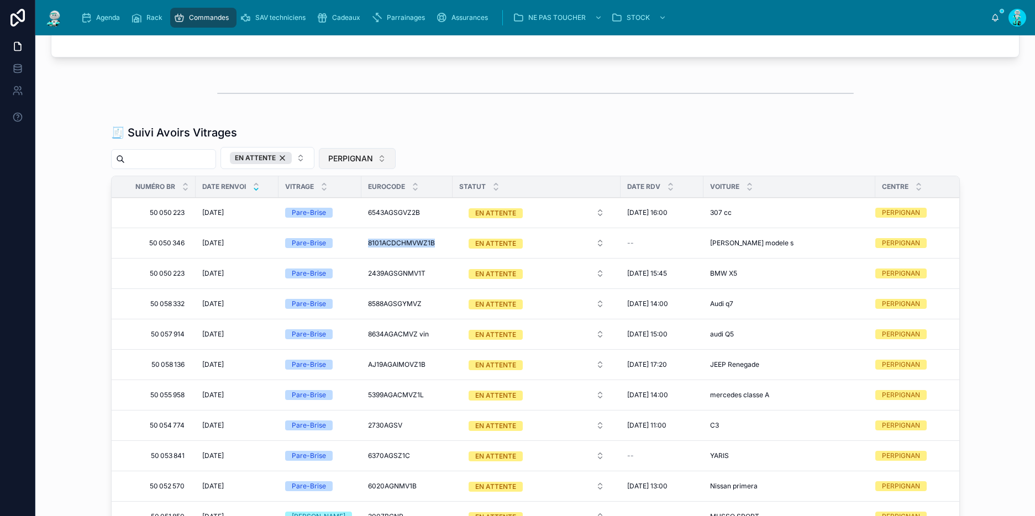
click at [372, 159] on span "PERPIGNAN" at bounding box center [350, 158] width 45 height 11
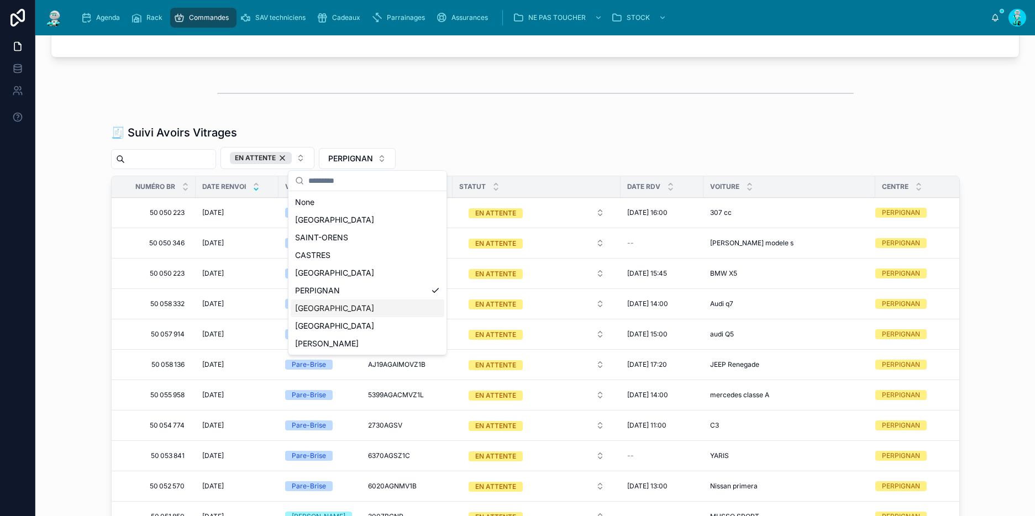
click at [367, 308] on div "[GEOGRAPHIC_DATA]" at bounding box center [368, 308] width 154 height 18
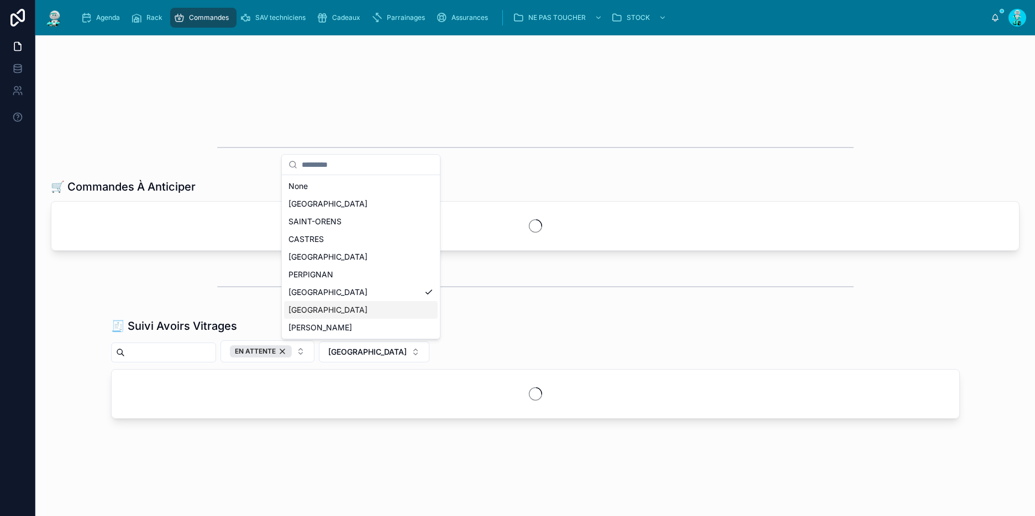
scroll to position [597, 0]
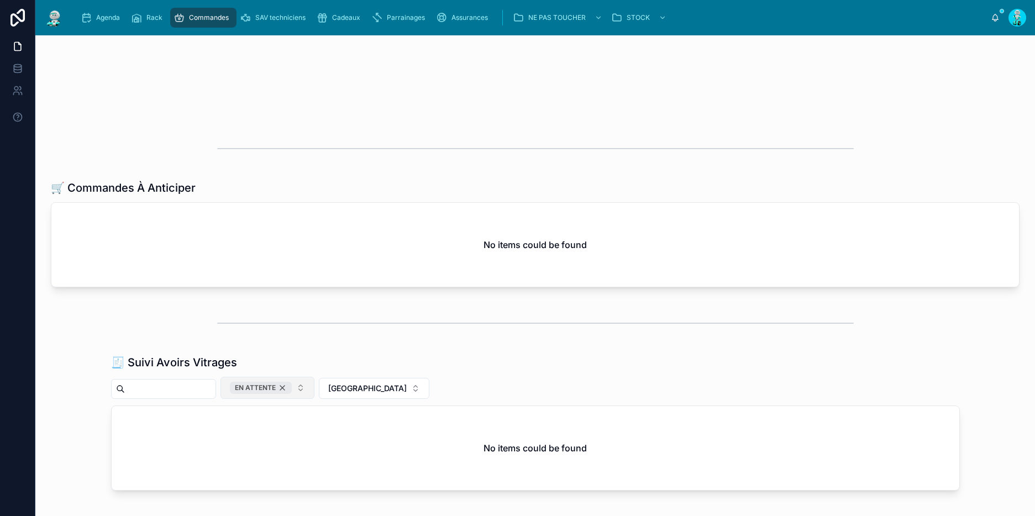
click at [291, 387] on div "EN ATTENTE" at bounding box center [261, 388] width 62 height 12
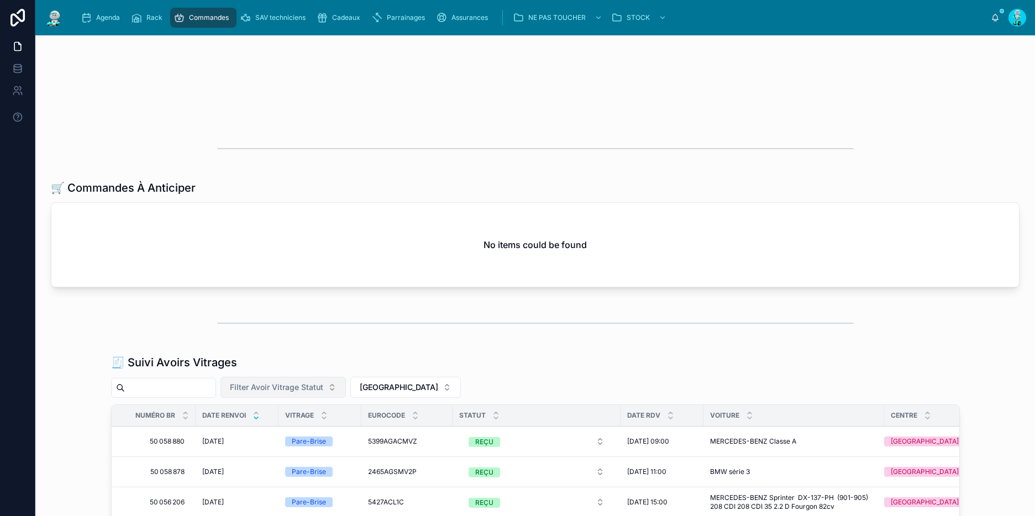
scroll to position [869, 0]
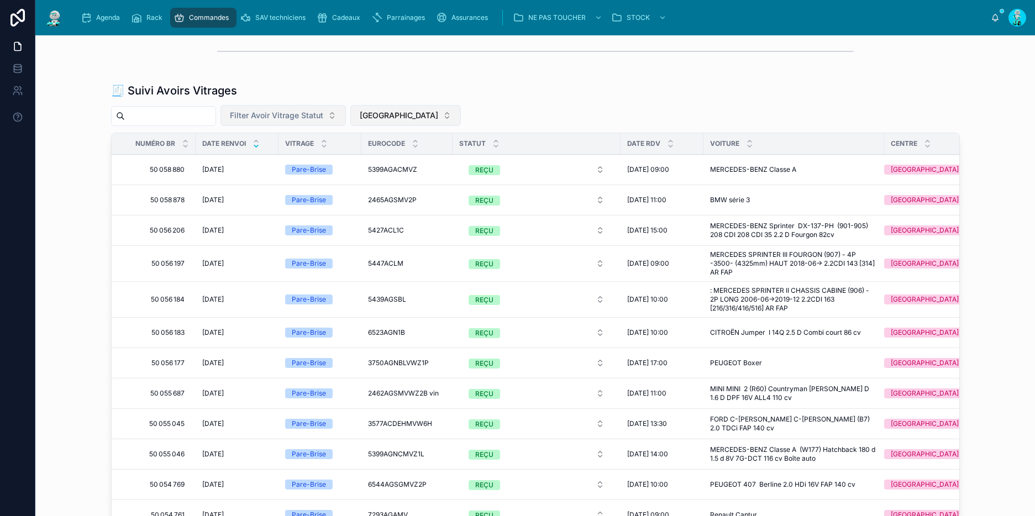
click at [383, 114] on span "[GEOGRAPHIC_DATA]" at bounding box center [399, 115] width 78 height 11
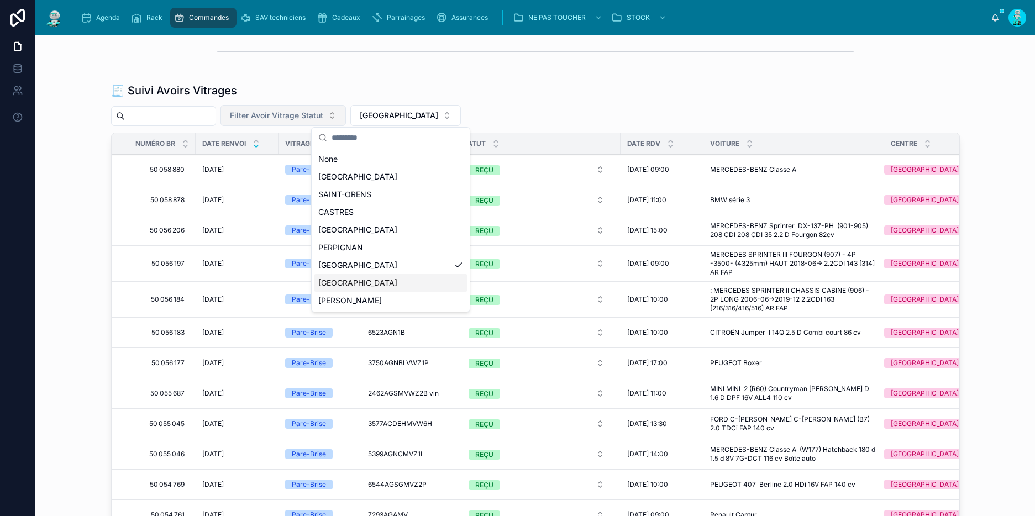
click at [381, 280] on div "[GEOGRAPHIC_DATA]" at bounding box center [391, 283] width 154 height 18
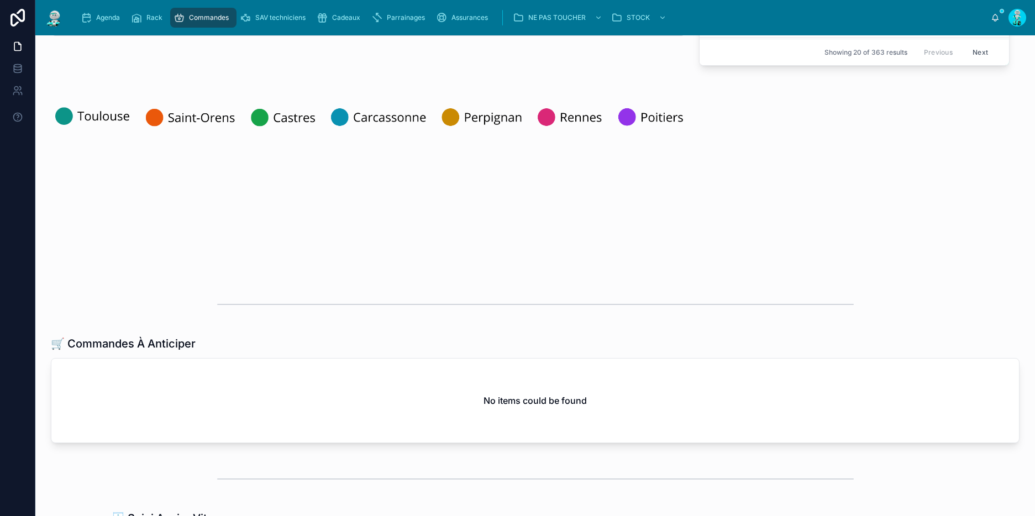
scroll to position [581, 0]
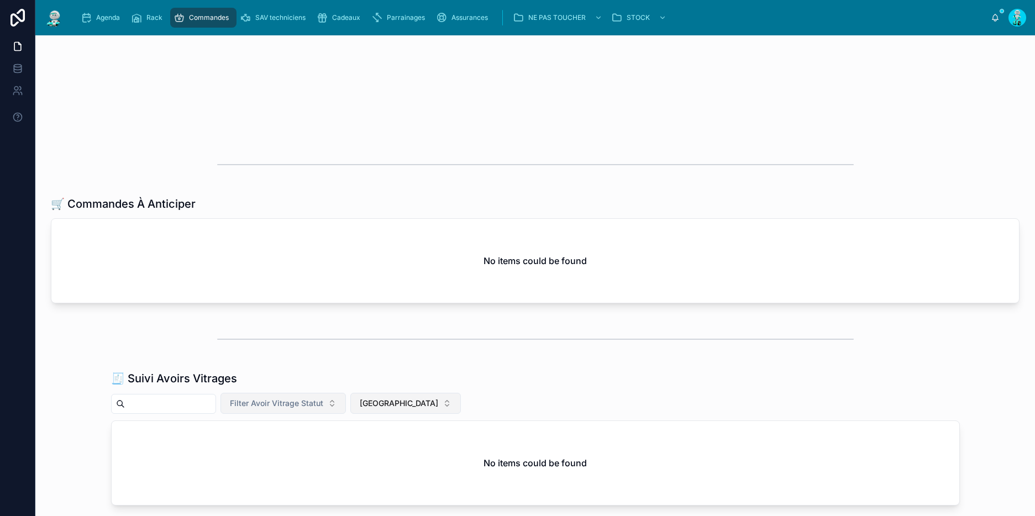
click at [398, 409] on button "[GEOGRAPHIC_DATA]" at bounding box center [405, 403] width 111 height 21
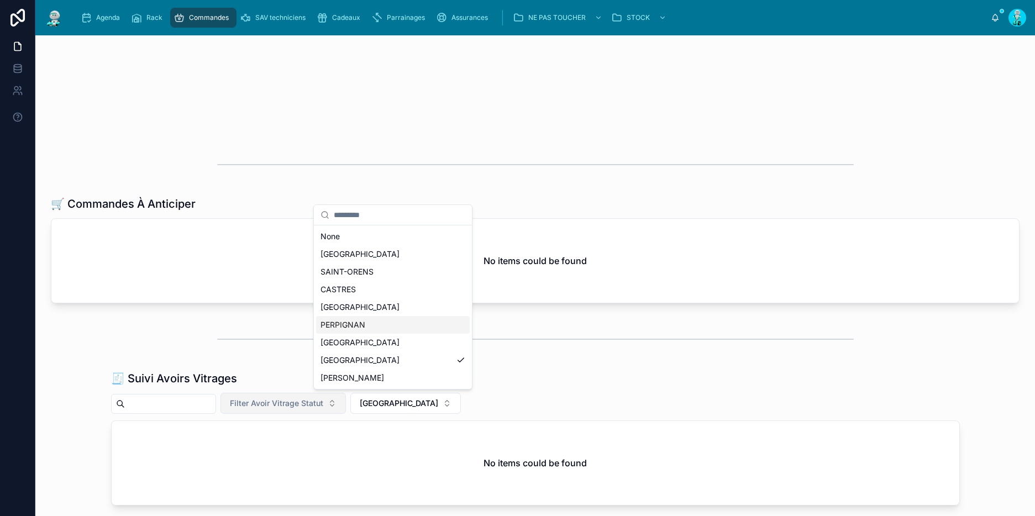
click at [502, 321] on div at bounding box center [535, 339] width 982 height 36
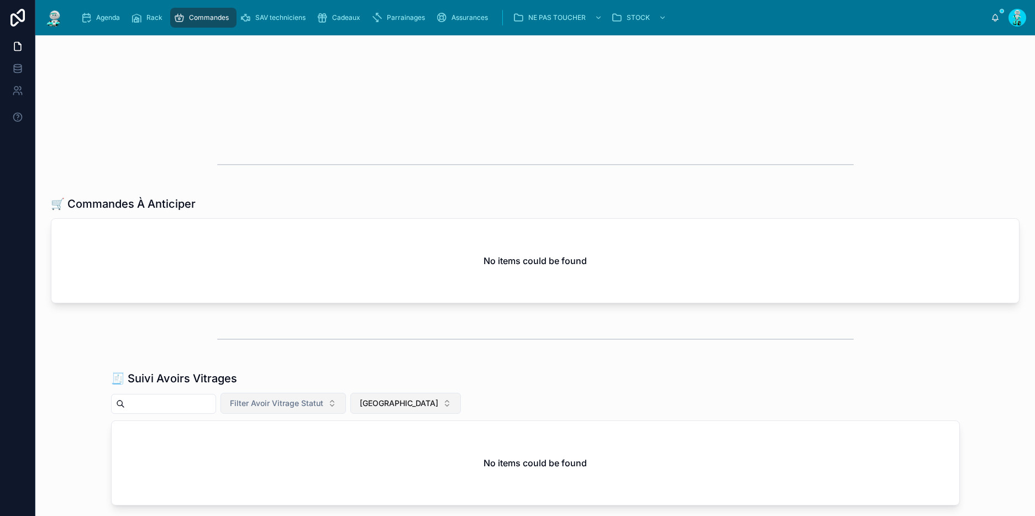
click at [378, 400] on span "[GEOGRAPHIC_DATA]" at bounding box center [399, 403] width 78 height 11
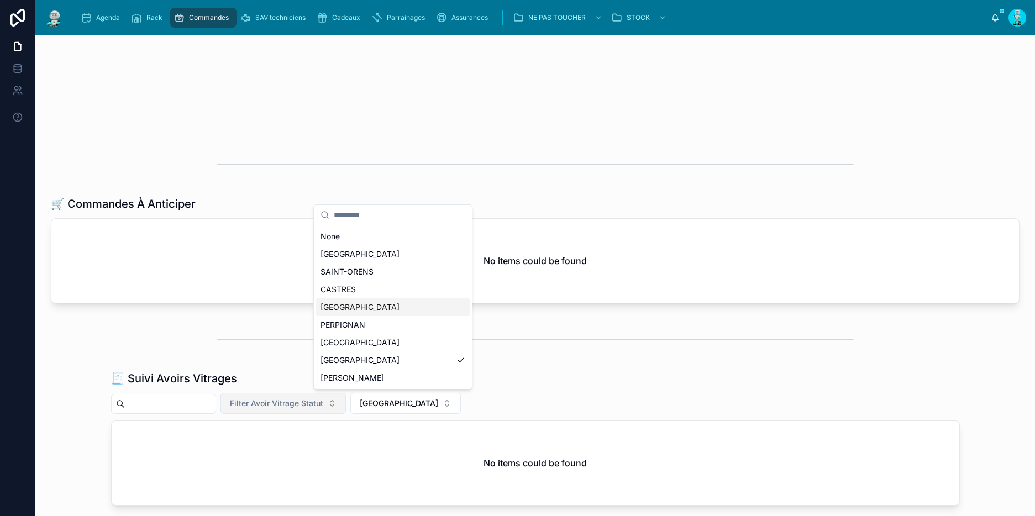
click at [399, 307] on div "[GEOGRAPHIC_DATA]" at bounding box center [393, 307] width 154 height 18
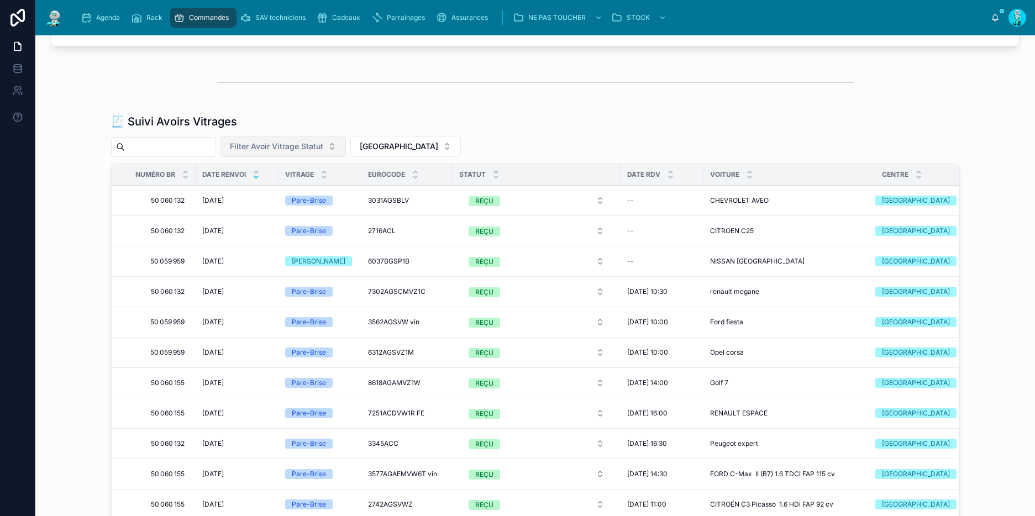
scroll to position [873, 0]
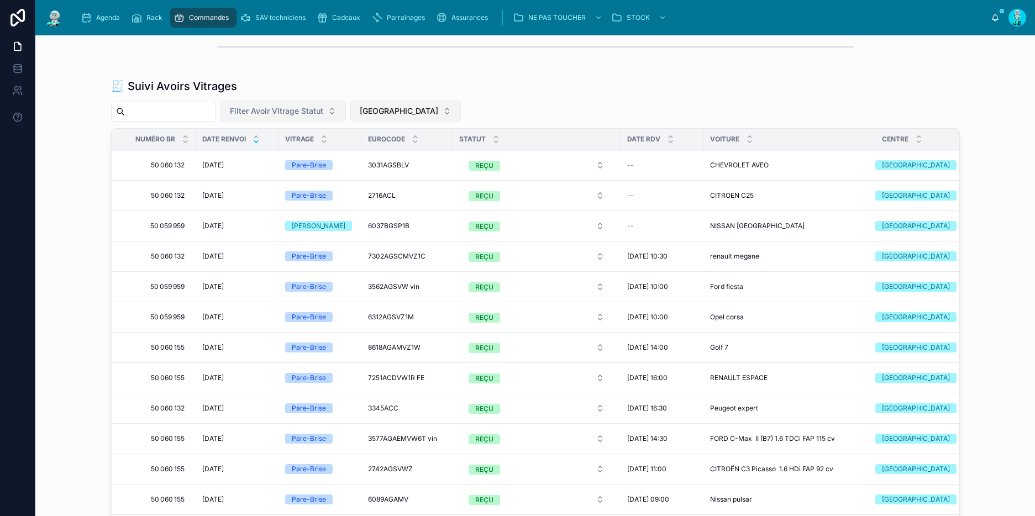
click at [397, 102] on button "[GEOGRAPHIC_DATA]" at bounding box center [405, 111] width 111 height 21
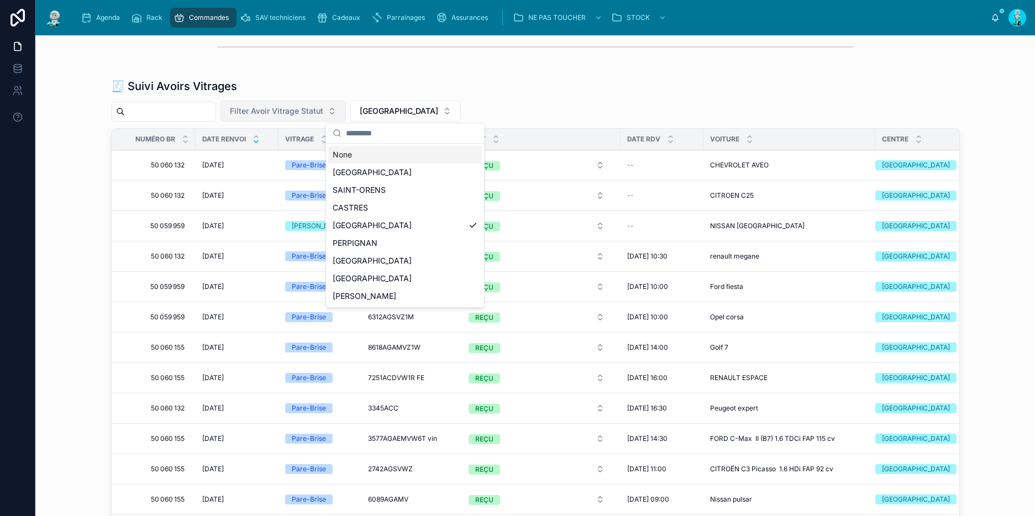
click at [514, 88] on div "🧾 Suivi Avoirs Vitrages" at bounding box center [535, 85] width 849 height 15
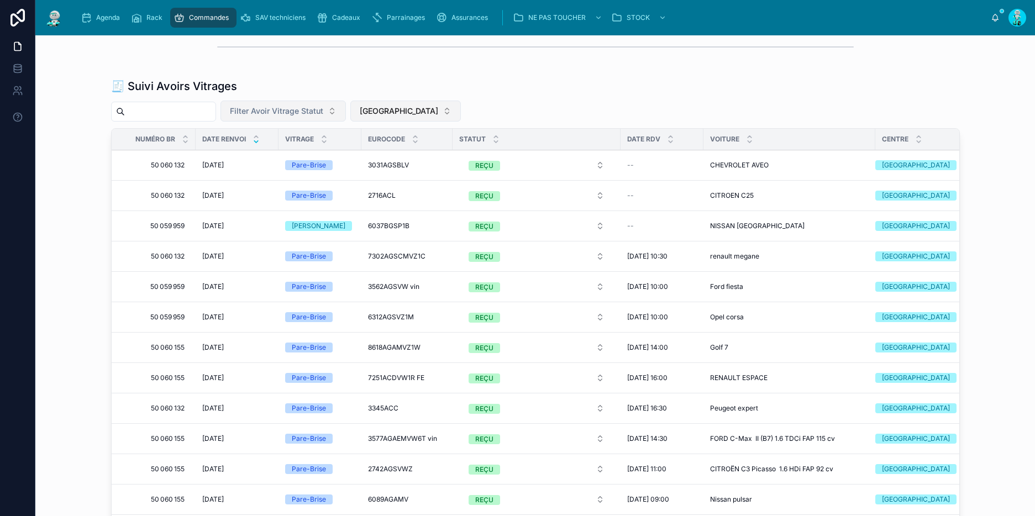
click at [394, 111] on span "[GEOGRAPHIC_DATA]" at bounding box center [399, 111] width 78 height 11
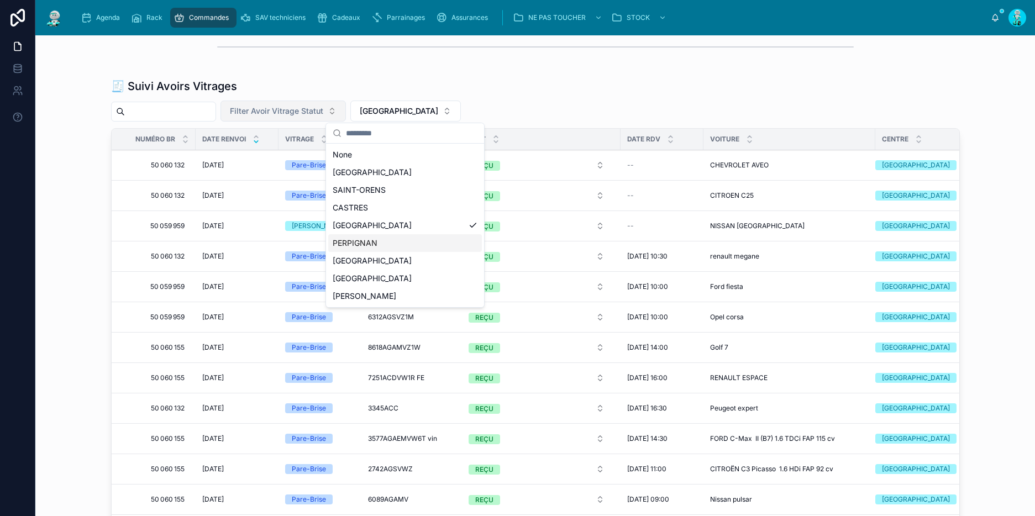
click at [401, 236] on div "PERPIGNAN" at bounding box center [405, 243] width 154 height 18
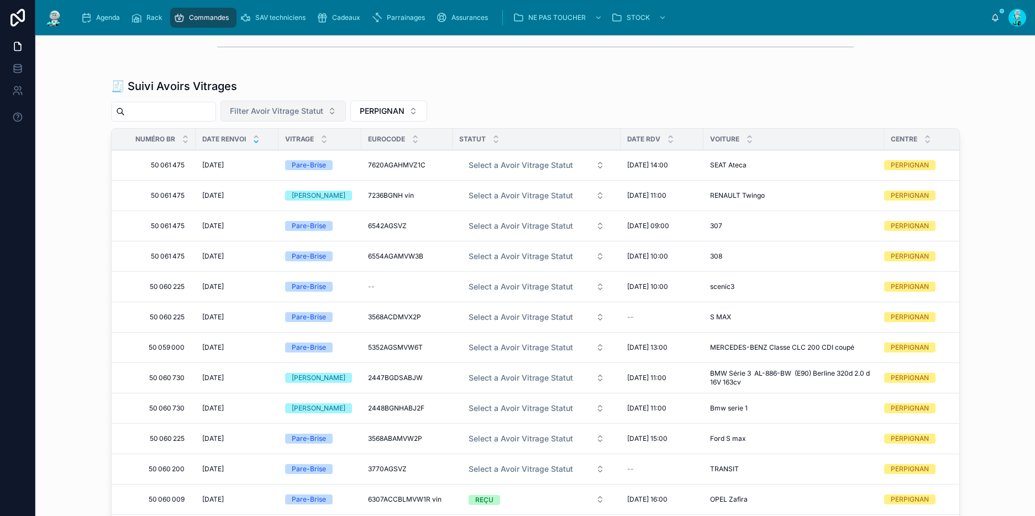
scroll to position [992, 0]
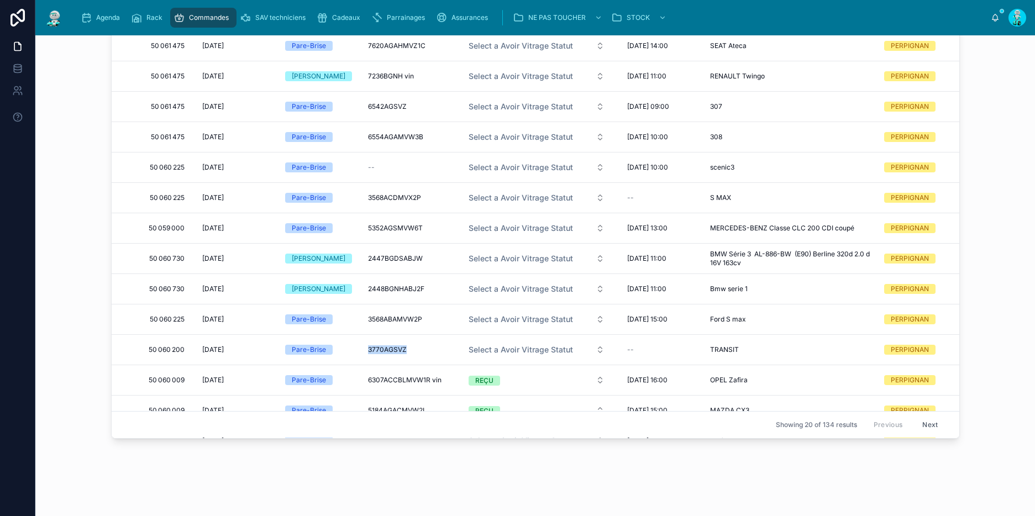
drag, startPoint x: 363, startPoint y: 349, endPoint x: 407, endPoint y: 349, distance: 44.2
click at [407, 349] on td "3770AGSVZ 3770AGSVZ" at bounding box center [406, 350] width 91 height 30
click at [501, 350] on span "Select a Avoir Vitrage Statut" at bounding box center [521, 349] width 104 height 11
click at [500, 396] on div "EN ATTENTE" at bounding box center [486, 392] width 40 height 10
drag, startPoint x: 357, startPoint y: 316, endPoint x: 423, endPoint y: 319, distance: 65.3
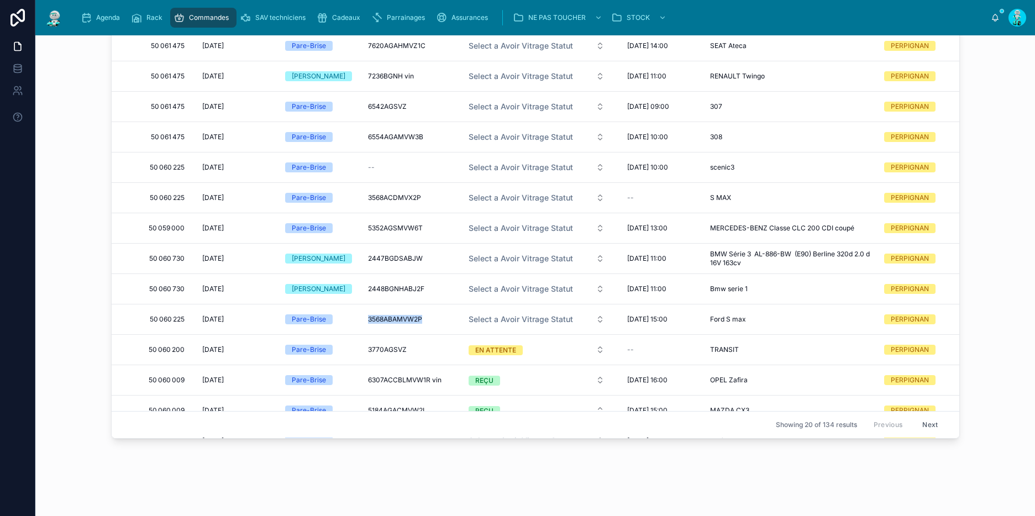
drag, startPoint x: 360, startPoint y: 318, endPoint x: 419, endPoint y: 320, distance: 59.2
click at [419, 320] on td "3568ABAMVW2P 3568ABAMVW2P" at bounding box center [406, 319] width 91 height 30
click at [493, 318] on span "Select a Avoir Vitrage Statut" at bounding box center [521, 319] width 104 height 11
click at [505, 379] on div "REÇU" at bounding box center [532, 378] width 154 height 17
click at [434, 287] on td "2448BGNHABJ2F 2448BGNHABJ2F" at bounding box center [406, 289] width 91 height 30
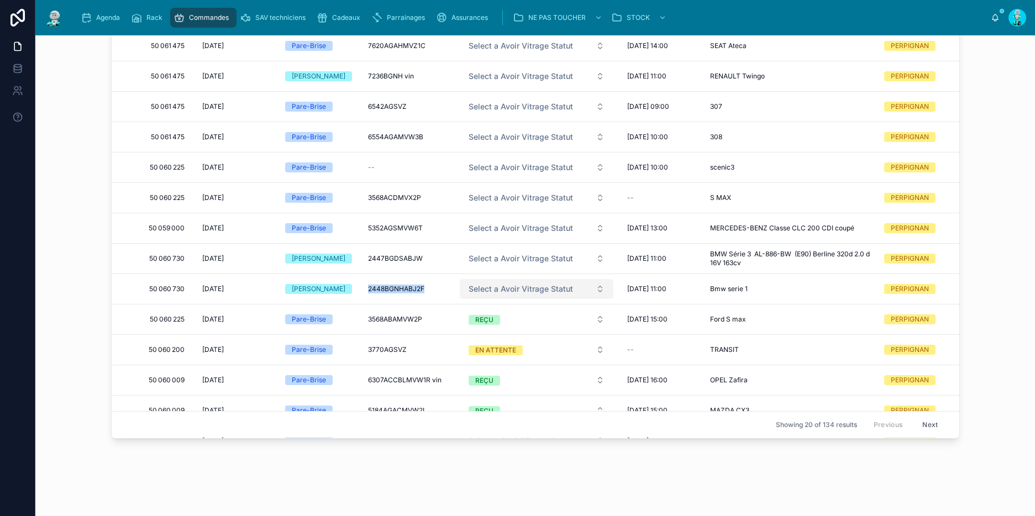
click at [508, 288] on span "Select a Avoir Vitrage Statut" at bounding box center [521, 288] width 104 height 11
click at [496, 344] on div "REÇU" at bounding box center [532, 348] width 154 height 17
drag, startPoint x: 359, startPoint y: 257, endPoint x: 421, endPoint y: 254, distance: 62.5
click at [423, 254] on td "2447BGDSABJW 2447BGDSABJW" at bounding box center [406, 259] width 91 height 30
click at [511, 255] on span "Select a Avoir Vitrage Statut" at bounding box center [521, 258] width 104 height 11
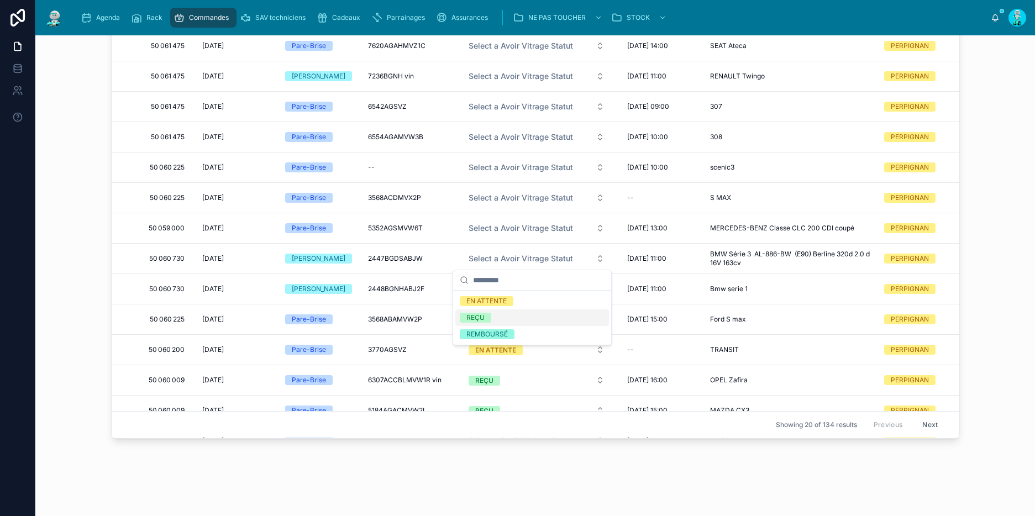
click at [499, 314] on div "REÇU" at bounding box center [532, 317] width 154 height 17
drag, startPoint x: 362, startPoint y: 227, endPoint x: 419, endPoint y: 225, distance: 57.5
click at [419, 225] on td "5352AGSMVW6T 5352AGSMVW6T" at bounding box center [406, 228] width 91 height 30
drag, startPoint x: 375, startPoint y: 225, endPoint x: 430, endPoint y: 229, distance: 55.4
click at [430, 229] on td "5352AGSMVW6T 5352AGSMVW6T" at bounding box center [406, 228] width 91 height 30
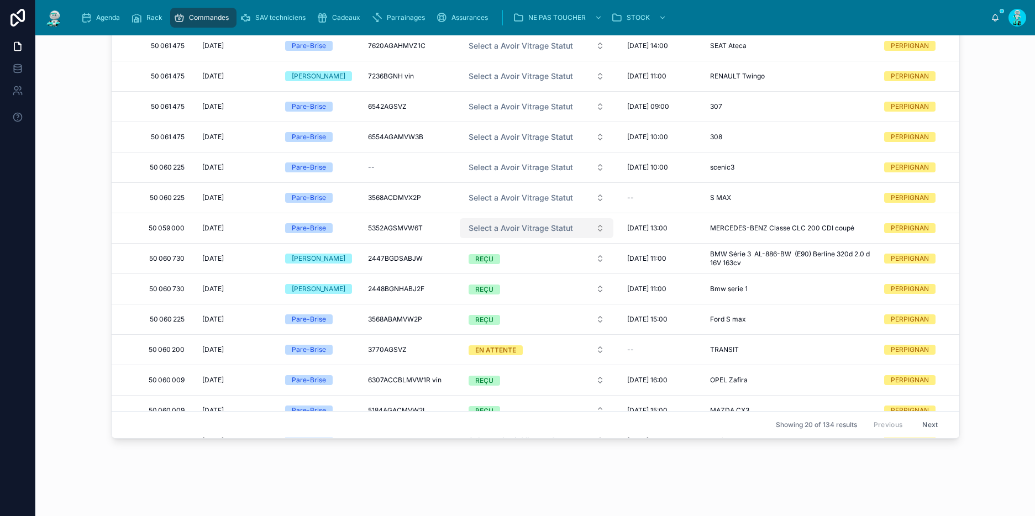
click at [499, 225] on span "Select a Avoir Vitrage Statut" at bounding box center [521, 228] width 104 height 11
click at [506, 271] on div "EN ATTENTE" at bounding box center [486, 271] width 40 height 10
drag, startPoint x: 360, startPoint y: 196, endPoint x: 423, endPoint y: 199, distance: 63.6
click at [423, 199] on td "3568ACDMVX2P 3568ACDMVX2P" at bounding box center [406, 198] width 91 height 30
drag, startPoint x: 361, startPoint y: 196, endPoint x: 416, endPoint y: 199, distance: 54.8
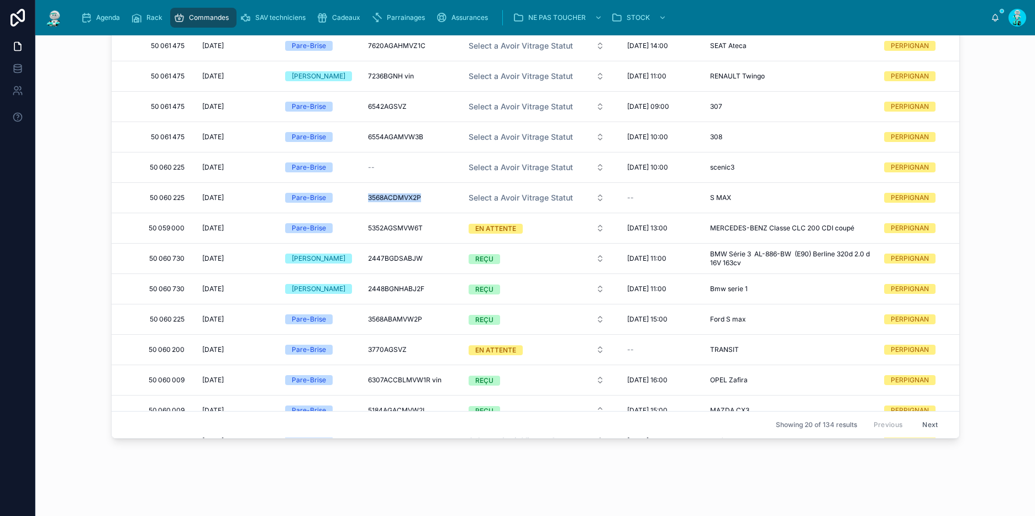
click at [416, 199] on td "3568ACDMVX2P 3568ACDMVX2P" at bounding box center [406, 198] width 91 height 30
click at [509, 197] on span "Select a Avoir Vitrage Statut" at bounding box center [521, 197] width 104 height 11
click at [511, 239] on span "EN ATTENTE" at bounding box center [487, 240] width 54 height 10
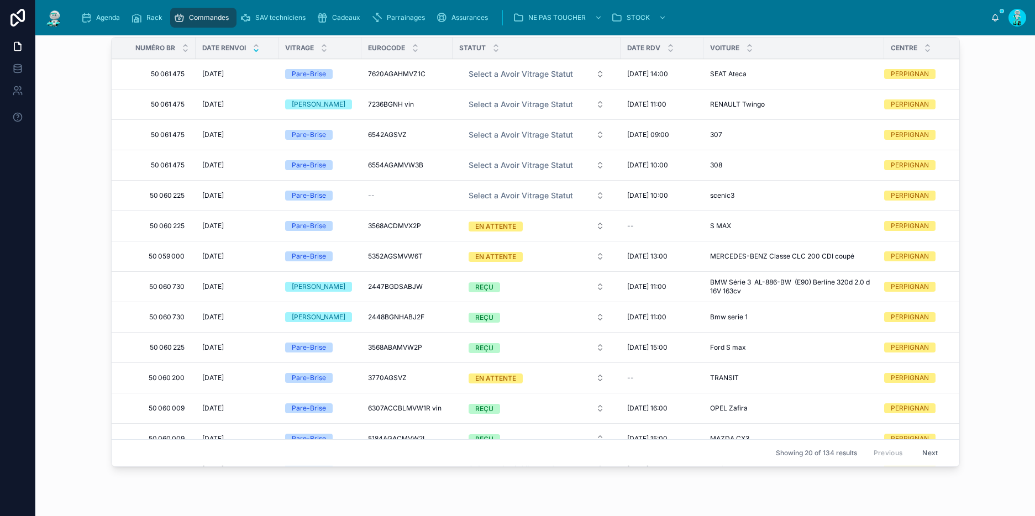
scroll to position [950, 0]
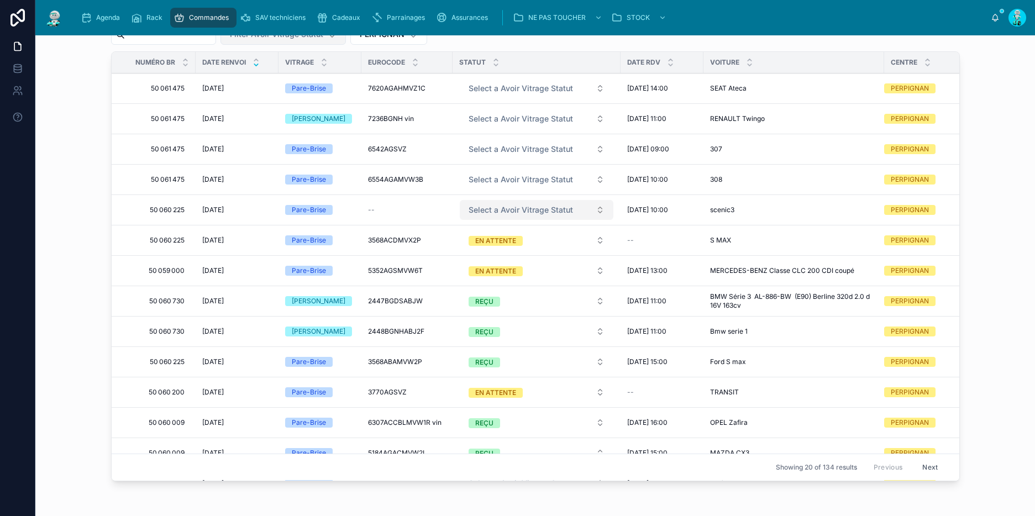
click at [490, 213] on span "Select a Avoir Vitrage Statut" at bounding box center [521, 209] width 104 height 11
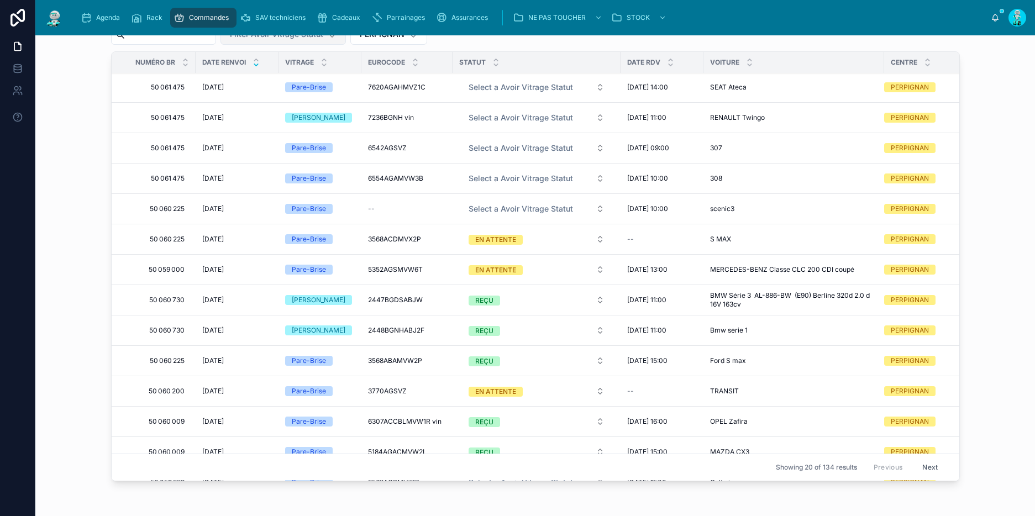
scroll to position [0, 0]
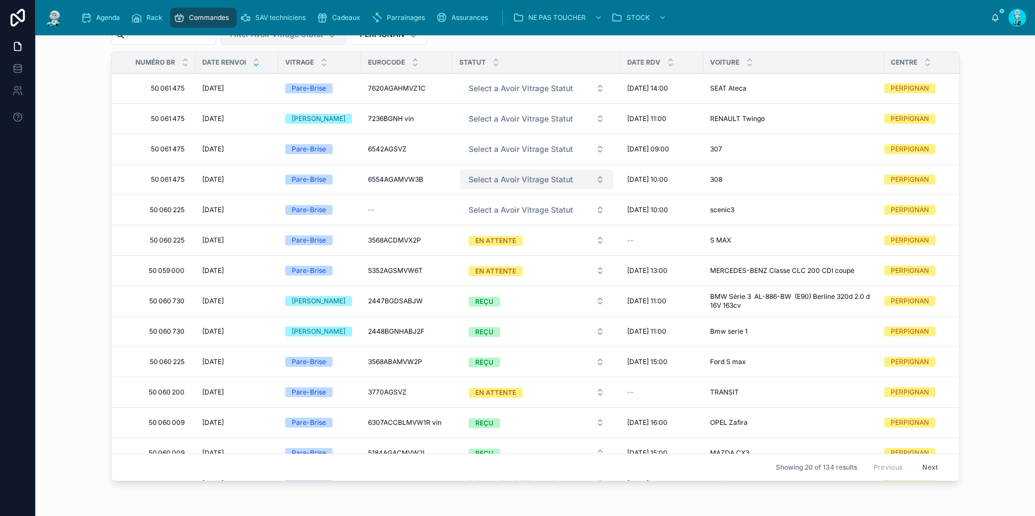
click at [490, 180] on span "Select a Avoir Vitrage Statut" at bounding box center [521, 179] width 104 height 11
click at [494, 219] on div "EN ATTENTE" at bounding box center [486, 222] width 40 height 10
click at [502, 147] on span "Select a Avoir Vitrage Statut" at bounding box center [521, 149] width 104 height 11
click at [499, 192] on div "EN ATTENTE" at bounding box center [486, 192] width 40 height 10
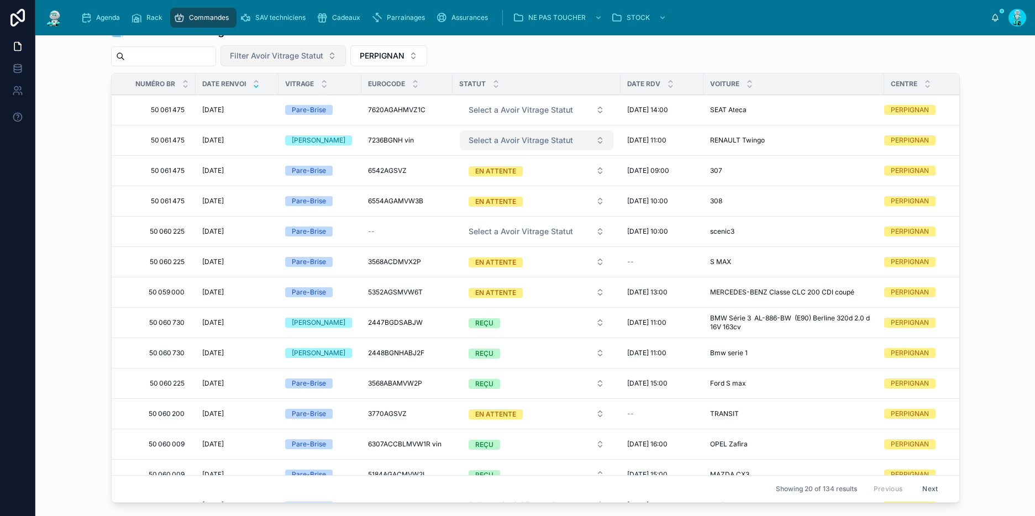
click at [499, 140] on span "Select a Avoir Vitrage Statut" at bounding box center [521, 140] width 104 height 11
click at [501, 180] on div "EN ATTENTE" at bounding box center [486, 183] width 40 height 10
click at [496, 106] on span "Select a Avoir Vitrage Statut" at bounding box center [521, 109] width 104 height 11
click at [497, 150] on div "EN ATTENTE" at bounding box center [486, 153] width 40 height 10
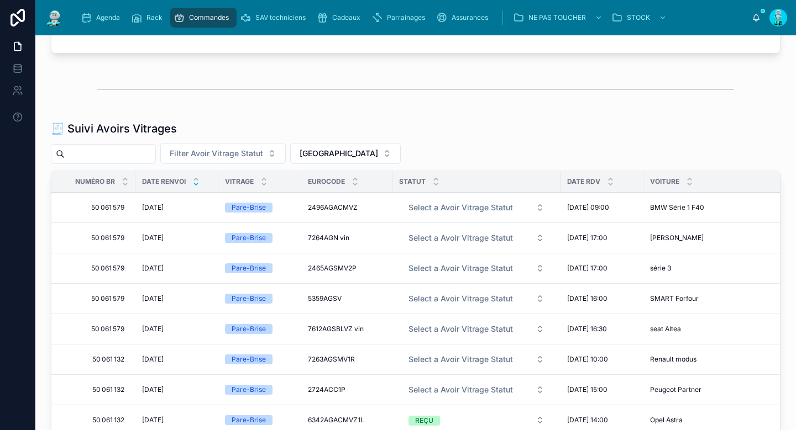
scroll to position [14, 0]
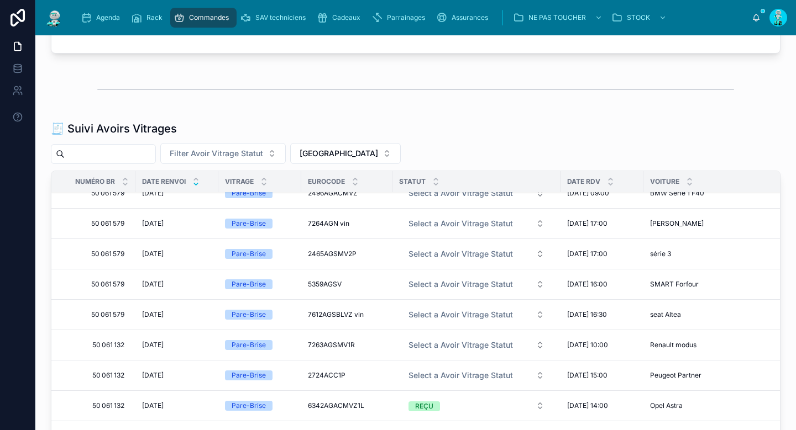
click at [124, 156] on input "text" at bounding box center [110, 153] width 91 height 15
paste input "*********"
type input "*********"
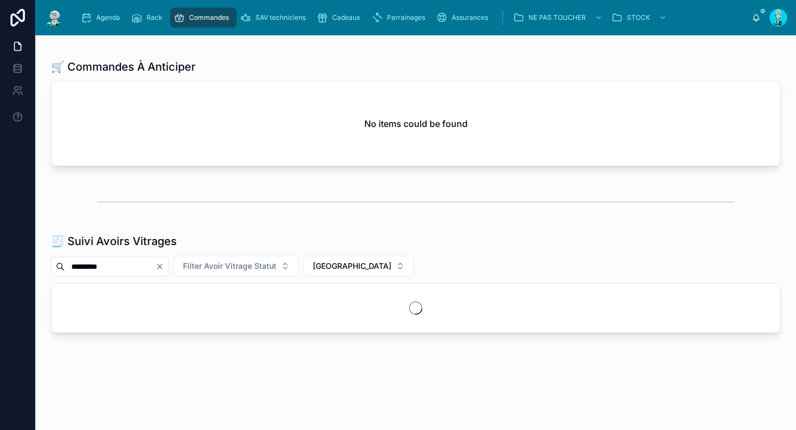
click at [328, 150] on div "No items could be found" at bounding box center [415, 124] width 728 height 84
click at [342, 269] on span "[GEOGRAPHIC_DATA]" at bounding box center [352, 267] width 78 height 11
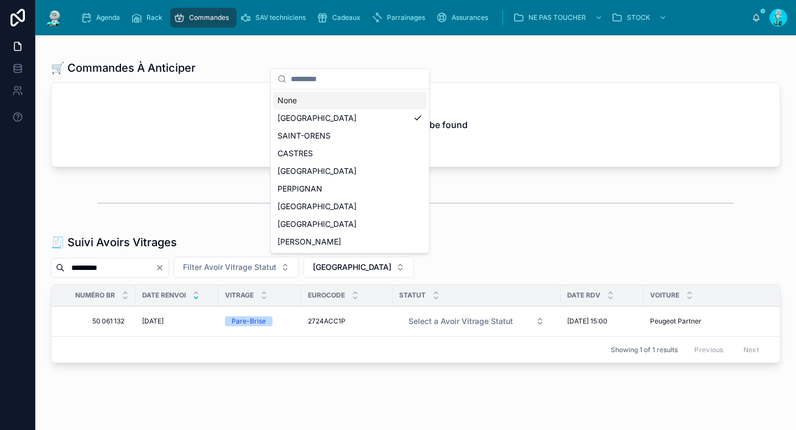
click at [323, 97] on div "None" at bounding box center [350, 101] width 154 height 18
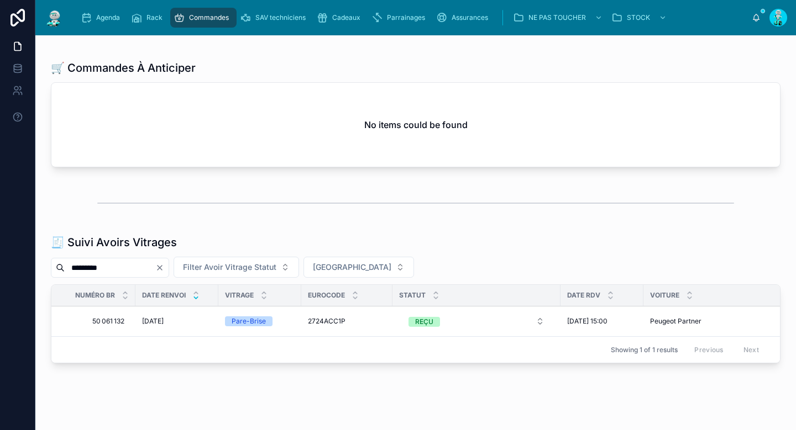
click at [164, 266] on icon "Clear" at bounding box center [159, 268] width 9 height 9
click at [152, 265] on input "text" at bounding box center [110, 267] width 91 height 15
paste input "**********"
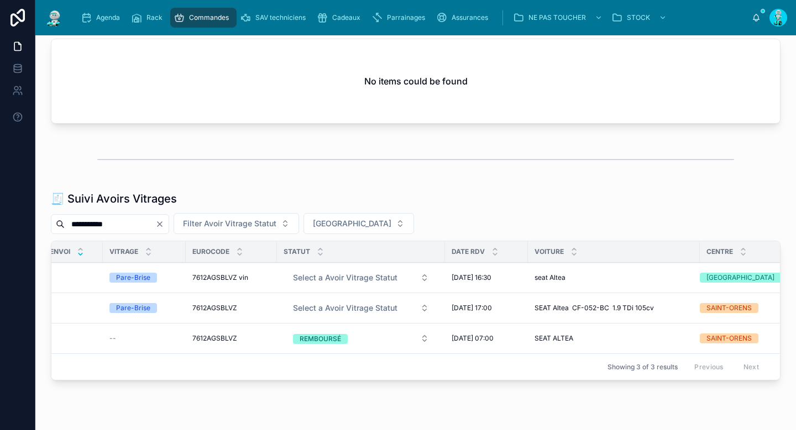
scroll to position [0, 137]
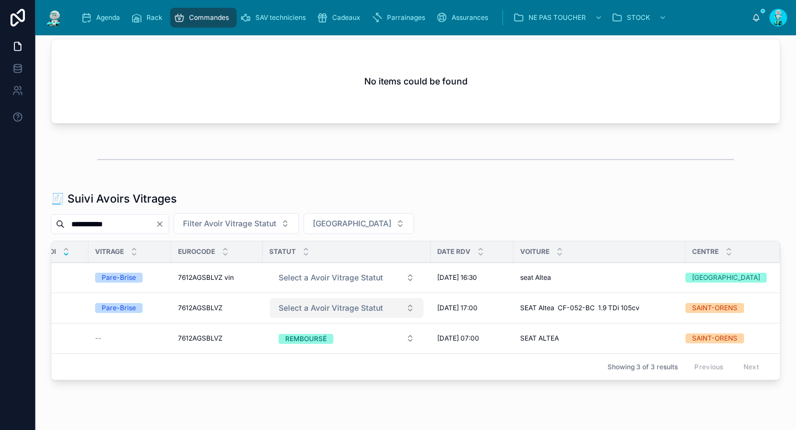
type input "**********"
click at [344, 308] on span "Select a Avoir Vitrage Statut" at bounding box center [330, 308] width 104 height 11
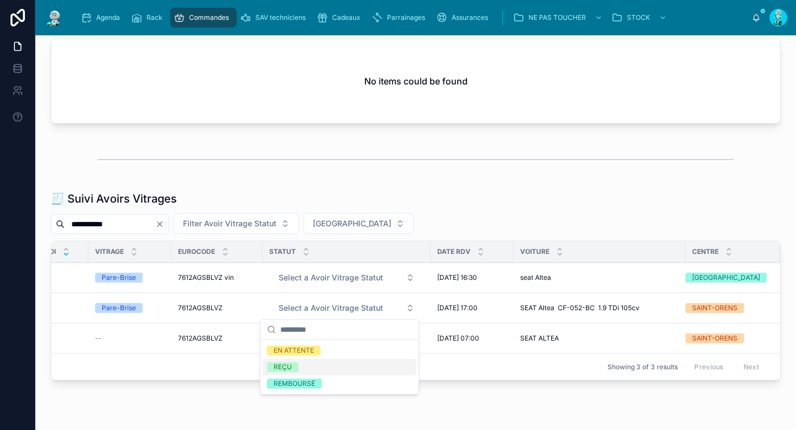
click at [327, 368] on div "REÇU" at bounding box center [339, 367] width 154 height 17
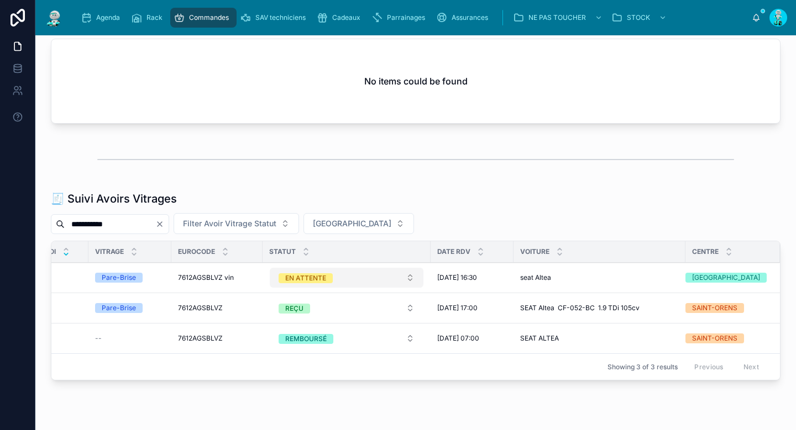
click at [333, 274] on button "EN ATTENTE" at bounding box center [347, 278] width 154 height 20
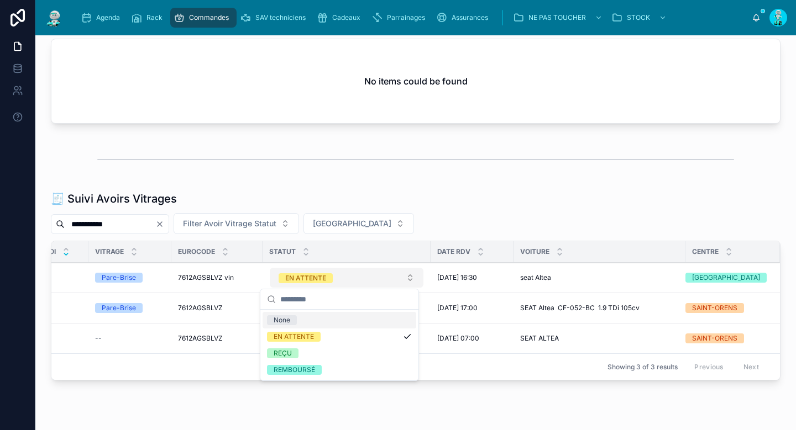
click at [333, 274] on button "EN ATTENTE" at bounding box center [347, 278] width 154 height 20
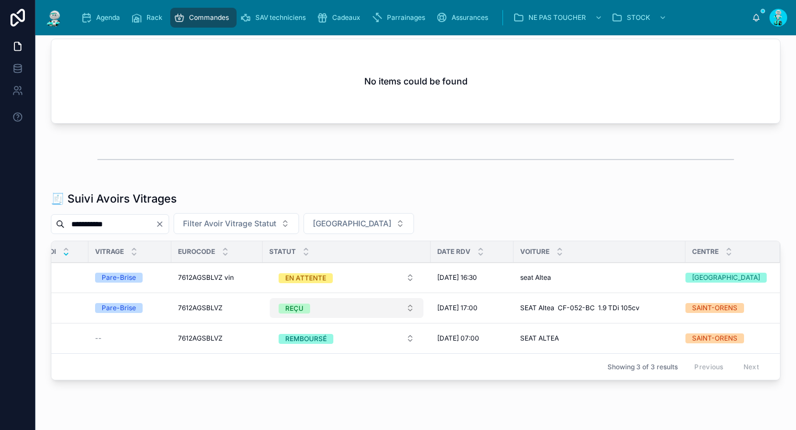
click at [333, 303] on button "REÇU" at bounding box center [347, 308] width 154 height 20
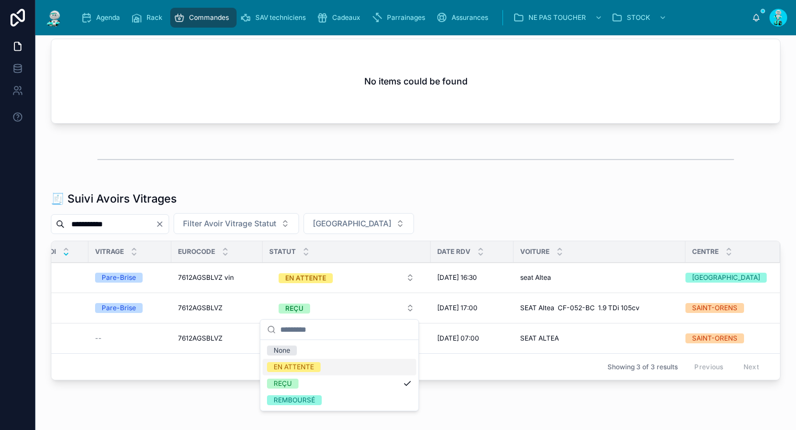
click at [322, 369] on div "EN ATTENTE" at bounding box center [339, 367] width 154 height 17
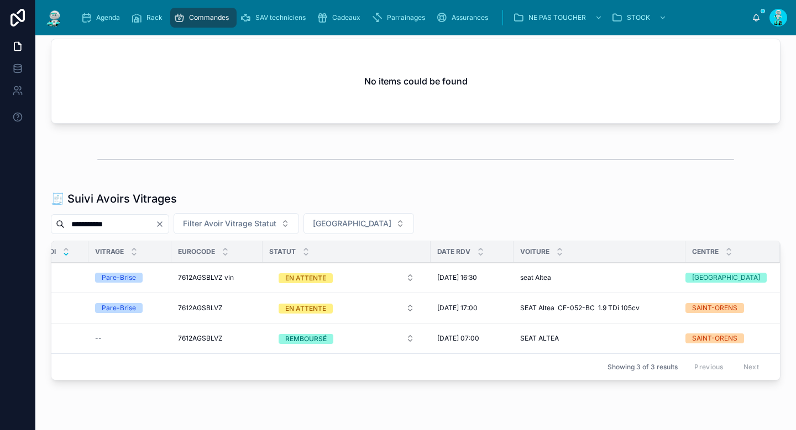
scroll to position [0, 0]
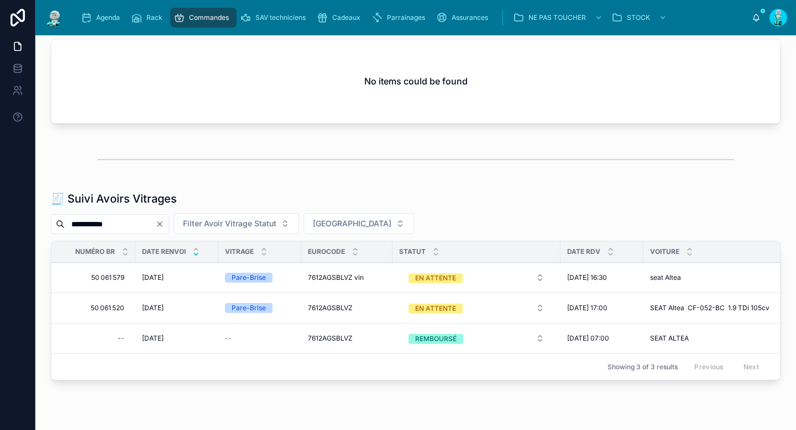
click at [164, 221] on icon "Clear" at bounding box center [159, 224] width 9 height 9
paste input "********"
click at [155, 221] on input "********" at bounding box center [110, 224] width 91 height 15
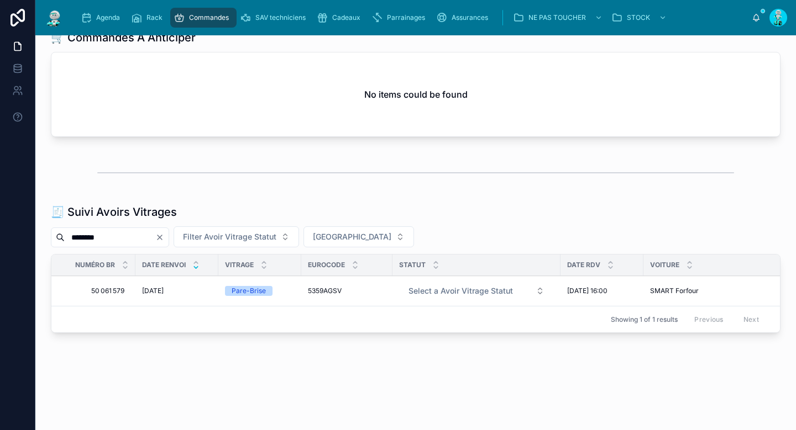
type input "********"
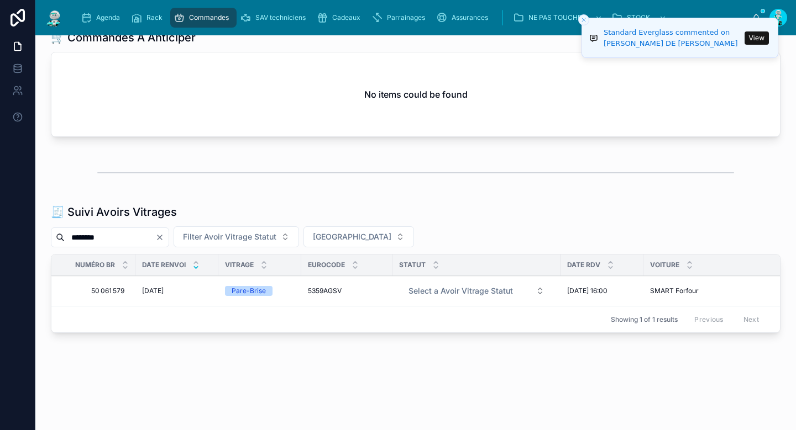
drag, startPoint x: 172, startPoint y: 226, endPoint x: 146, endPoint y: 232, distance: 26.0
click at [164, 233] on icon "Clear" at bounding box center [159, 237] width 9 height 9
click at [146, 232] on input "text" at bounding box center [110, 237] width 91 height 15
paste input "**********"
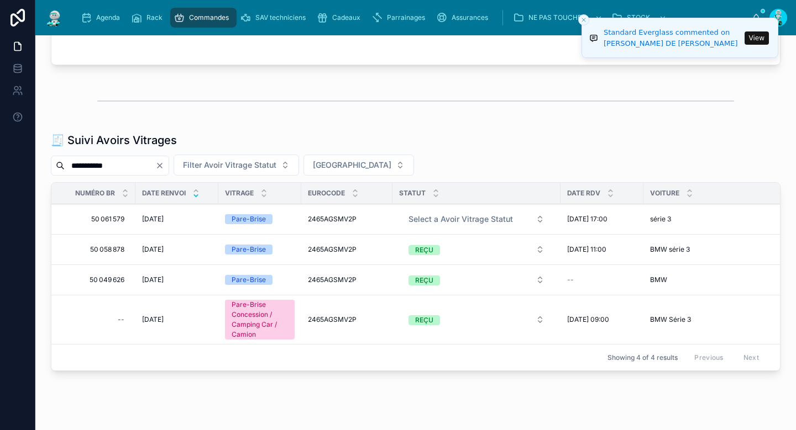
scroll to position [0, 137]
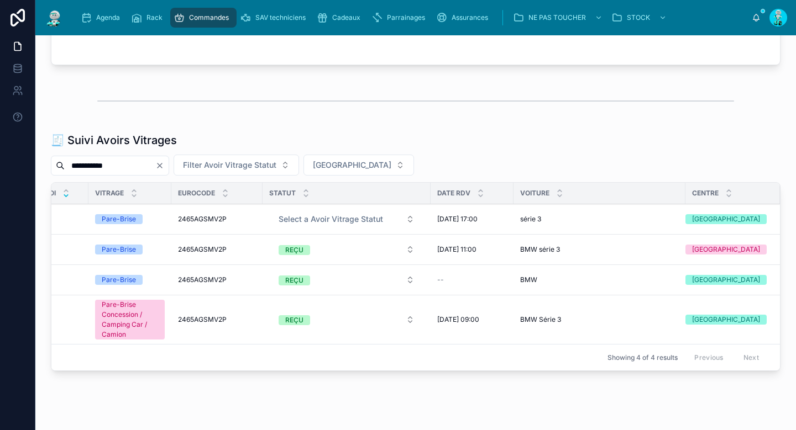
type input "**********"
click at [164, 163] on icon "Clear" at bounding box center [159, 165] width 9 height 9
click at [152, 166] on input "text" at bounding box center [110, 165] width 91 height 15
paste input "**********"
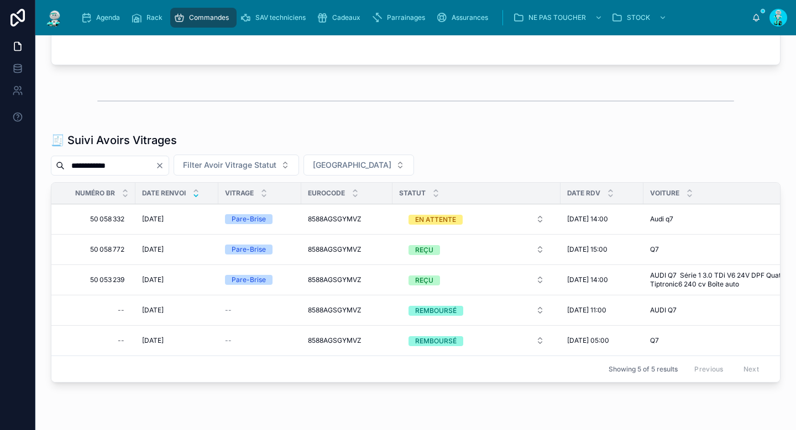
scroll to position [0, 146]
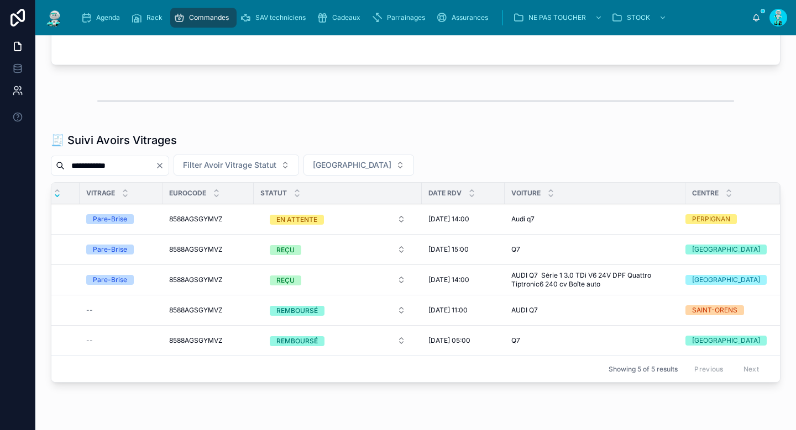
type input "**********"
click at [164, 164] on icon "Clear" at bounding box center [159, 165] width 9 height 9
click at [155, 166] on input "text" at bounding box center [110, 165] width 91 height 15
paste input "*********"
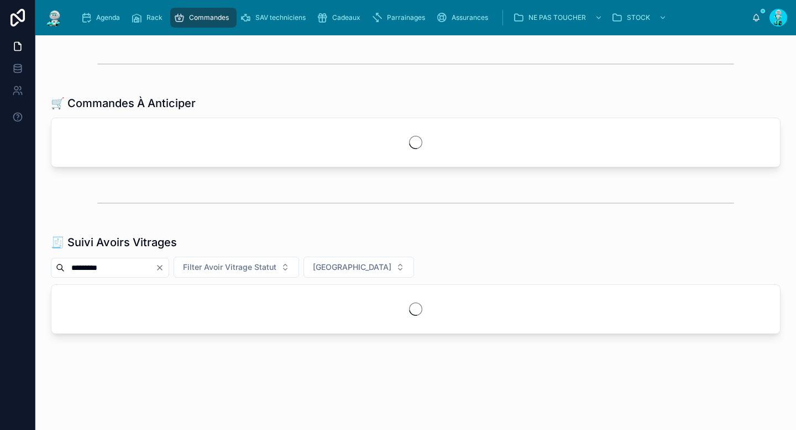
scroll to position [674, 0]
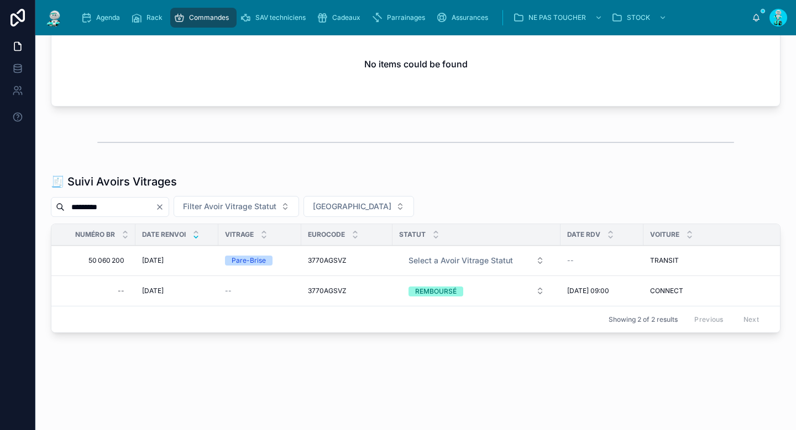
type input "*********"
click at [164, 203] on icon "Clear" at bounding box center [159, 207] width 9 height 9
click at [155, 200] on input "text" at bounding box center [110, 206] width 91 height 15
paste input "**********"
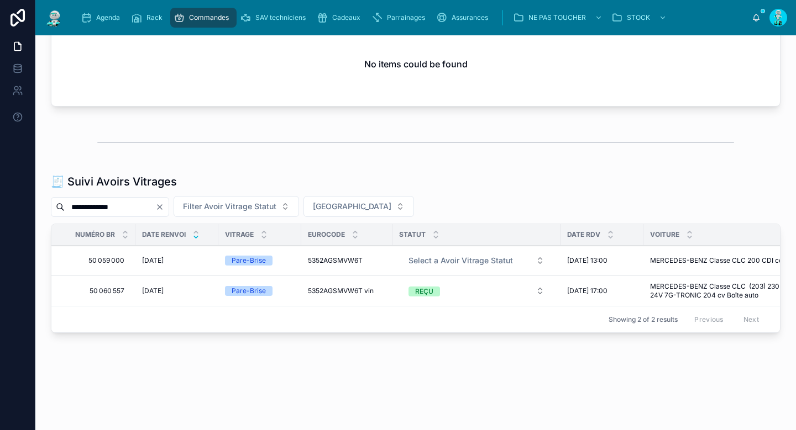
type input "**********"
